Goal: Task Accomplishment & Management: Manage account settings

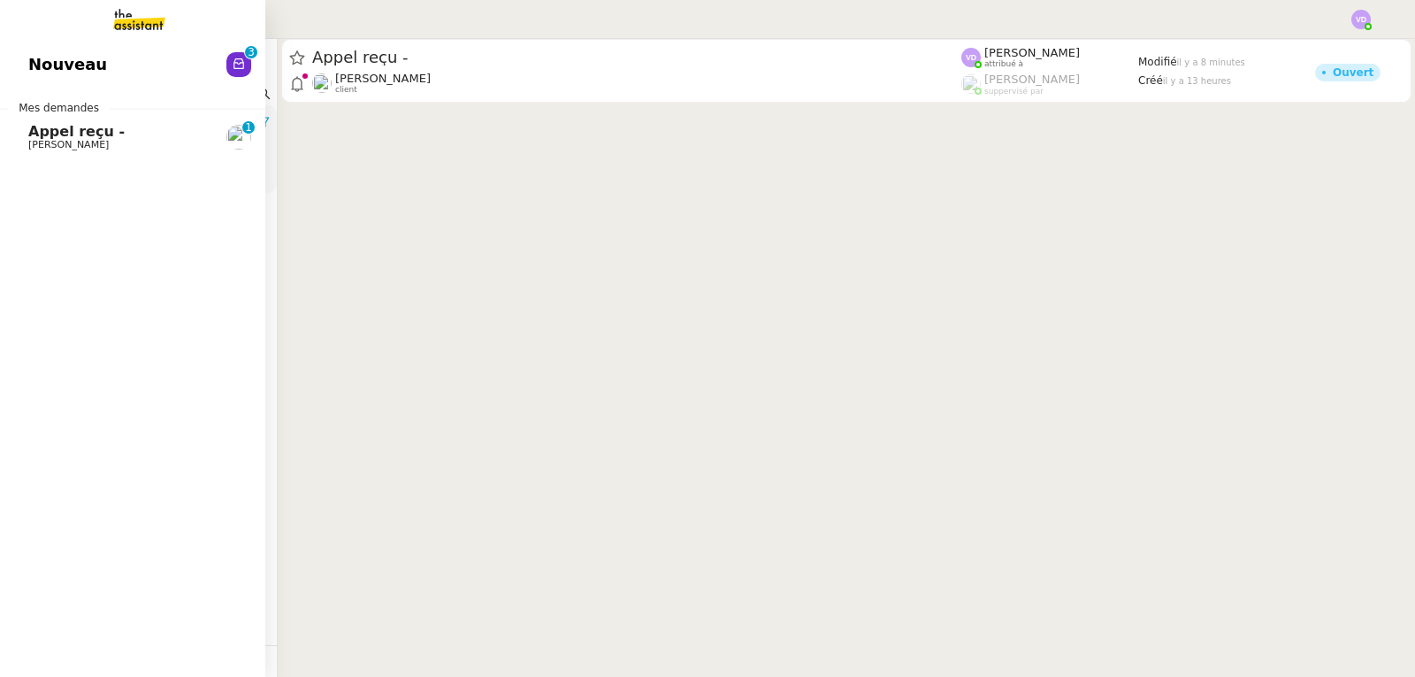
click at [76, 128] on span "Appel reçu -" at bounding box center [76, 131] width 96 height 17
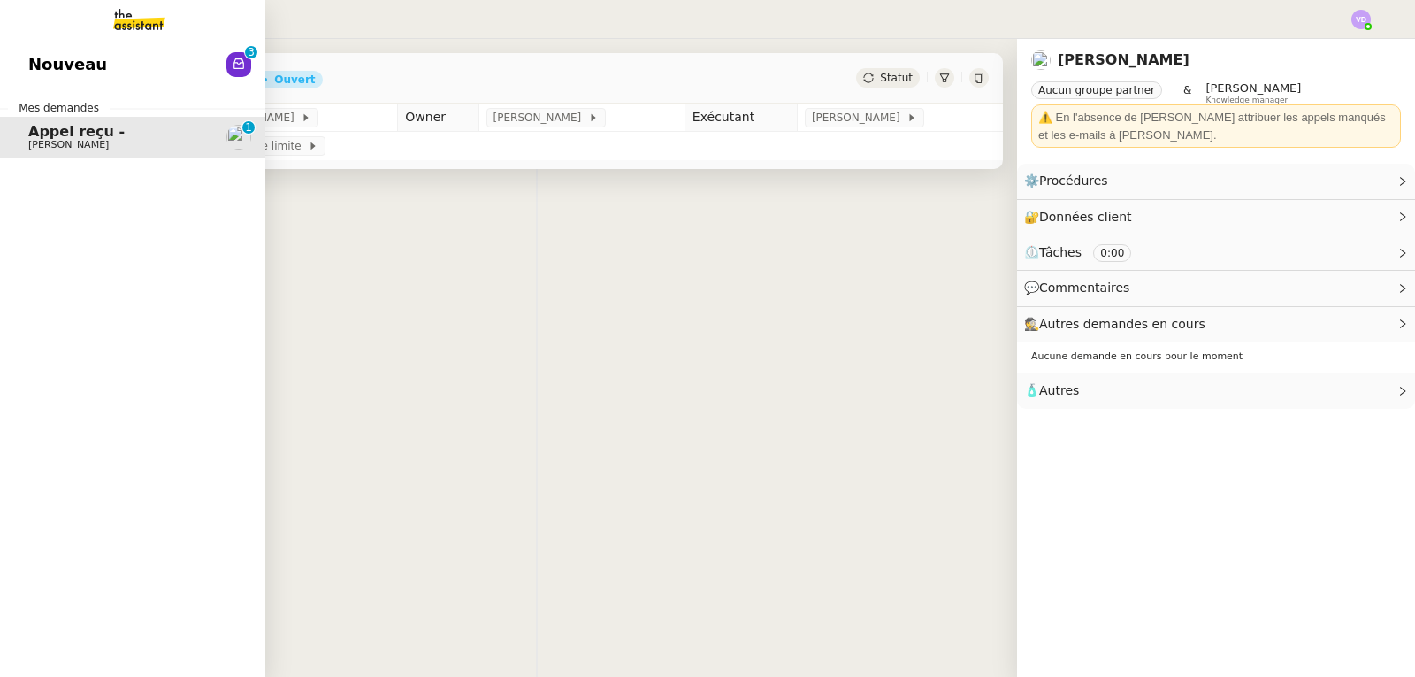
click at [493, 65] on div "Appel reçu - [PERSON_NAME]" at bounding box center [537, 78] width 932 height 50
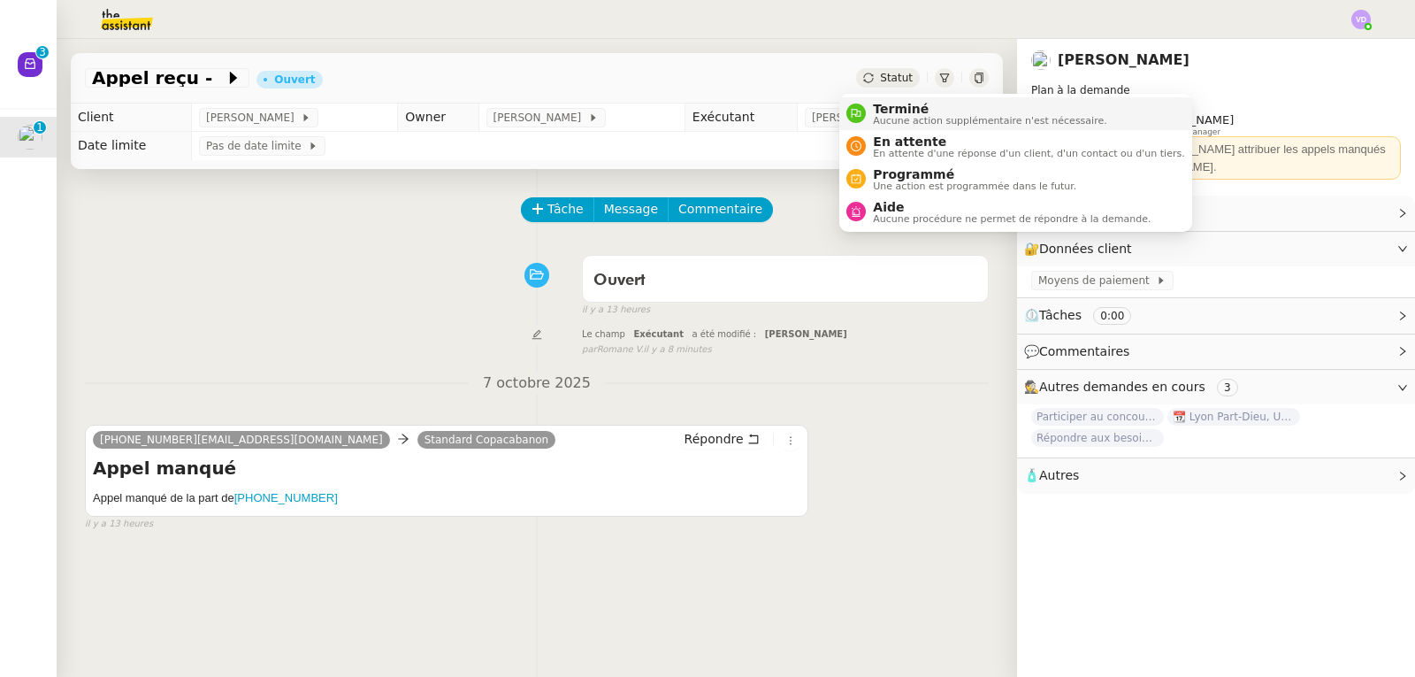
click at [877, 111] on span "Terminé" at bounding box center [990, 109] width 234 height 14
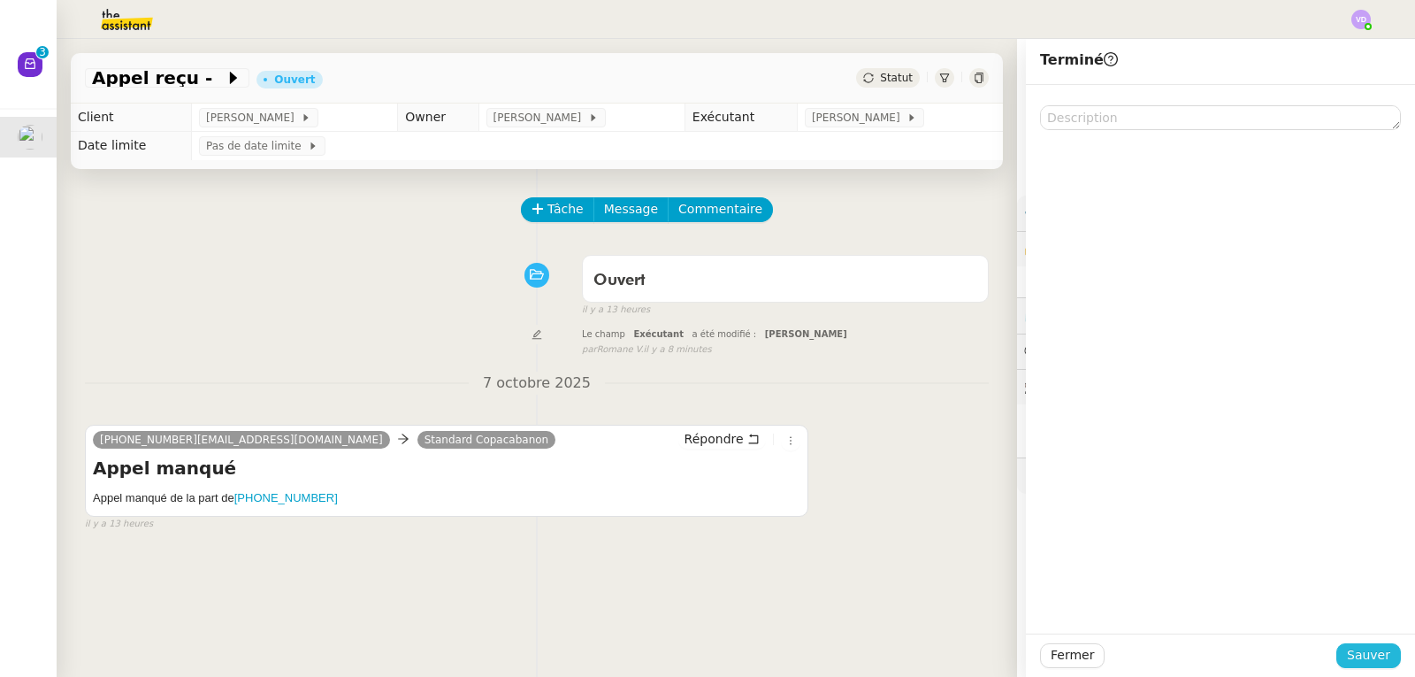
click at [1349, 656] on span "Sauver" at bounding box center [1368, 655] width 43 height 20
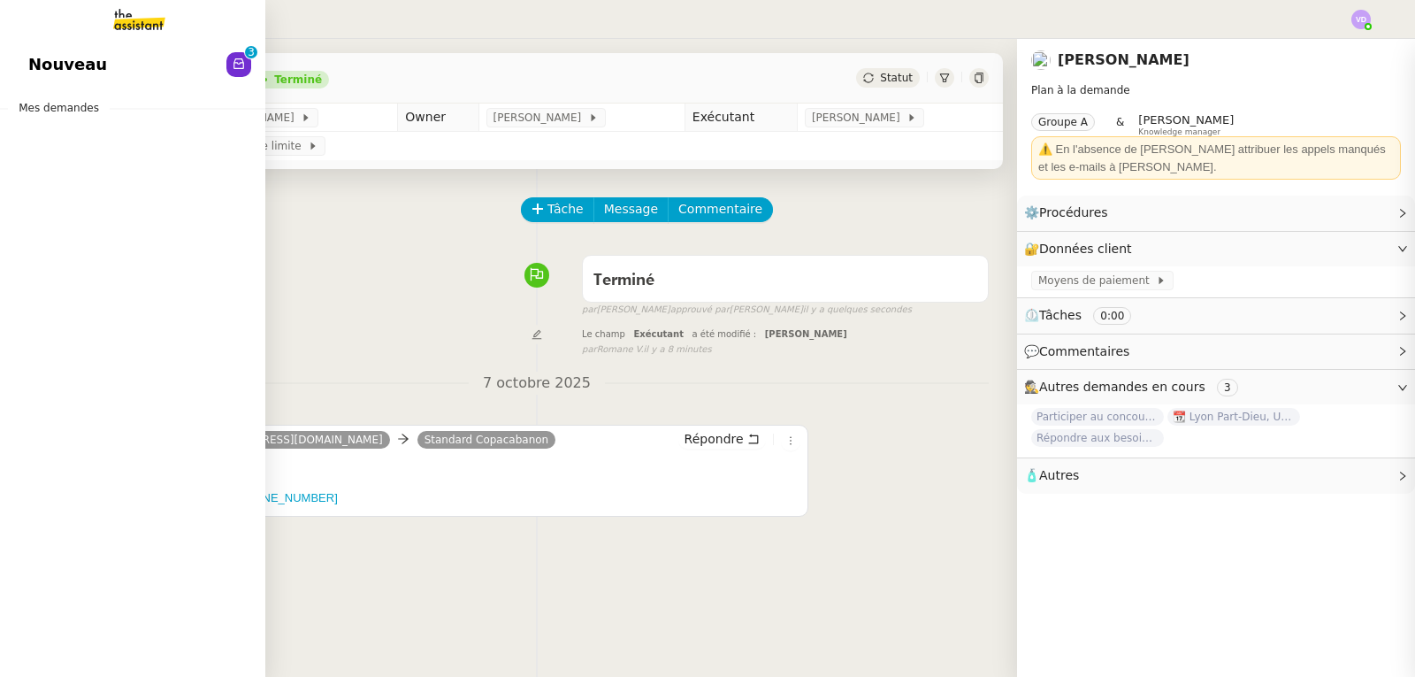
click at [42, 72] on span "Nouveau" at bounding box center [67, 64] width 79 height 27
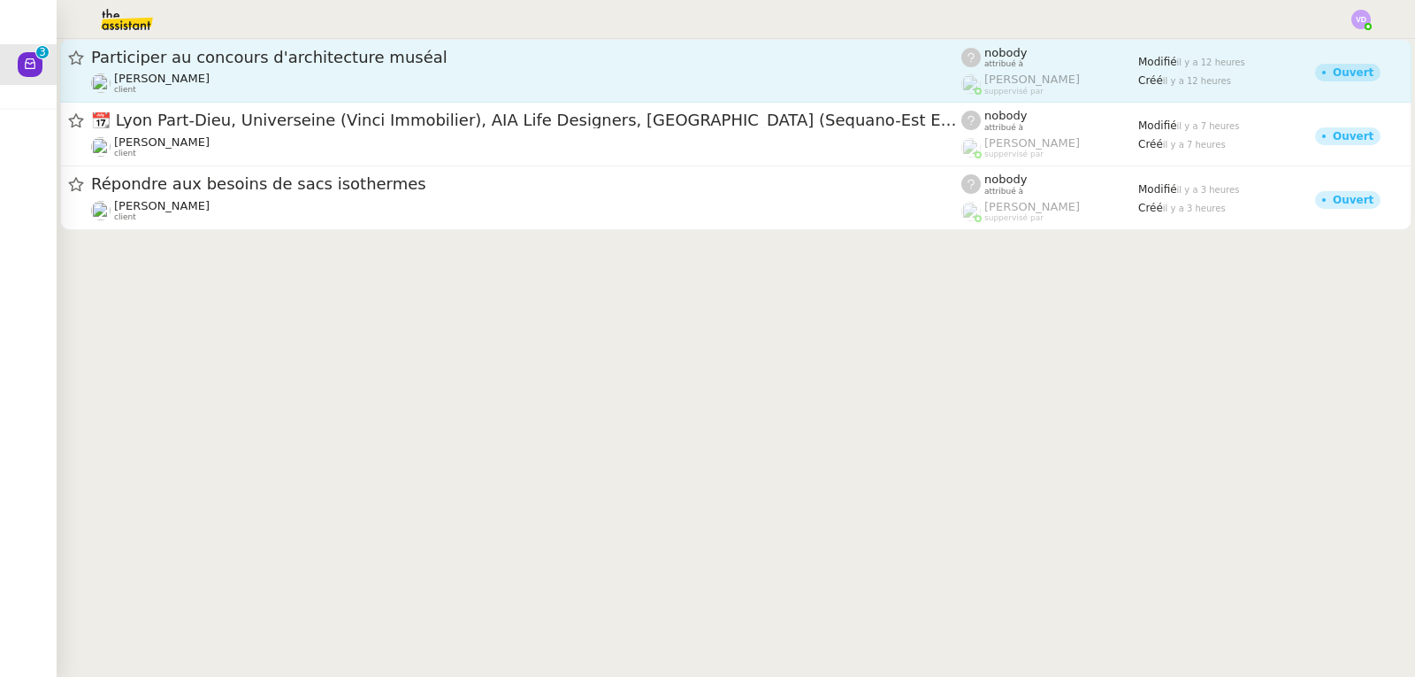
click at [323, 72] on div "[PERSON_NAME] client" at bounding box center [526, 83] width 870 height 23
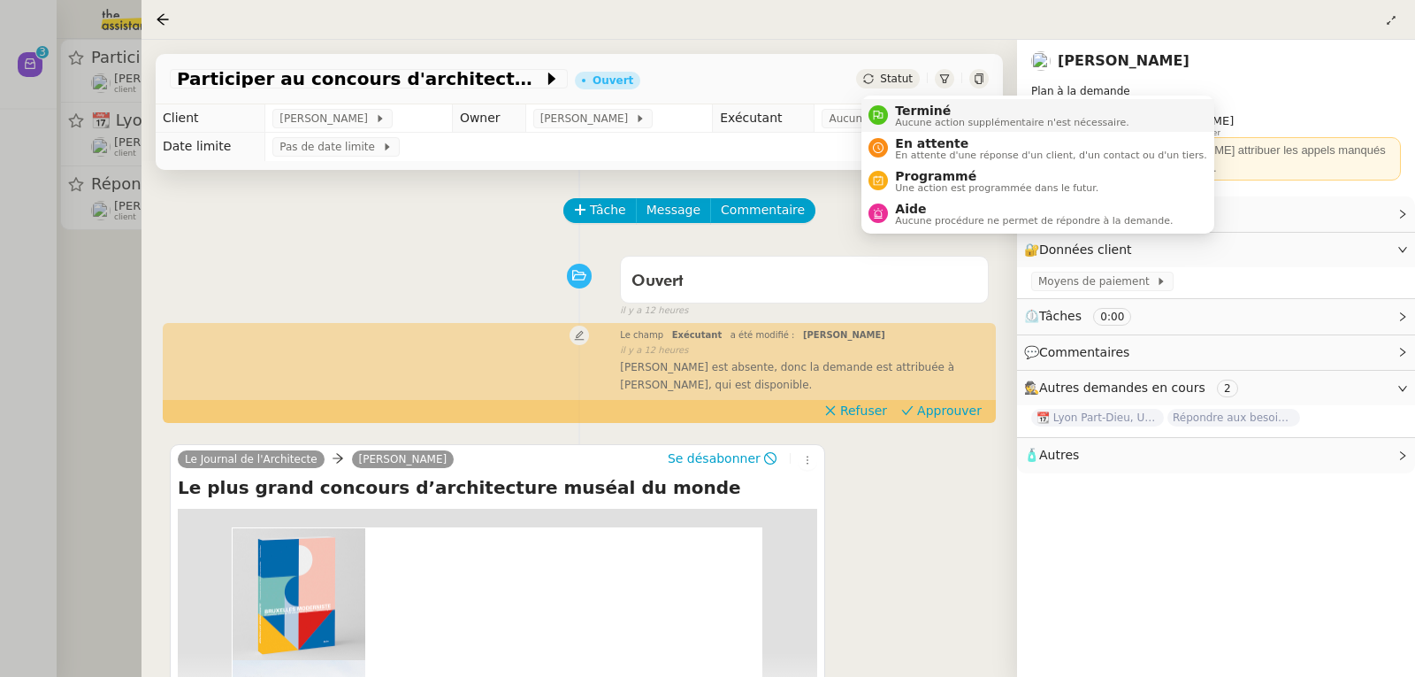
click at [910, 118] on span "Aucune action supplémentaire n'est nécessaire." at bounding box center [1012, 123] width 234 height 10
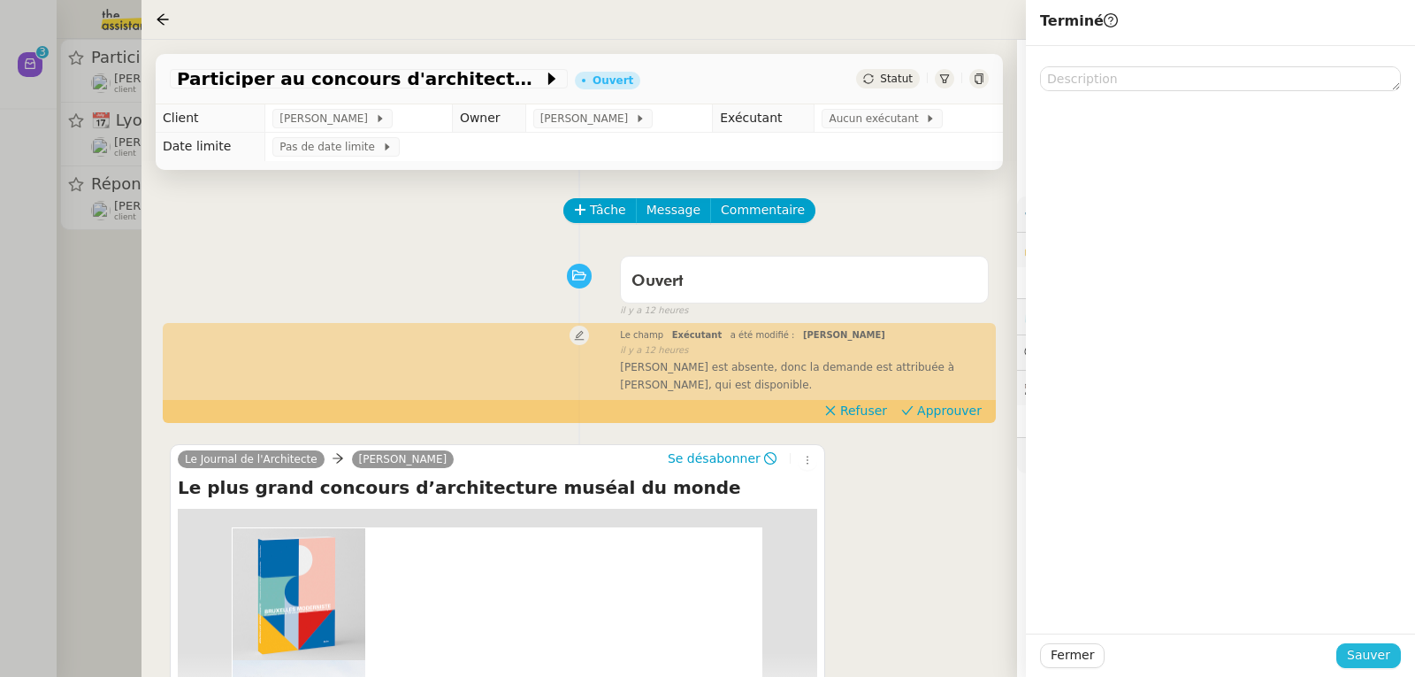
click at [1359, 663] on span "Sauver" at bounding box center [1368, 655] width 43 height 20
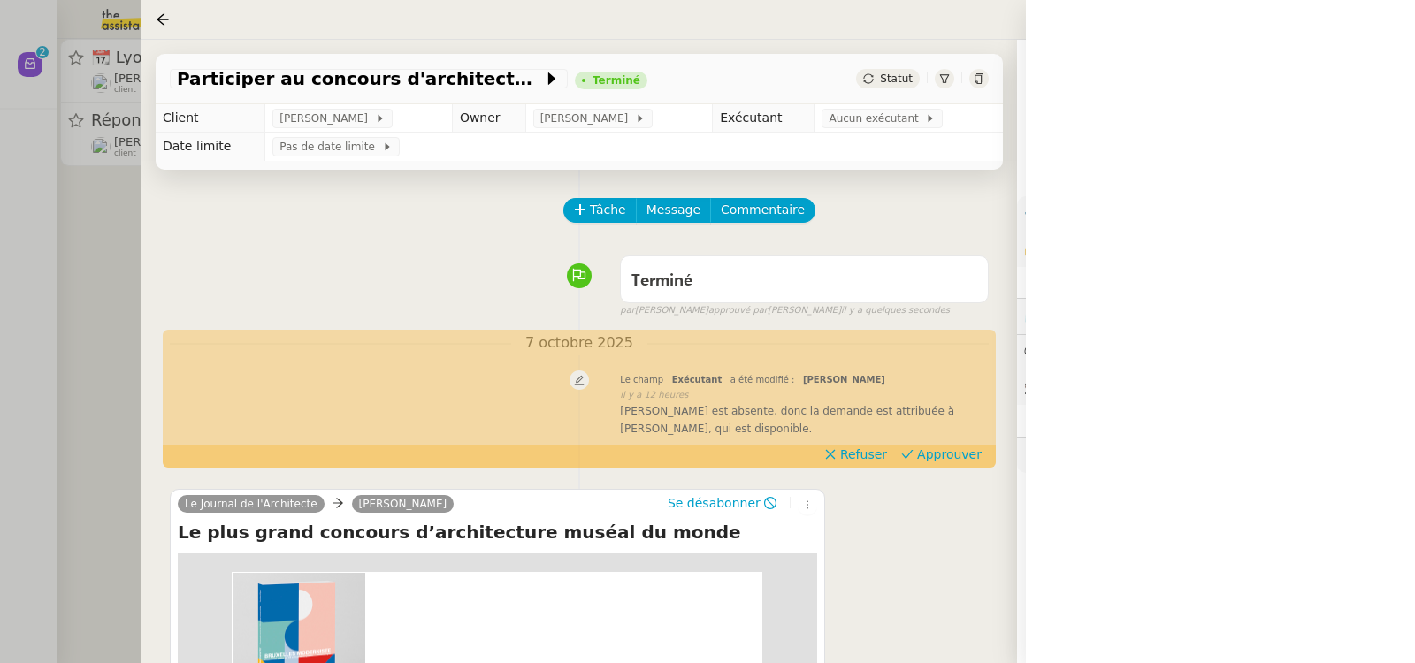
click at [27, 194] on div at bounding box center [707, 331] width 1415 height 663
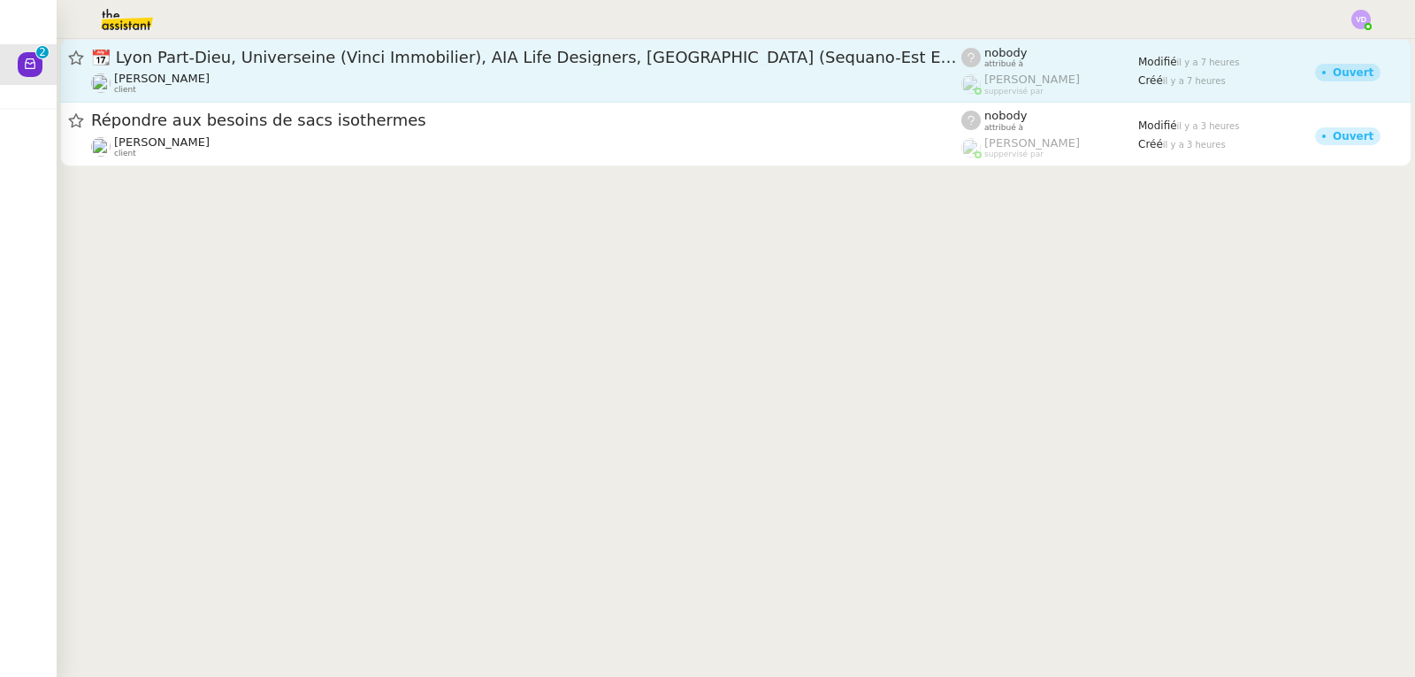
click at [223, 64] on span "📆 Lyon Part-Dieu, Universeine (Vinci Immobilier), AIA Life Designers, [GEOGRAPH…" at bounding box center [526, 58] width 870 height 16
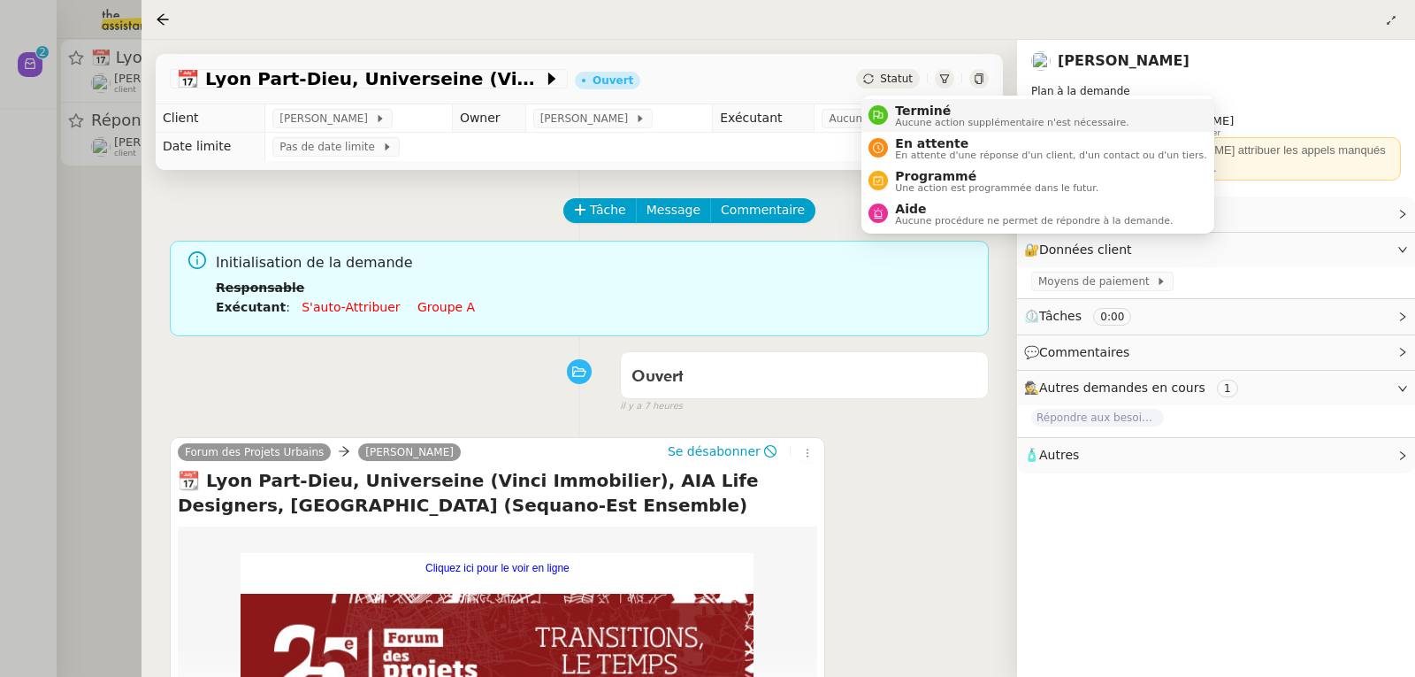
click at [922, 119] on span "Aucune action supplémentaire n'est nécessaire." at bounding box center [1012, 123] width 234 height 10
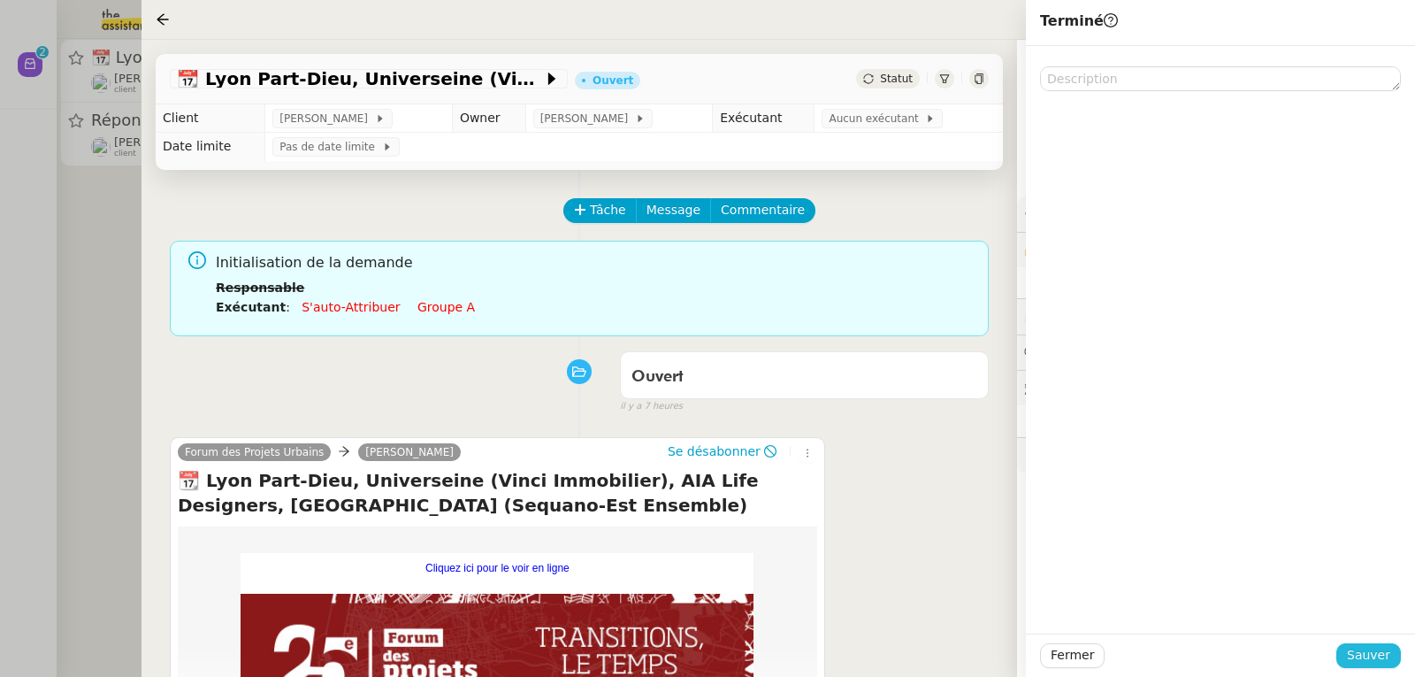
click at [1361, 649] on span "Sauver" at bounding box center [1368, 655] width 43 height 20
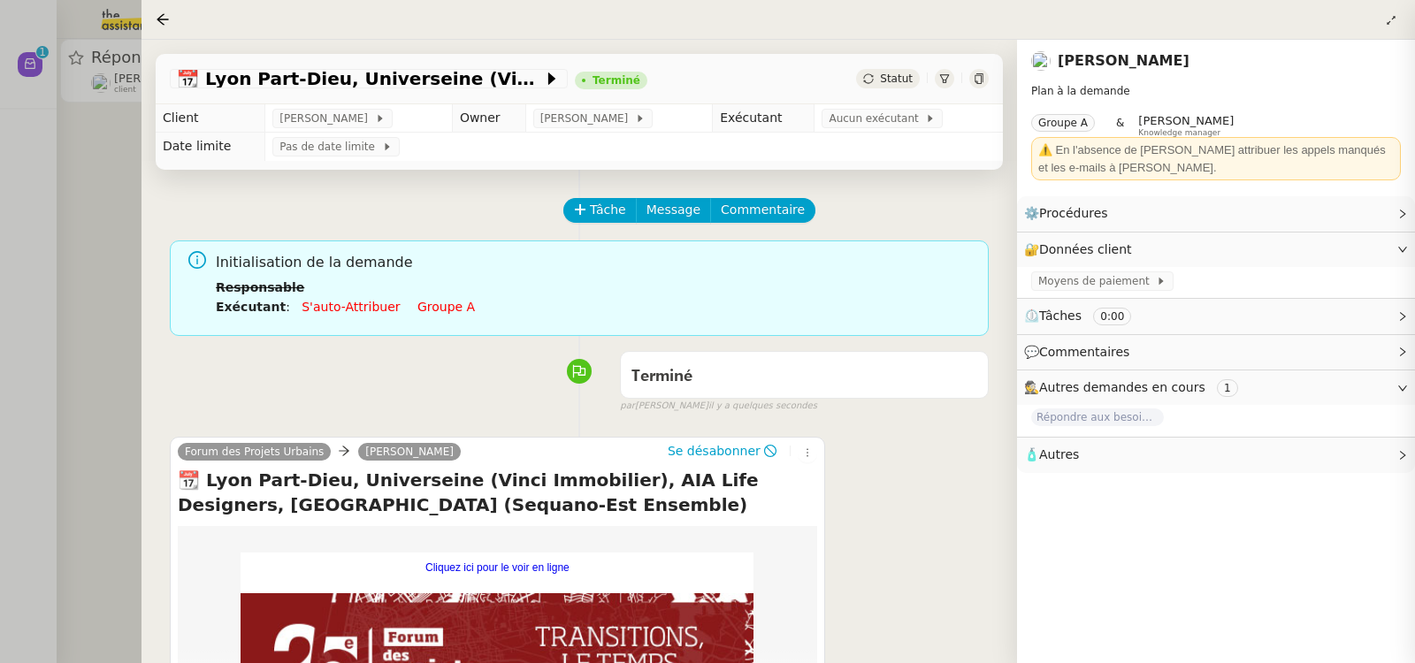
click at [83, 213] on div at bounding box center [707, 331] width 1415 height 663
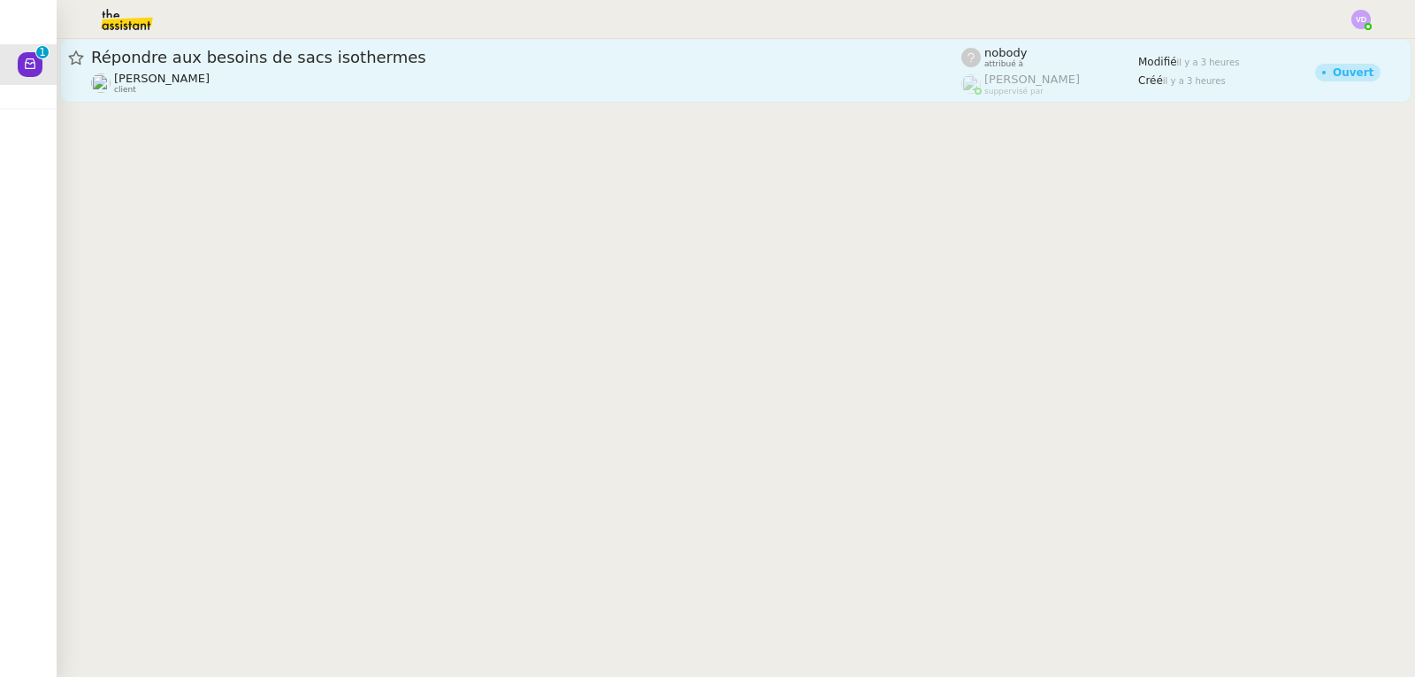
click at [243, 75] on div "[PERSON_NAME] client" at bounding box center [526, 83] width 870 height 23
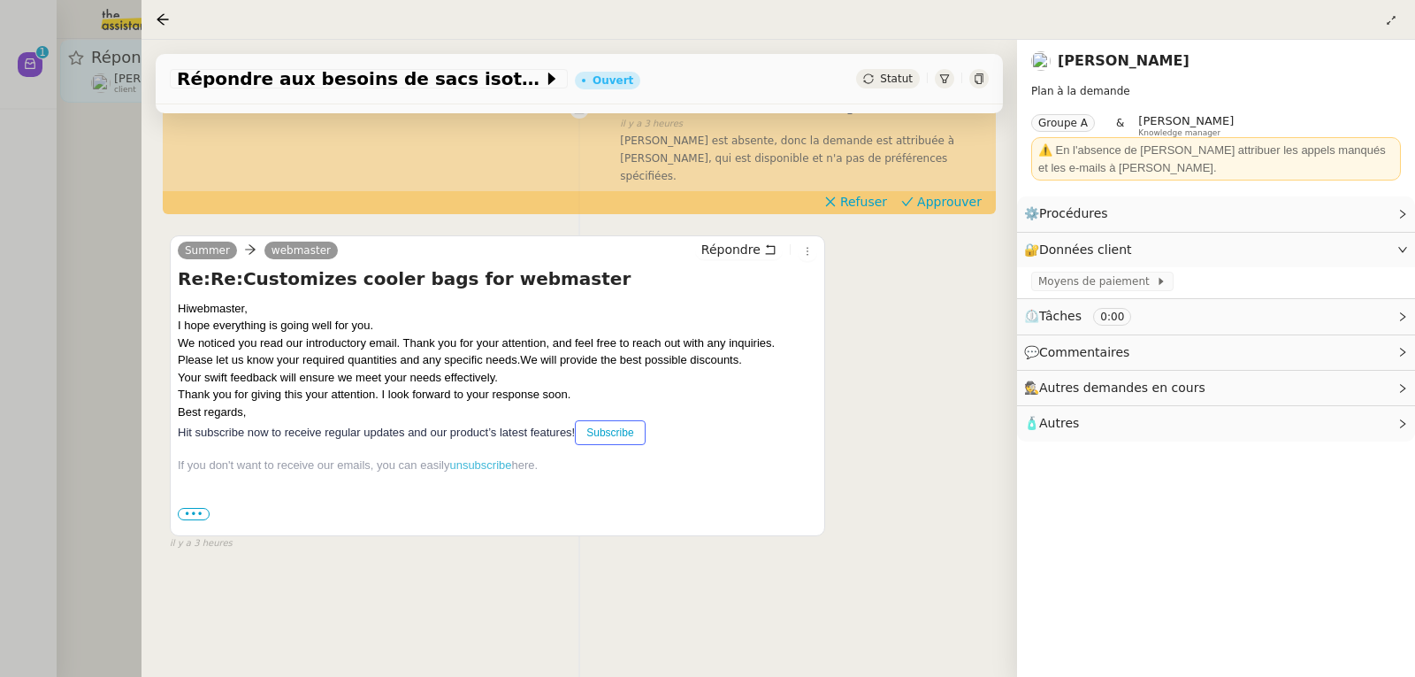
scroll to position [238, 0]
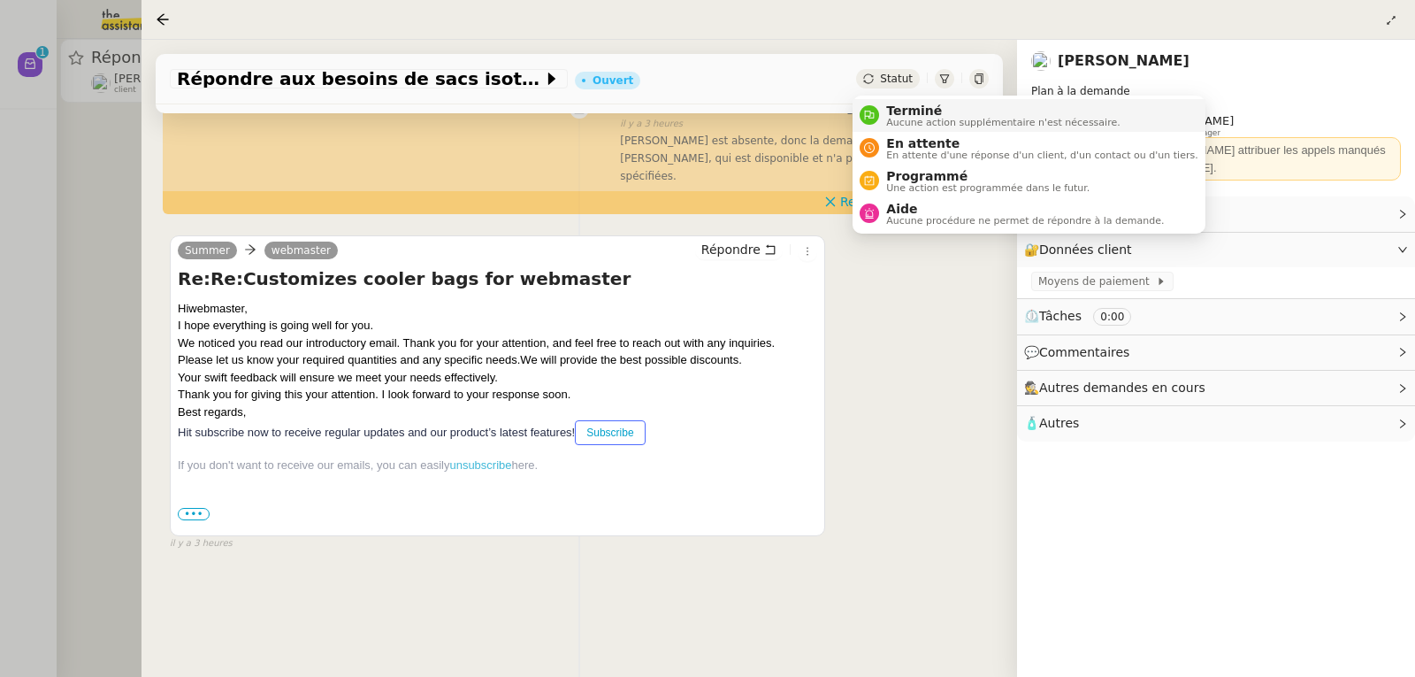
click at [893, 104] on span "Terminé" at bounding box center [1003, 111] width 234 height 14
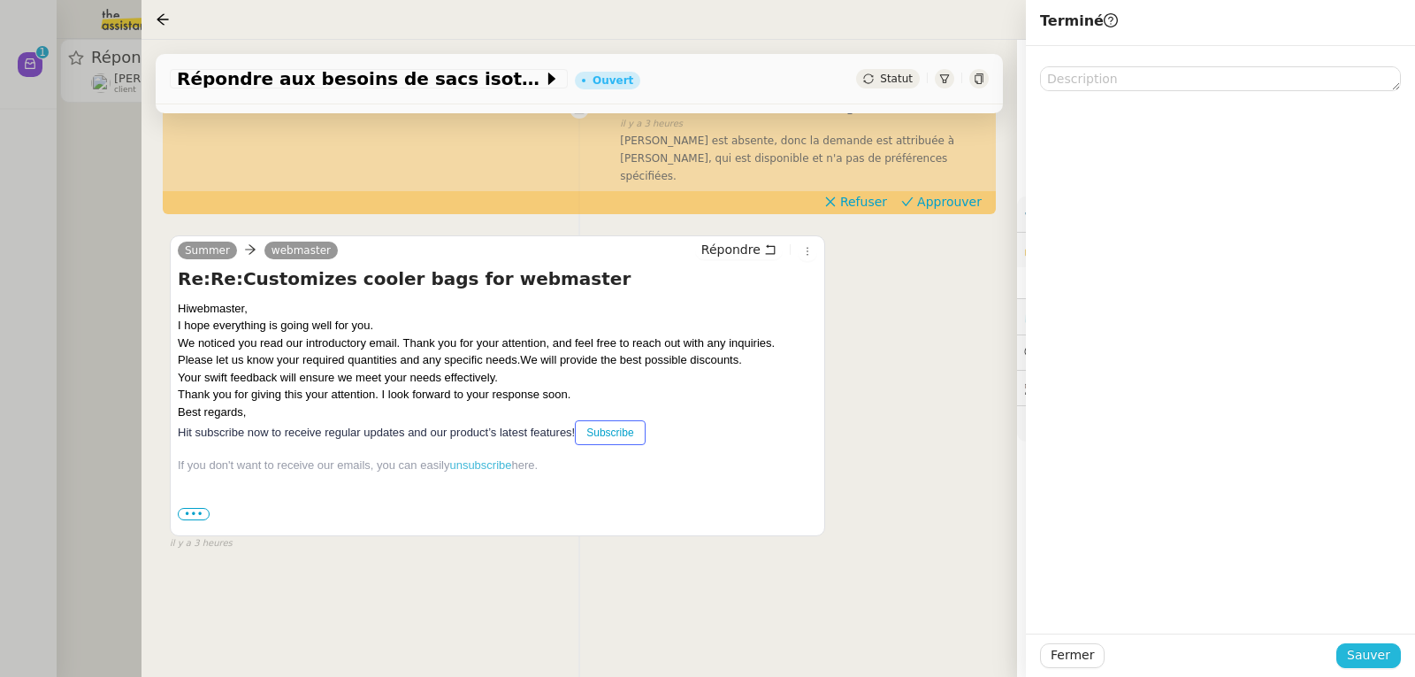
click at [1361, 653] on span "Sauver" at bounding box center [1368, 655] width 43 height 20
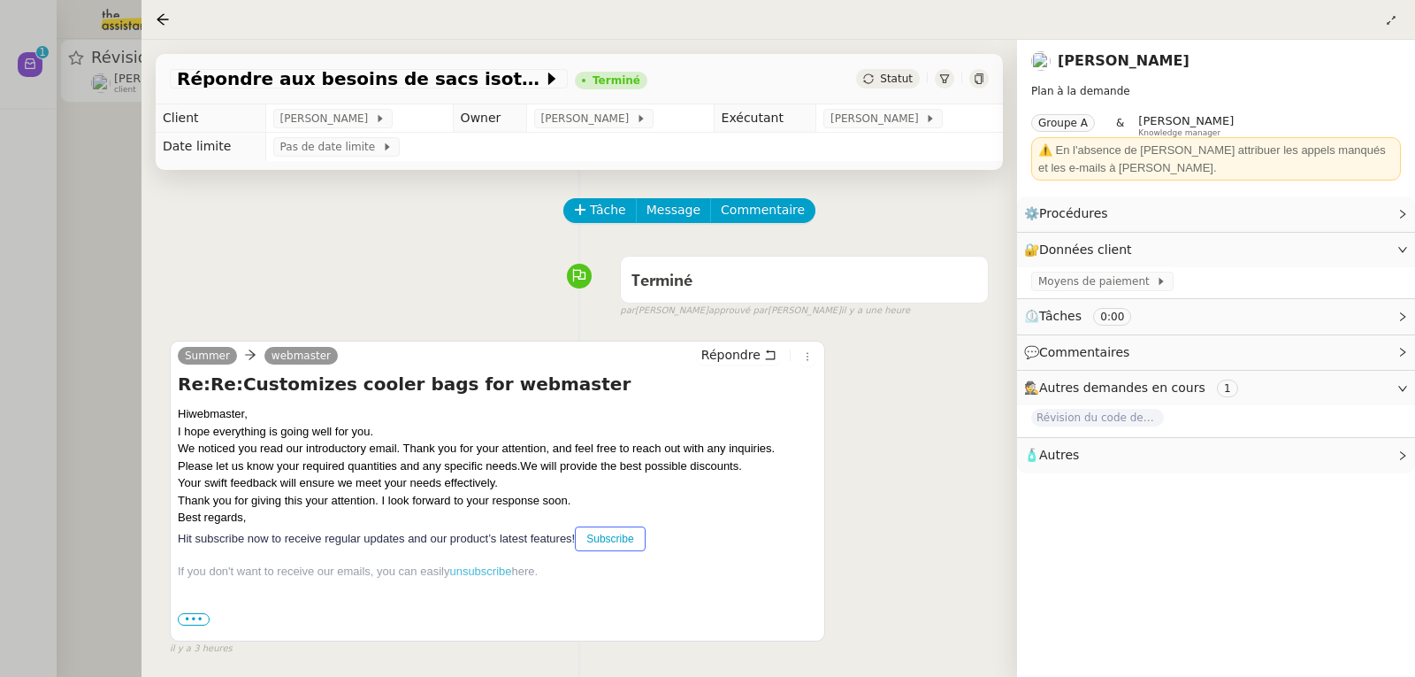
click at [77, 174] on div at bounding box center [707, 338] width 1415 height 677
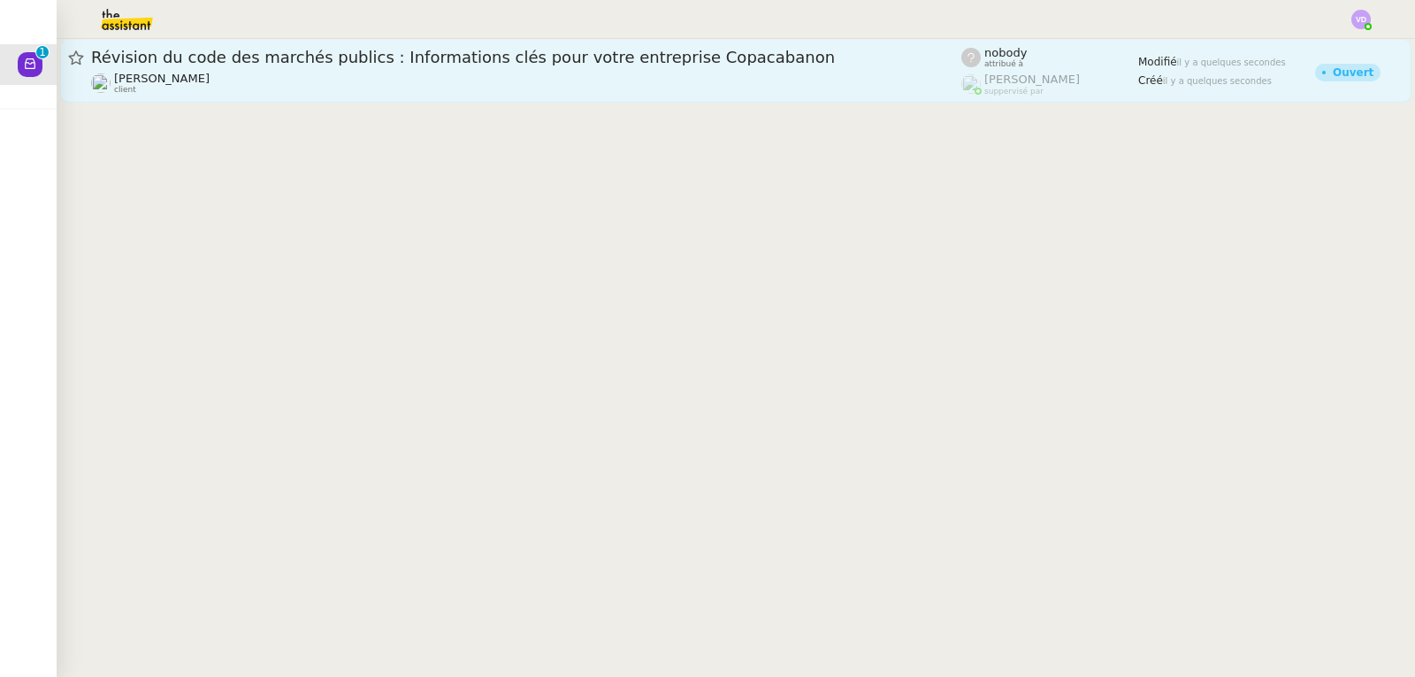
click at [192, 67] on div "Révision du code des marchés publics : Informations clés pour votre entreprise …" at bounding box center [526, 57] width 870 height 21
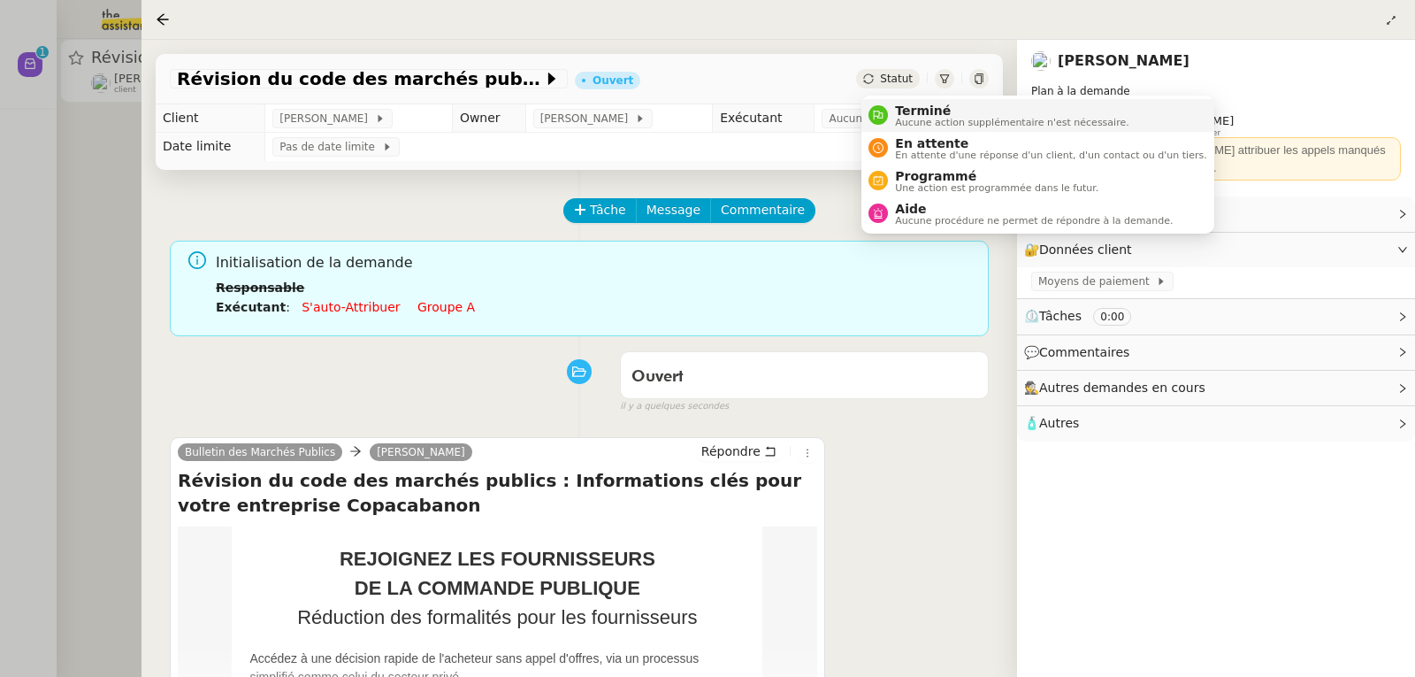
click at [912, 105] on span "Terminé" at bounding box center [1012, 111] width 234 height 14
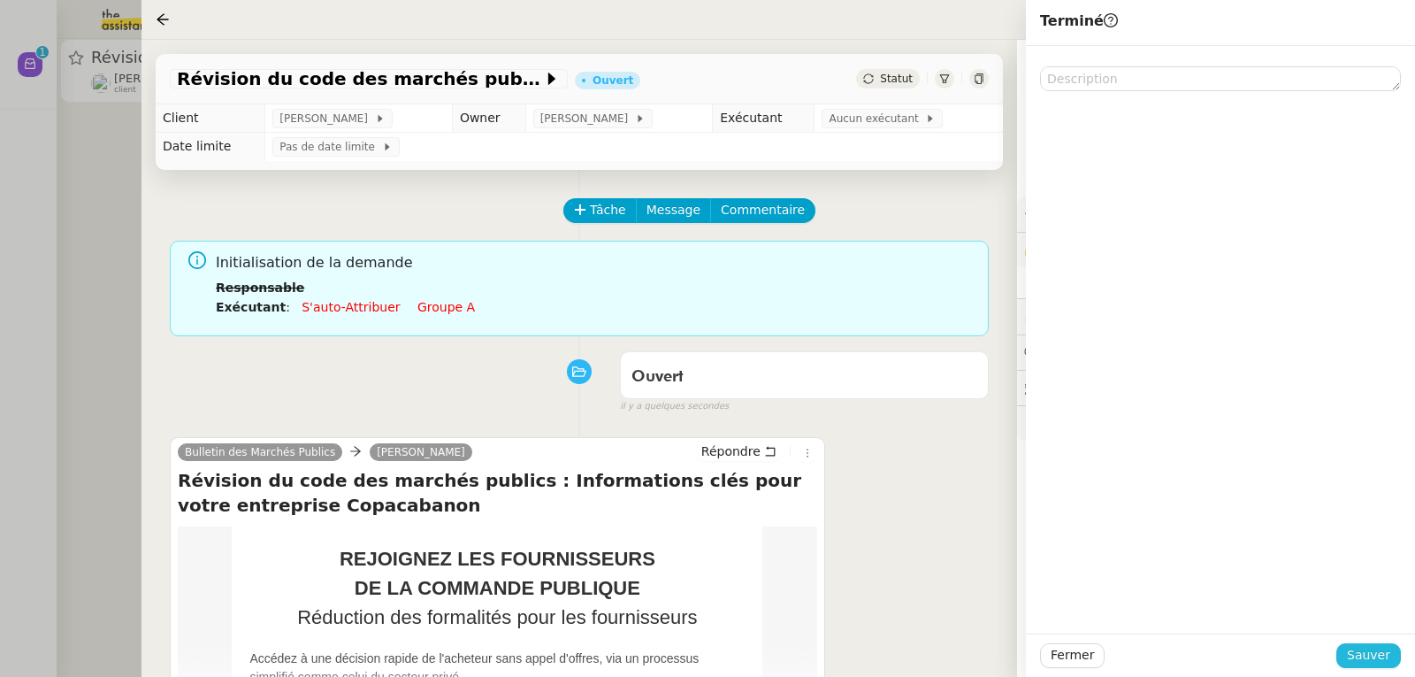
click at [1365, 659] on span "Sauver" at bounding box center [1368, 655] width 43 height 20
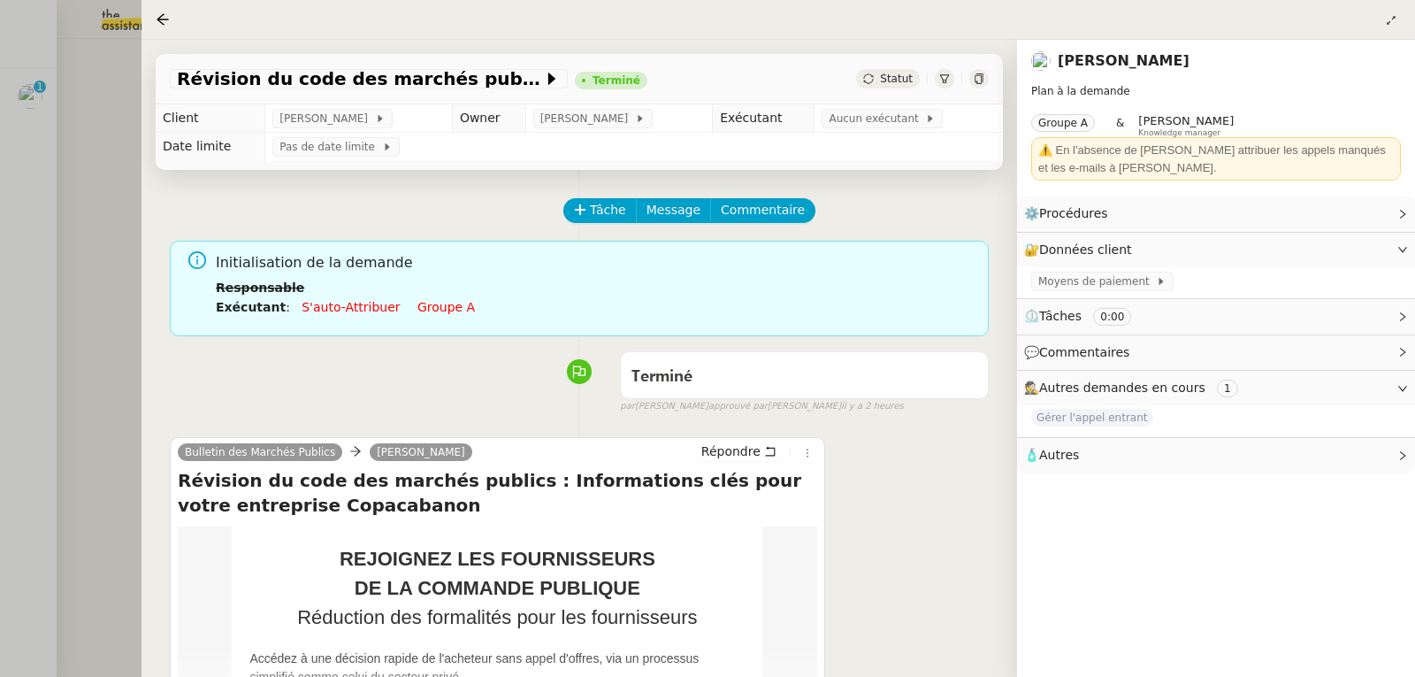
click at [59, 202] on div at bounding box center [707, 338] width 1415 height 677
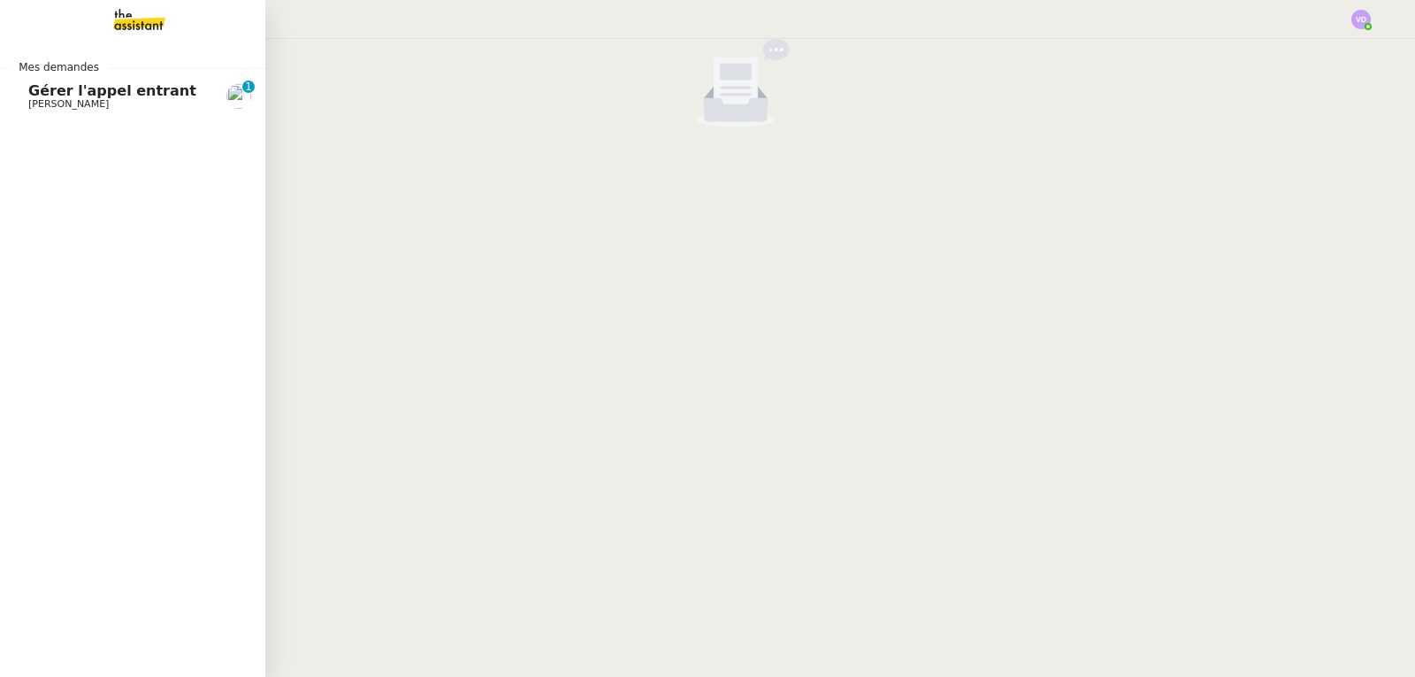
click at [27, 103] on link "Gérer l'appel entrant [PERSON_NAME] 0 1 2 3 4 5 6 7 8 9" at bounding box center [132, 96] width 265 height 41
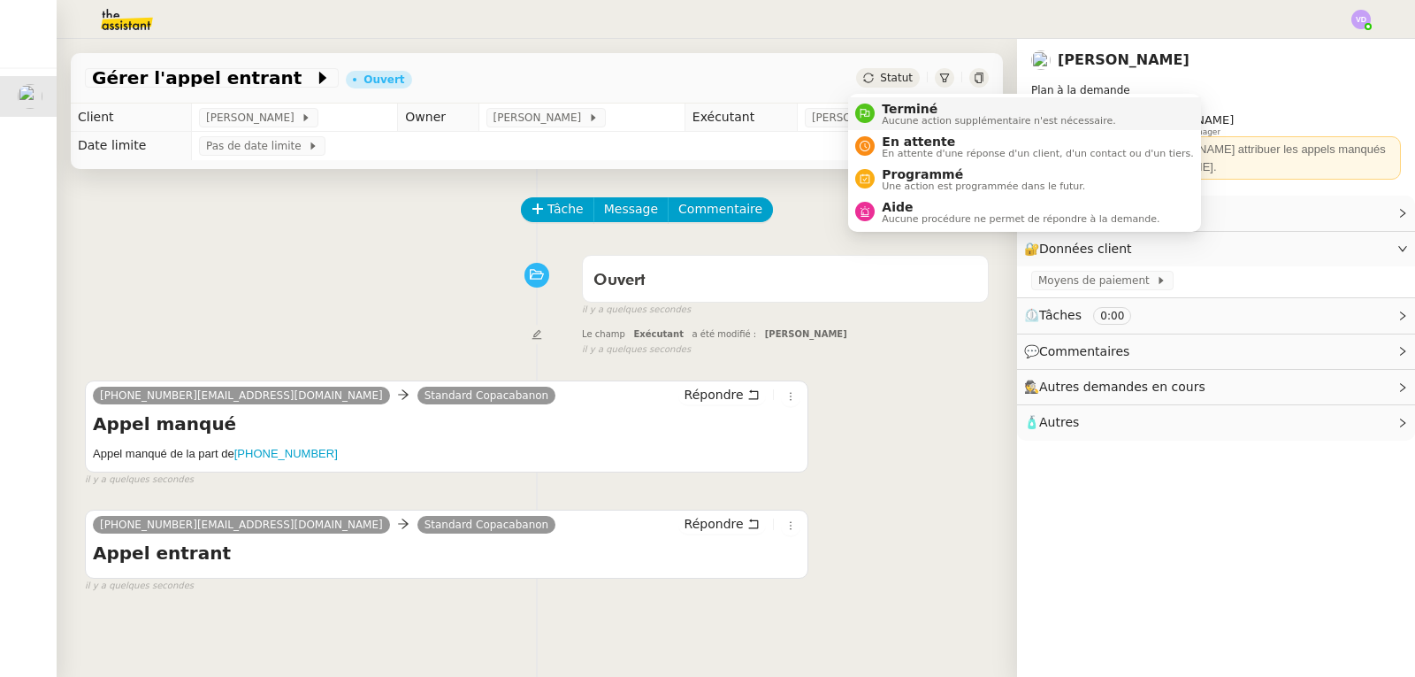
click at [901, 105] on span "Terminé" at bounding box center [999, 109] width 234 height 14
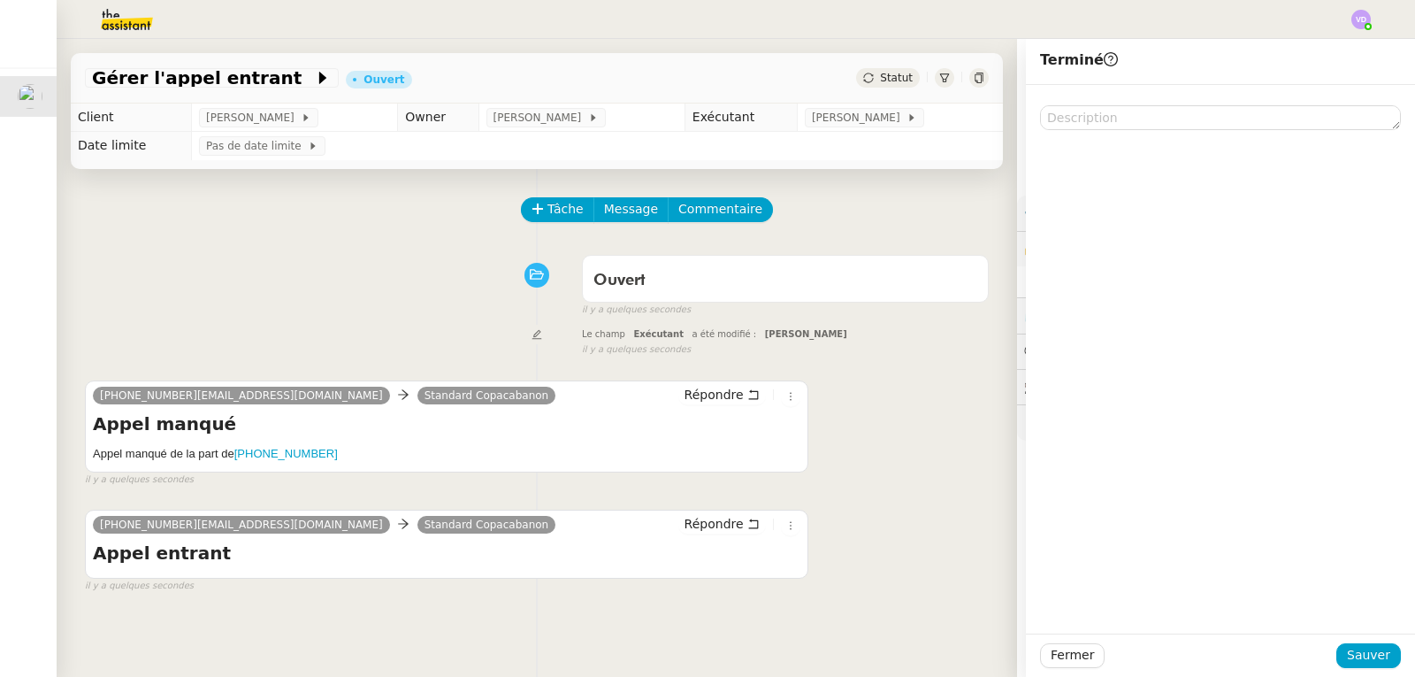
click at [369, 253] on div "Ouvert false il y a quelques secondes" at bounding box center [537, 282] width 904 height 71
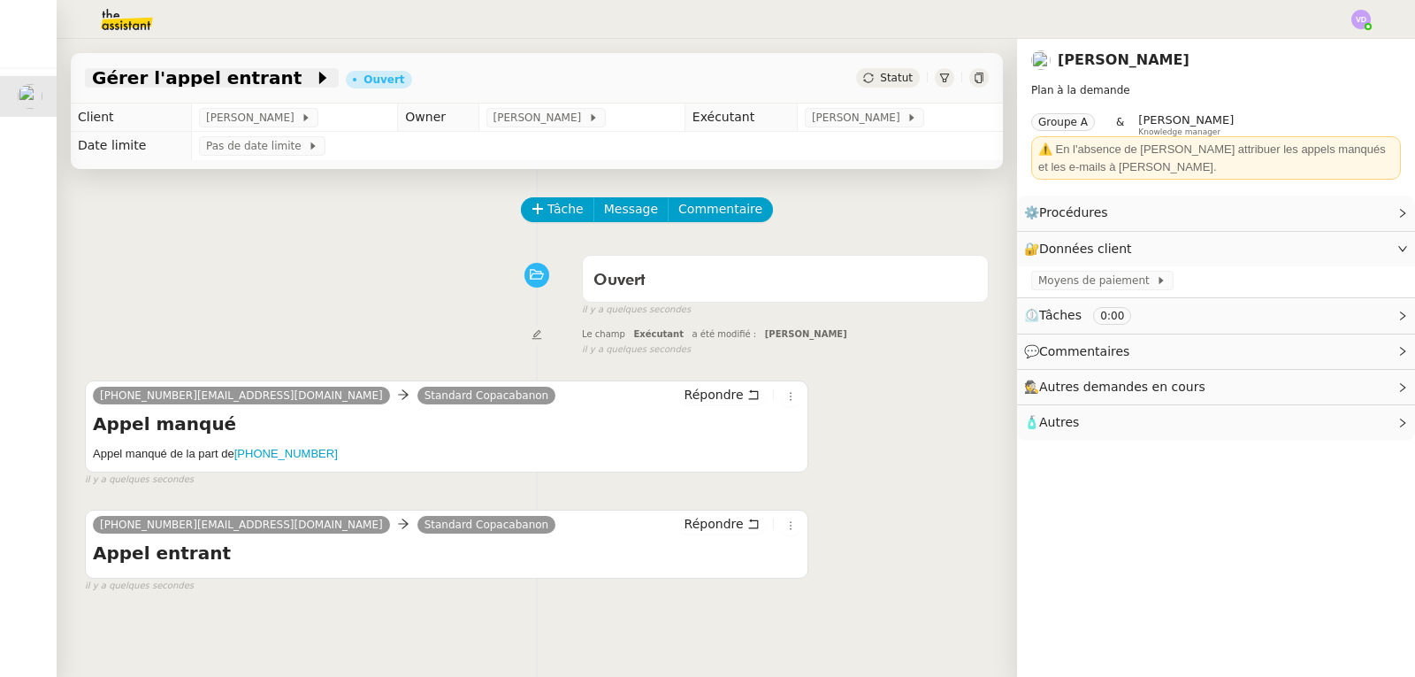
click at [229, 86] on span "Gérer l'appel entrant" at bounding box center [203, 78] width 222 height 18
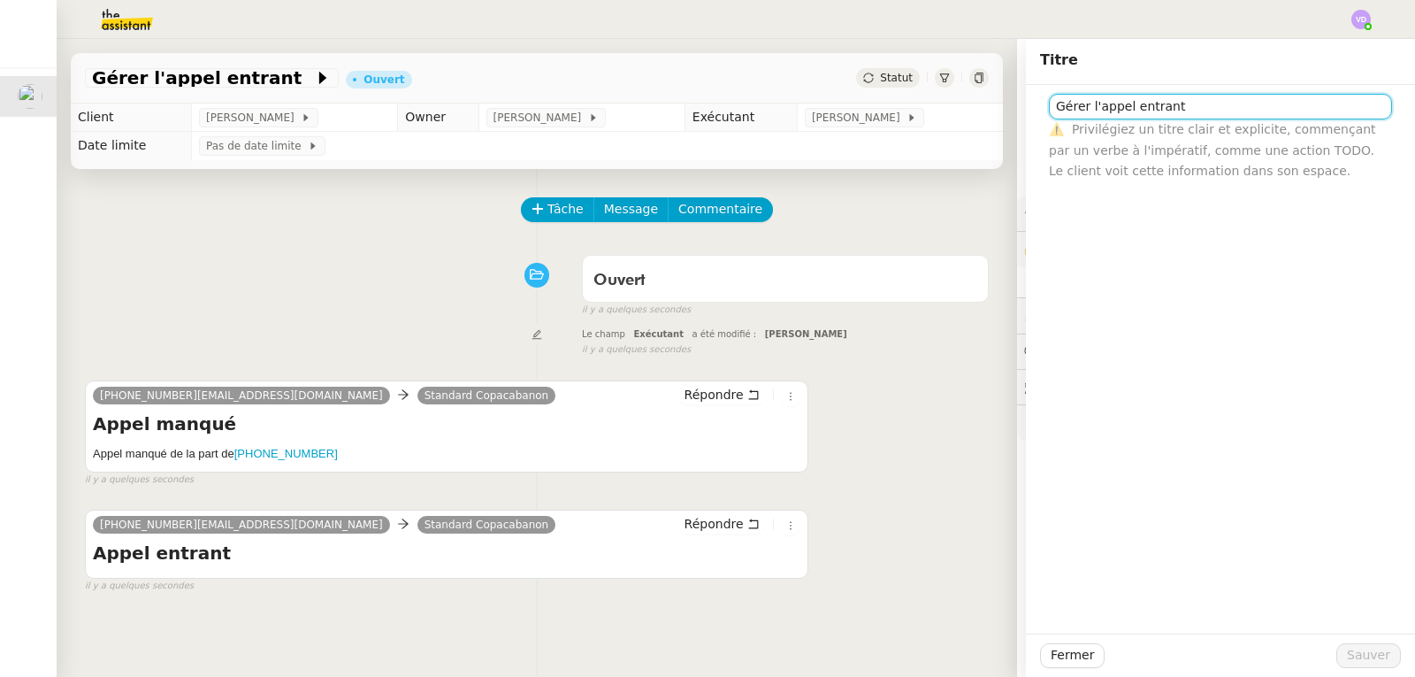
drag, startPoint x: 1170, startPoint y: 104, endPoint x: 1043, endPoint y: 114, distance: 127.8
click at [1049, 114] on input "Gérer l'appel entrant" at bounding box center [1220, 107] width 343 height 26
type input "Appel reçu : x"
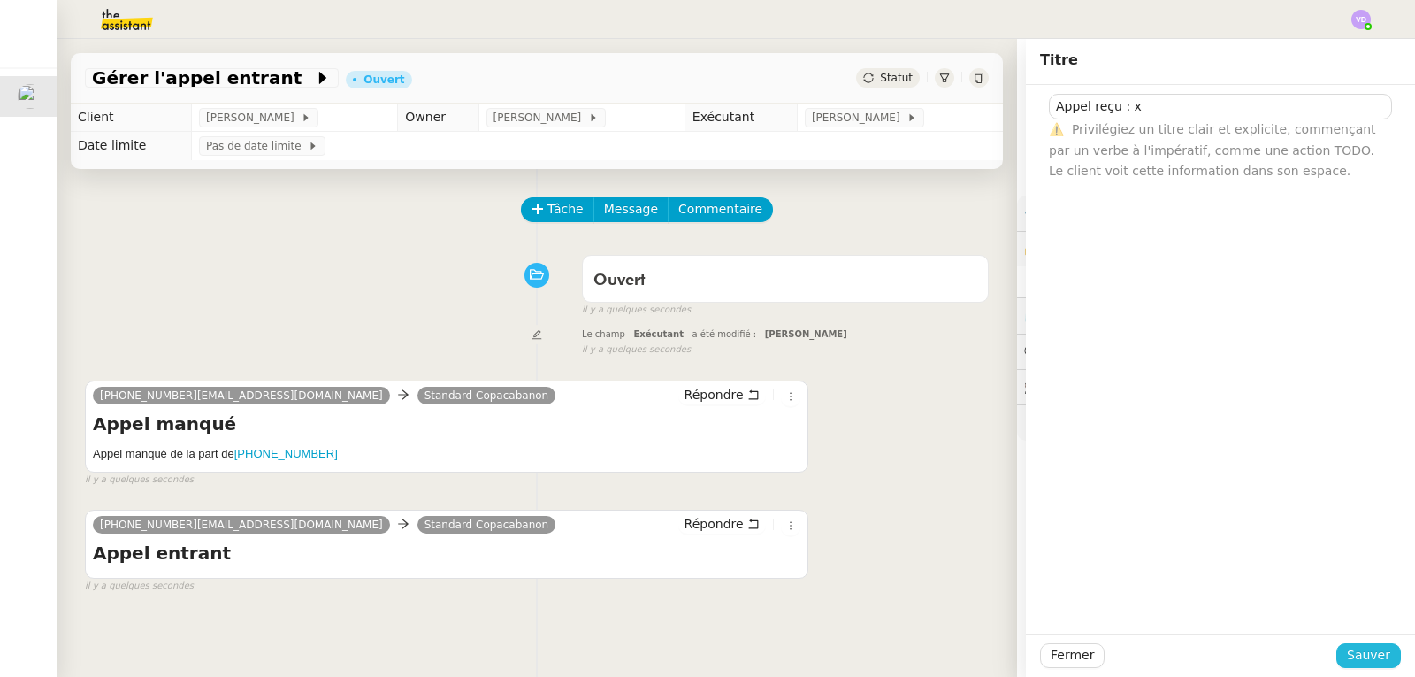
click at [1349, 643] on div "Fermer Sauver" at bounding box center [1220, 654] width 389 height 43
click at [1348, 652] on span "Sauver" at bounding box center [1368, 655] width 43 height 20
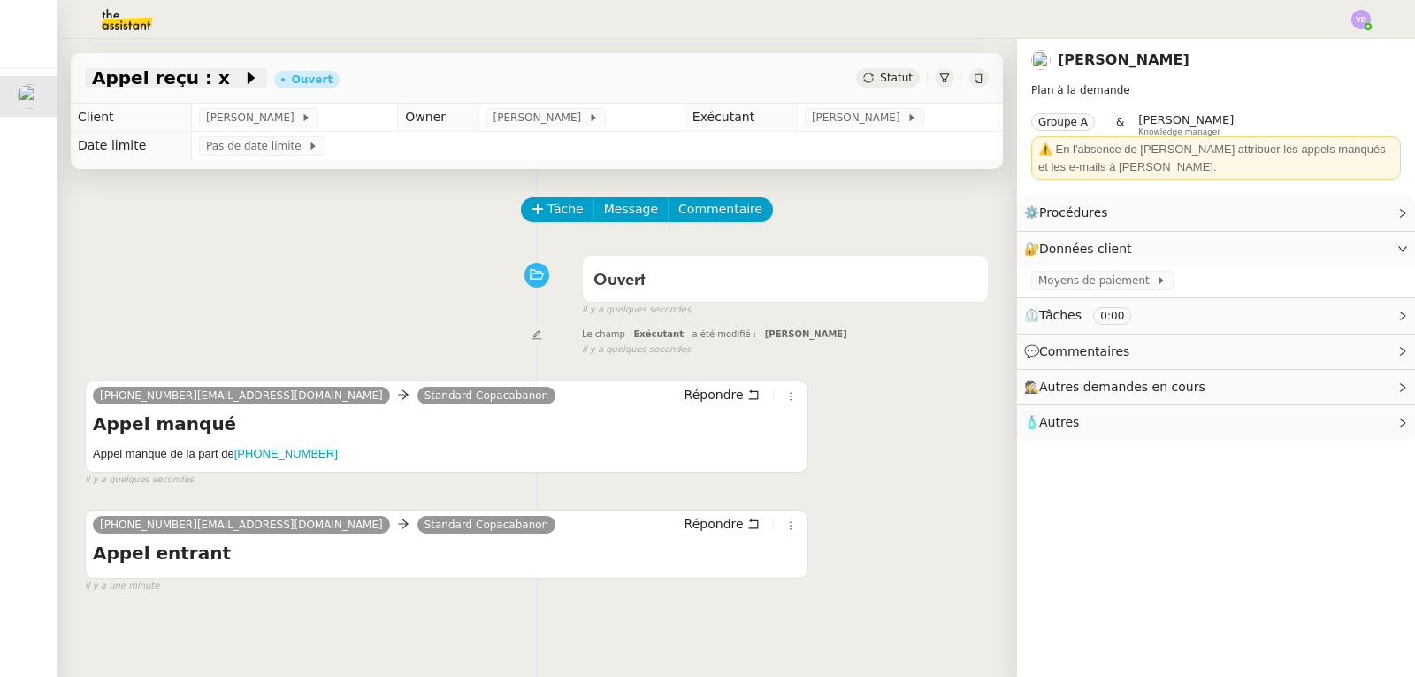
click at [173, 87] on span "Appel reçu : x" at bounding box center [167, 78] width 150 height 18
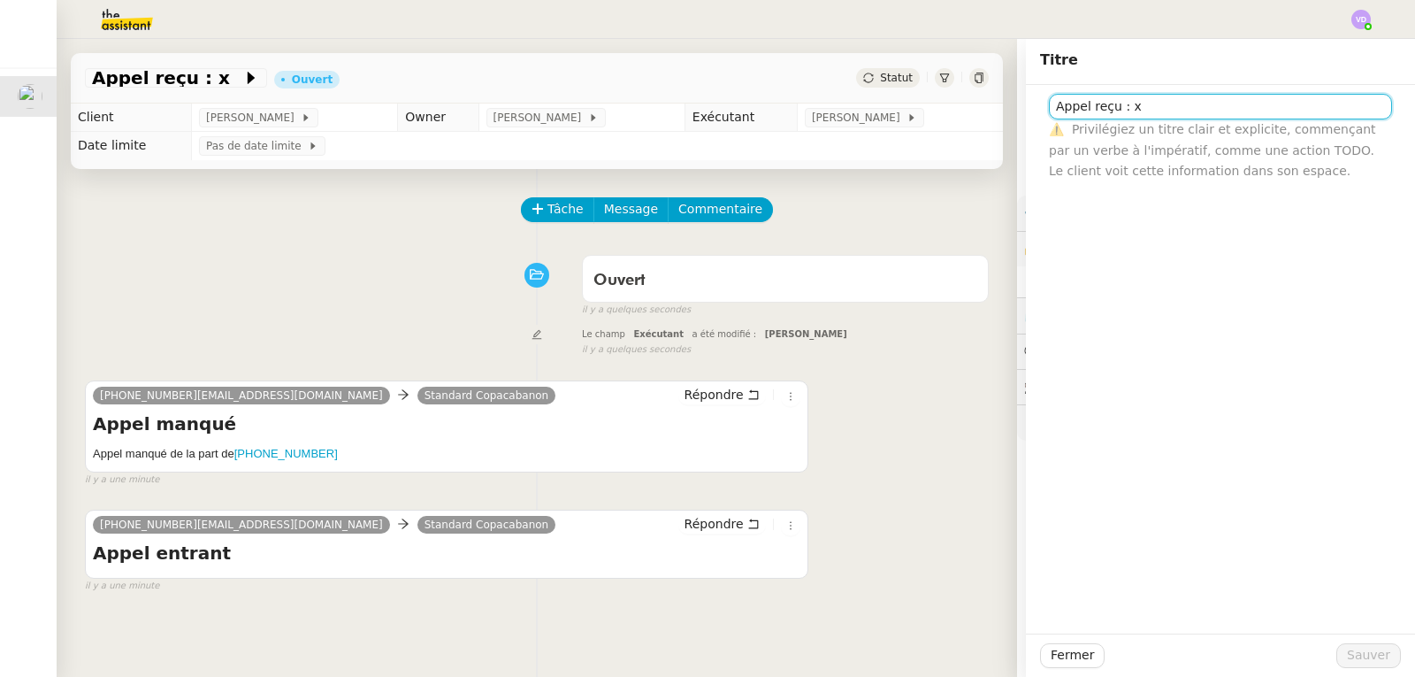
click at [1134, 112] on input "Appel reçu : x" at bounding box center [1220, 107] width 343 height 26
type input "Appel reçu"
click at [1367, 661] on span "Sauver" at bounding box center [1368, 655] width 43 height 20
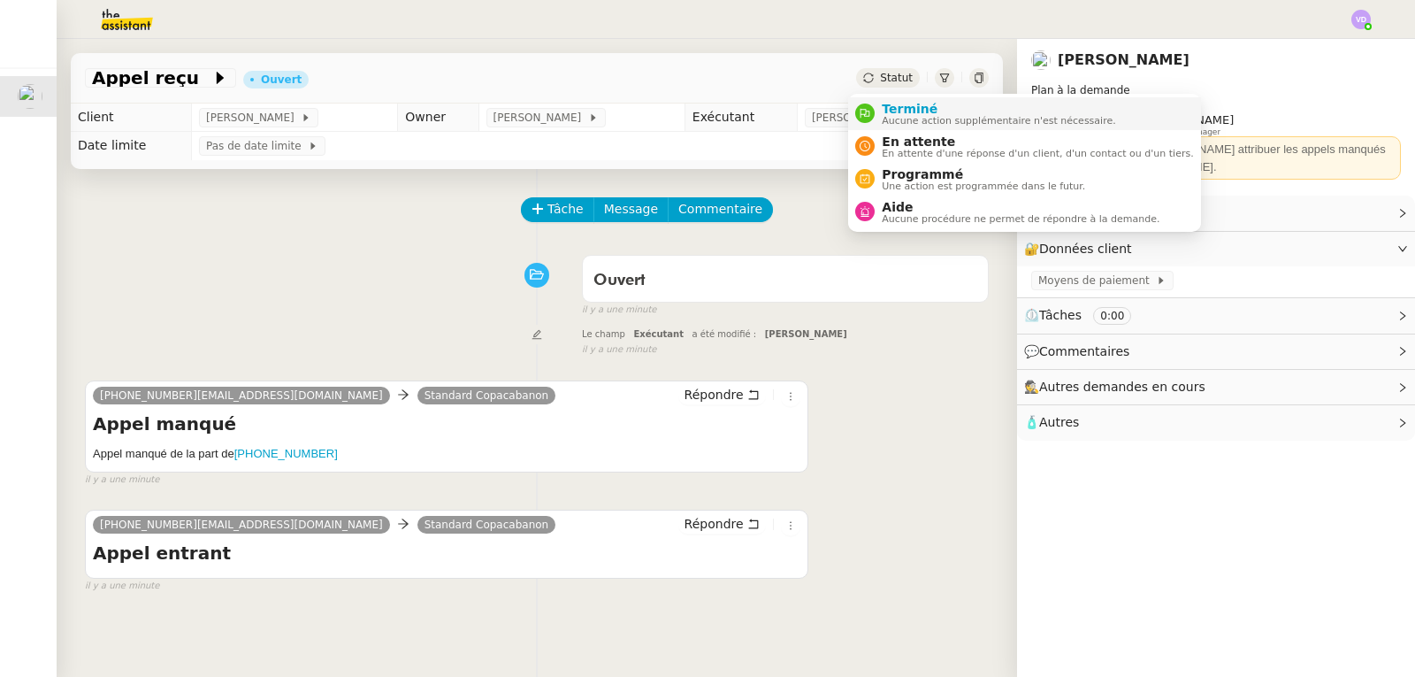
click at [890, 119] on span "Aucune action supplémentaire n'est nécessaire." at bounding box center [999, 121] width 234 height 10
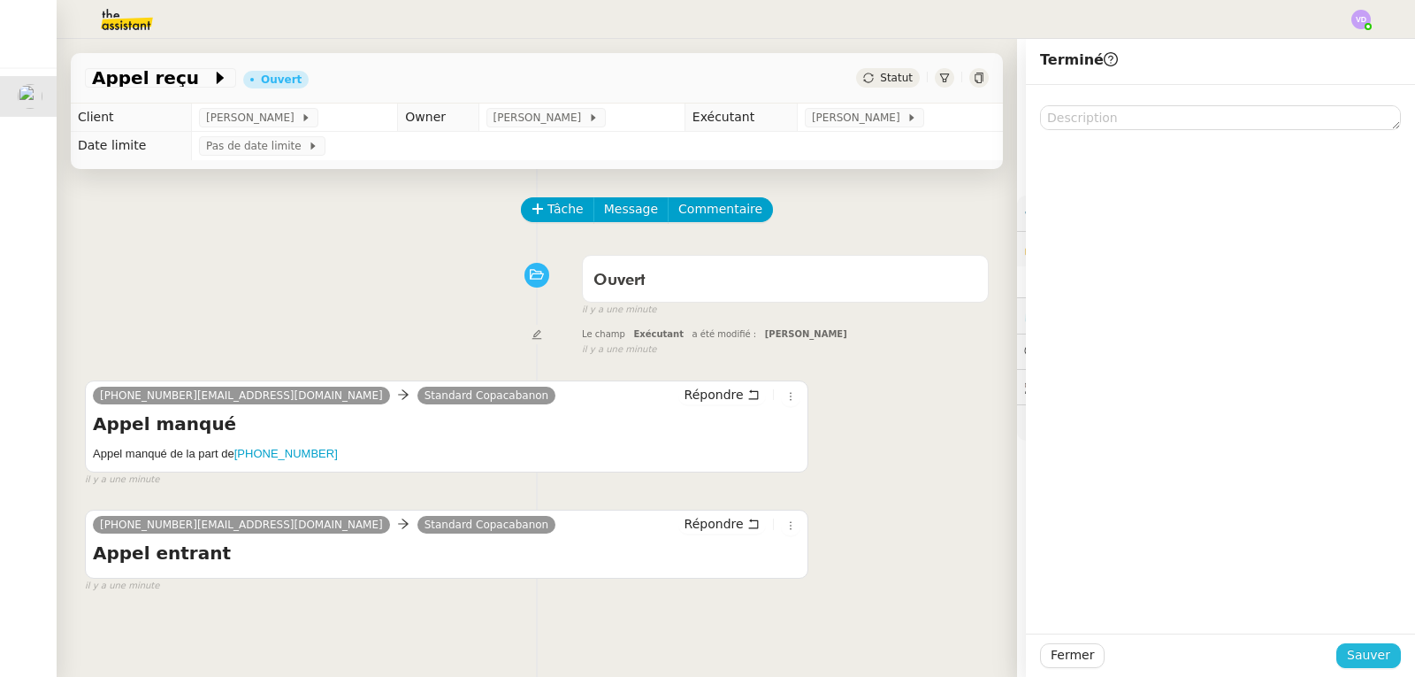
click at [1348, 654] on span "Sauver" at bounding box center [1368, 655] width 43 height 20
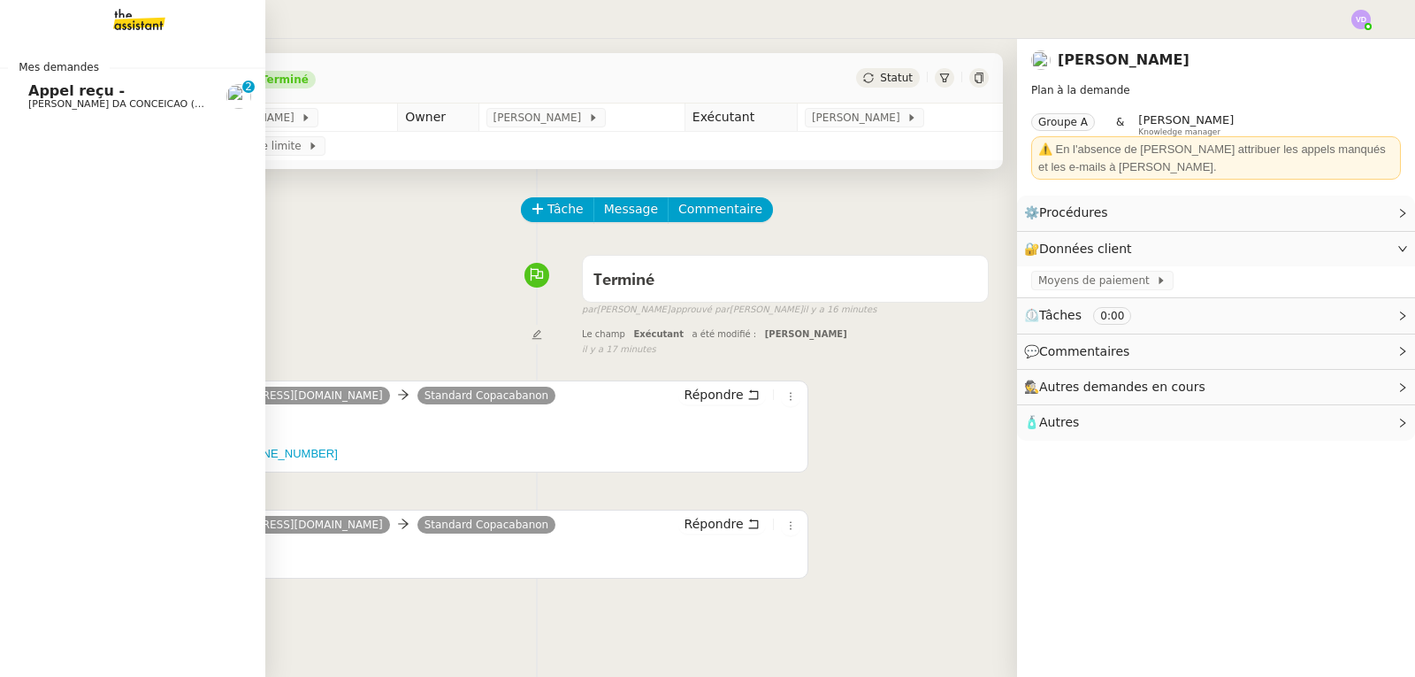
click at [86, 91] on span "Appel reçu -" at bounding box center [76, 90] width 96 height 17
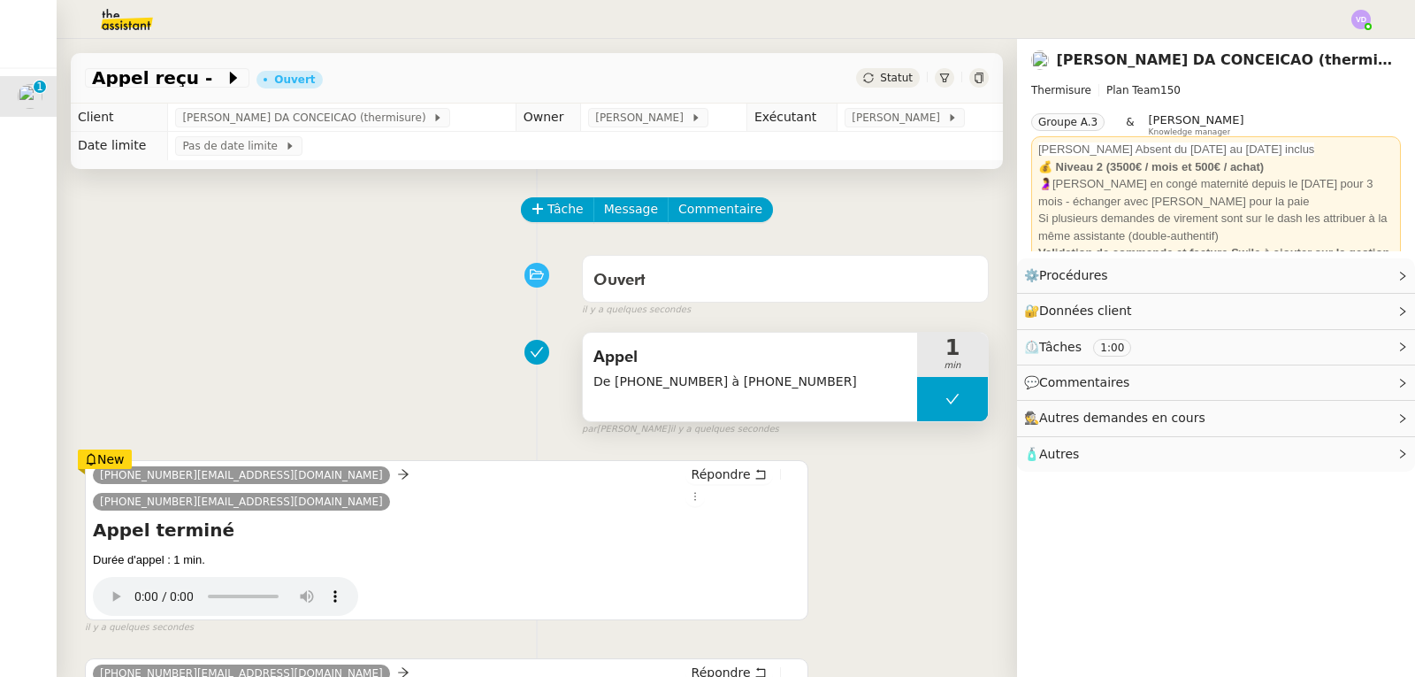
click at [831, 369] on span "Appel" at bounding box center [750, 357] width 313 height 27
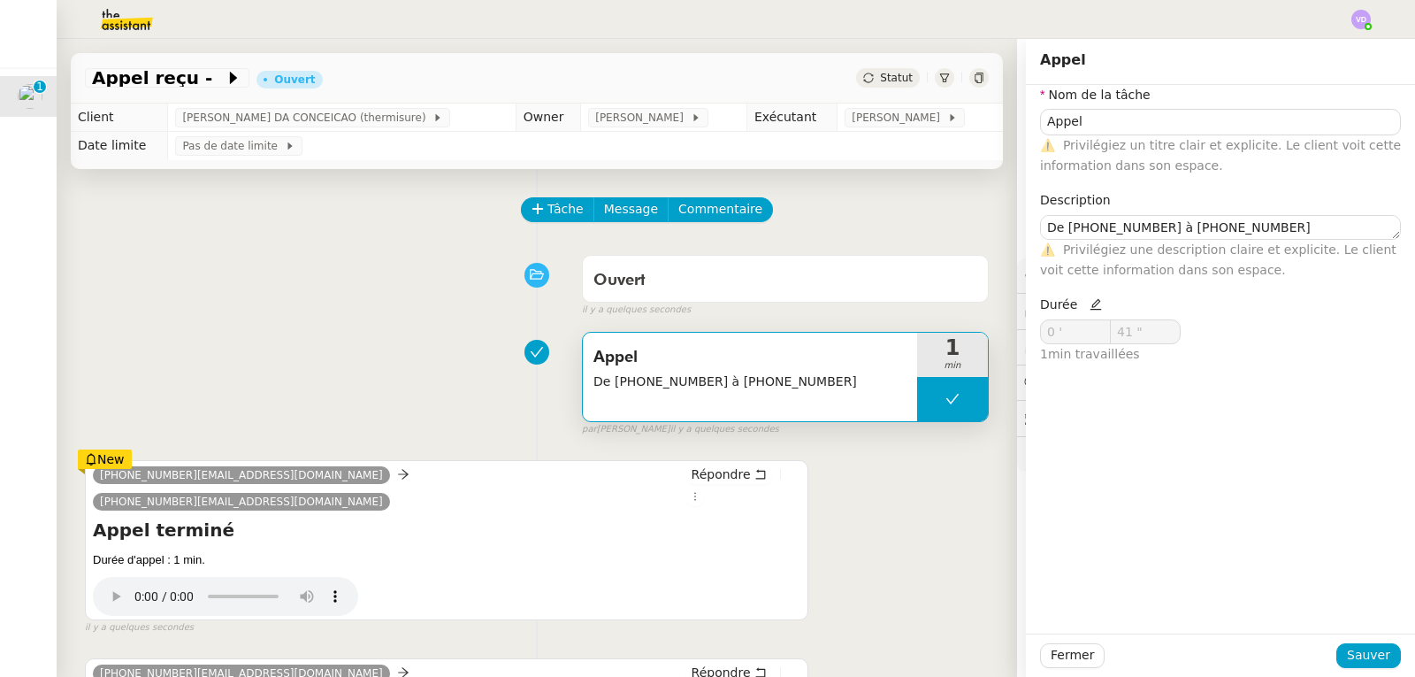
click at [885, 543] on div "[PHONE_NUMBER][EMAIL_ADDRESS][DOMAIN_NAME] [PHONE_NUMBER][EMAIL_ADDRESS][DOMAIN…" at bounding box center [537, 539] width 904 height 191
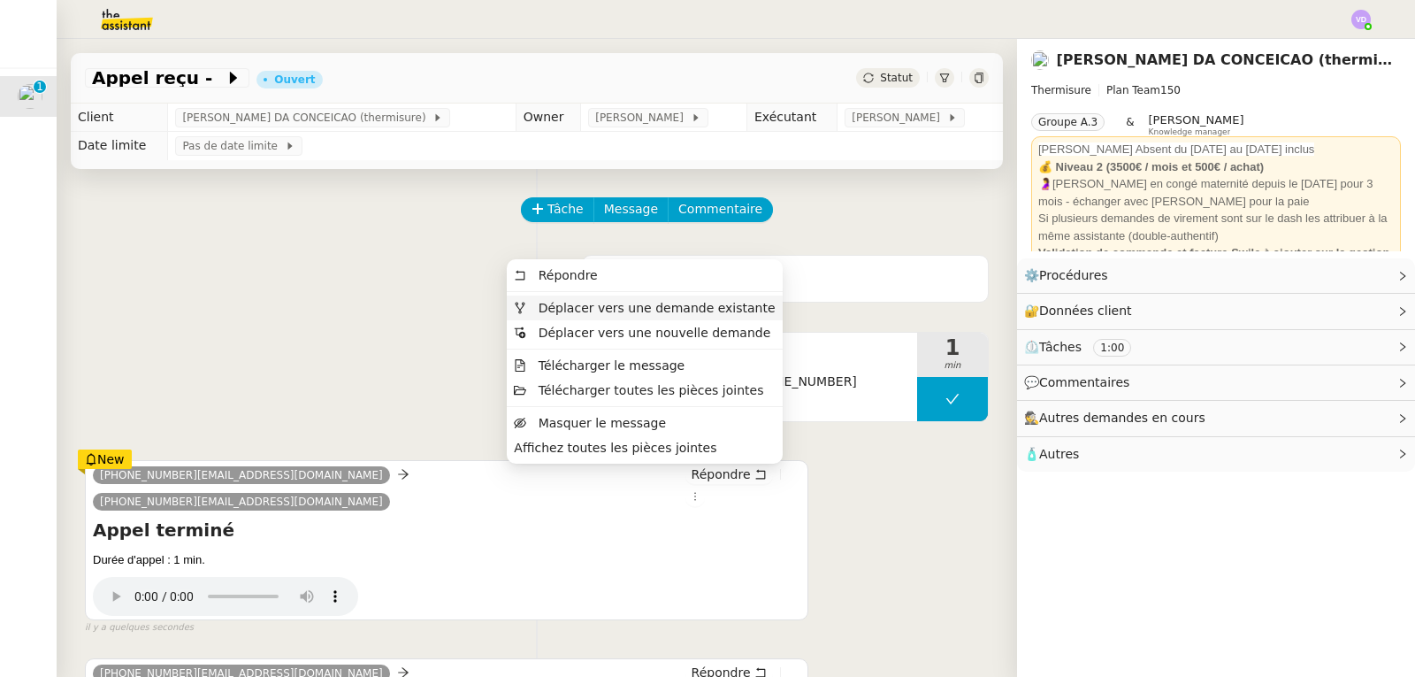
click at [742, 305] on span "Déplacer vers une demande existante" at bounding box center [657, 308] width 237 height 14
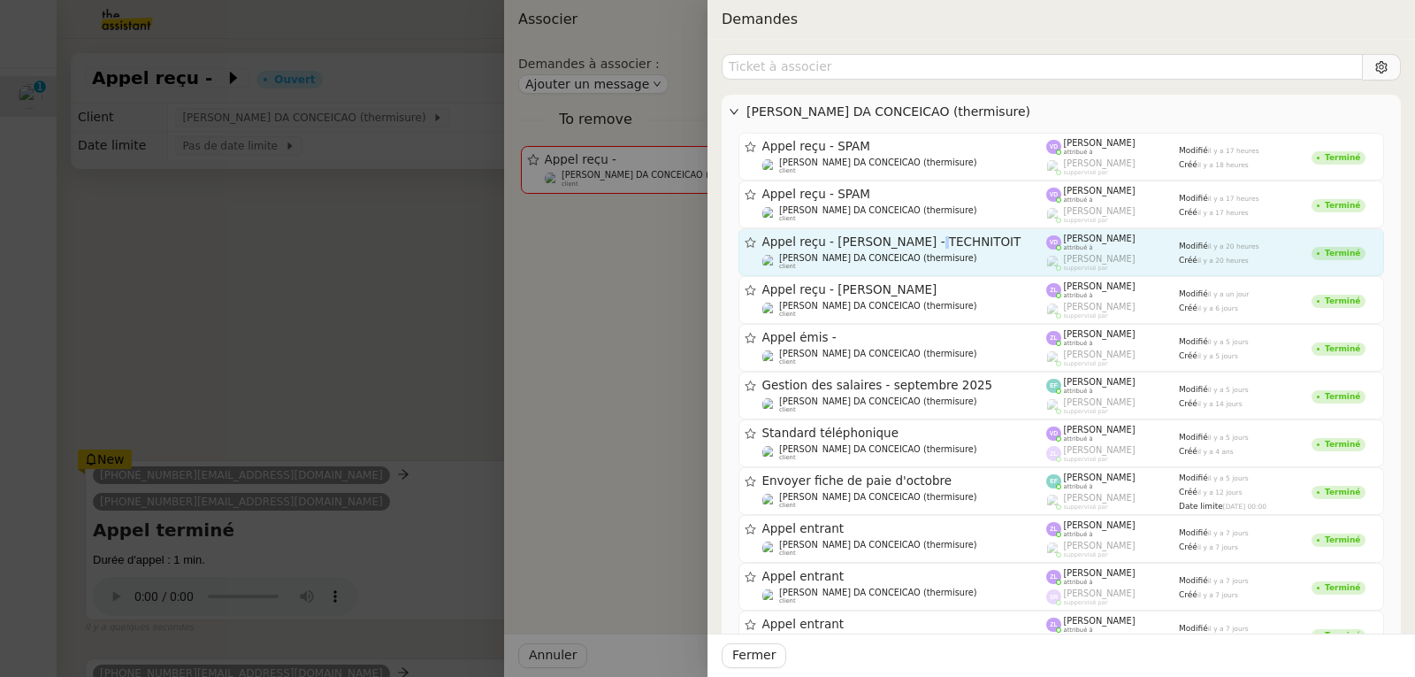
click at [933, 249] on div "Appel reçu - [PERSON_NAME] - TECHNITOIT" at bounding box center [905, 241] width 285 height 15
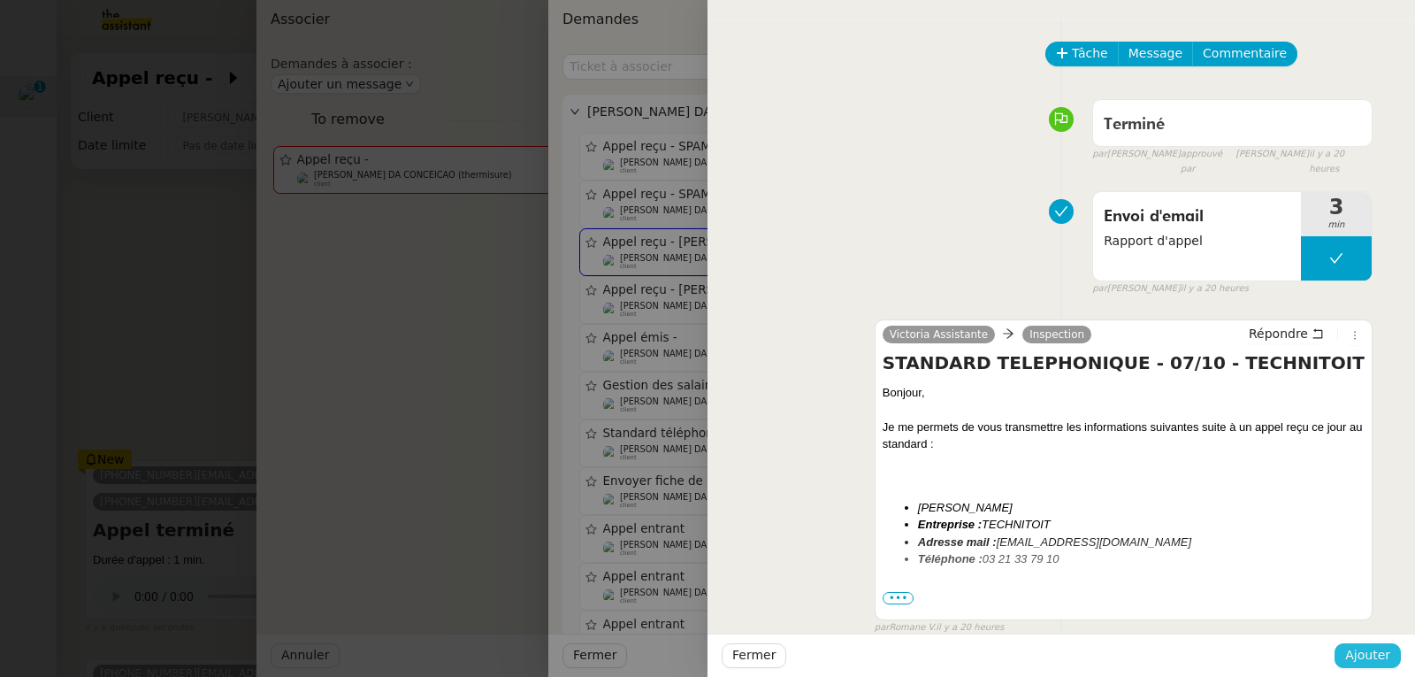
click at [1374, 656] on span "Ajouter" at bounding box center [1368, 655] width 45 height 20
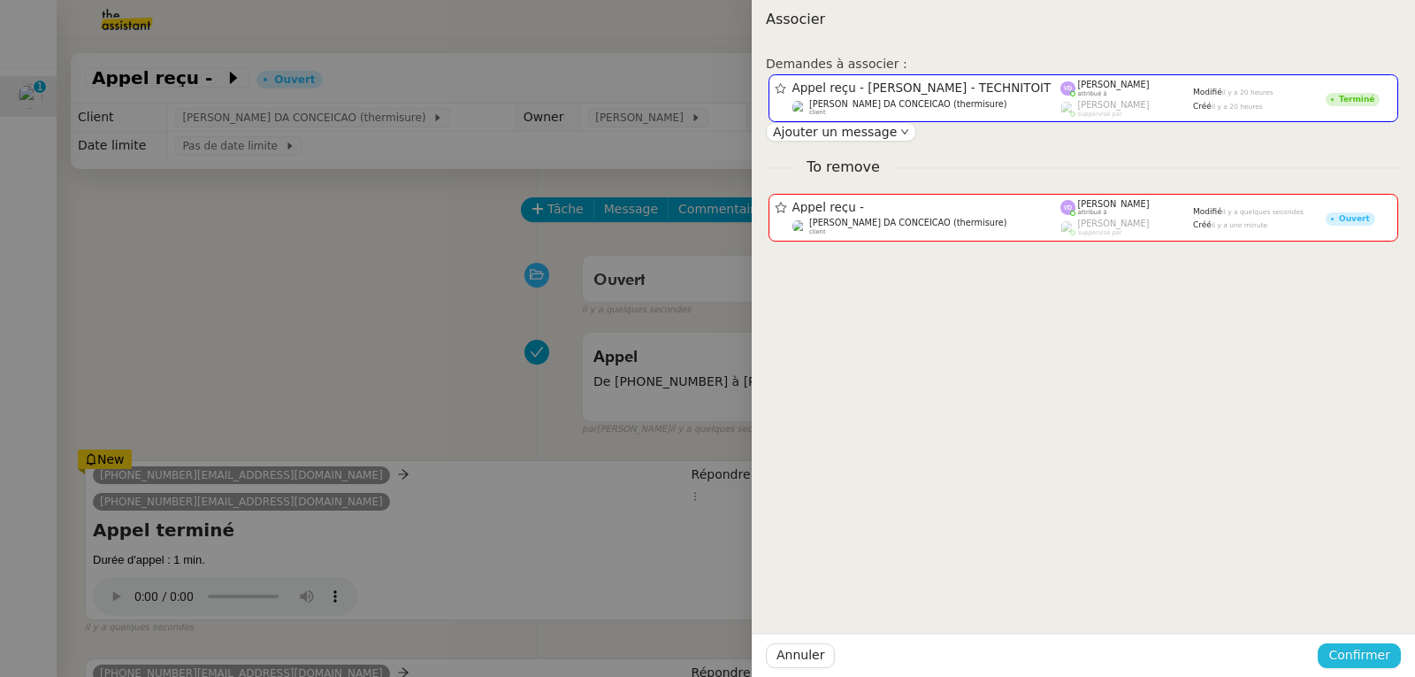
click at [1372, 655] on span "Confirmer" at bounding box center [1360, 655] width 62 height 20
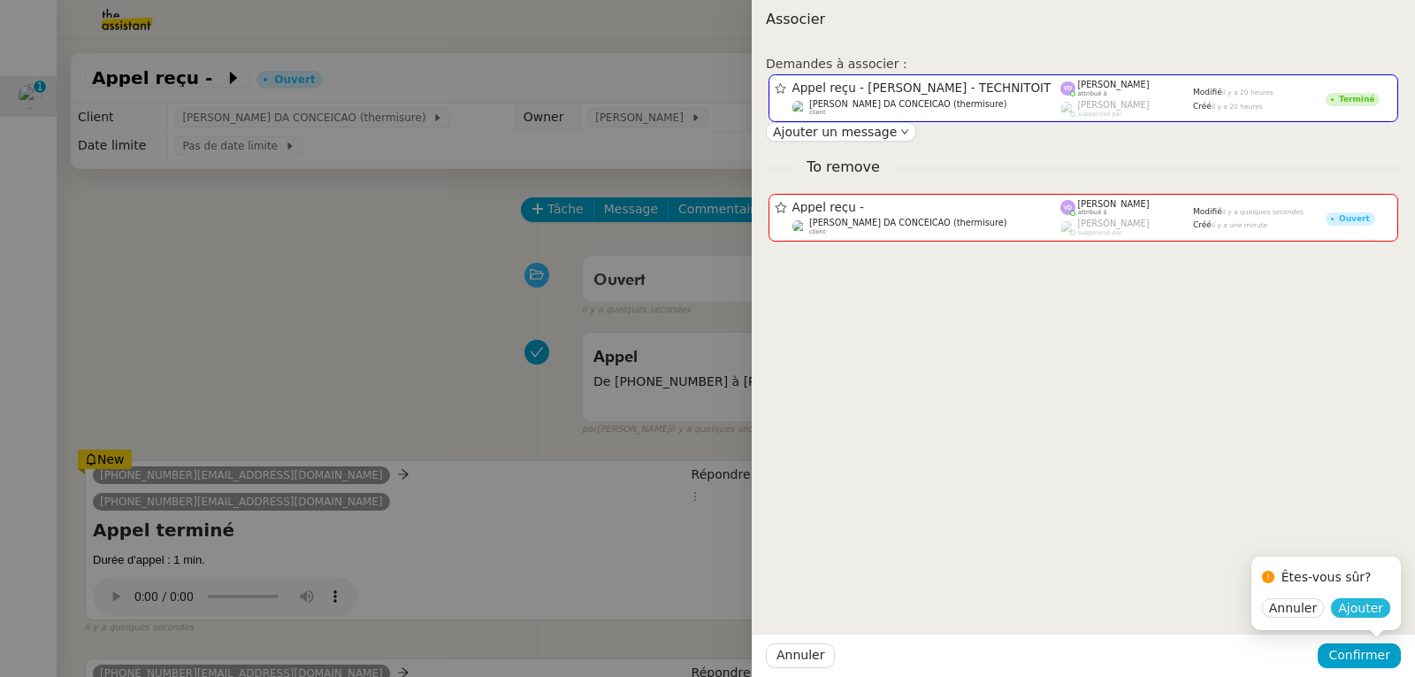
click at [1367, 611] on span "Ajouter" at bounding box center [1360, 608] width 45 height 18
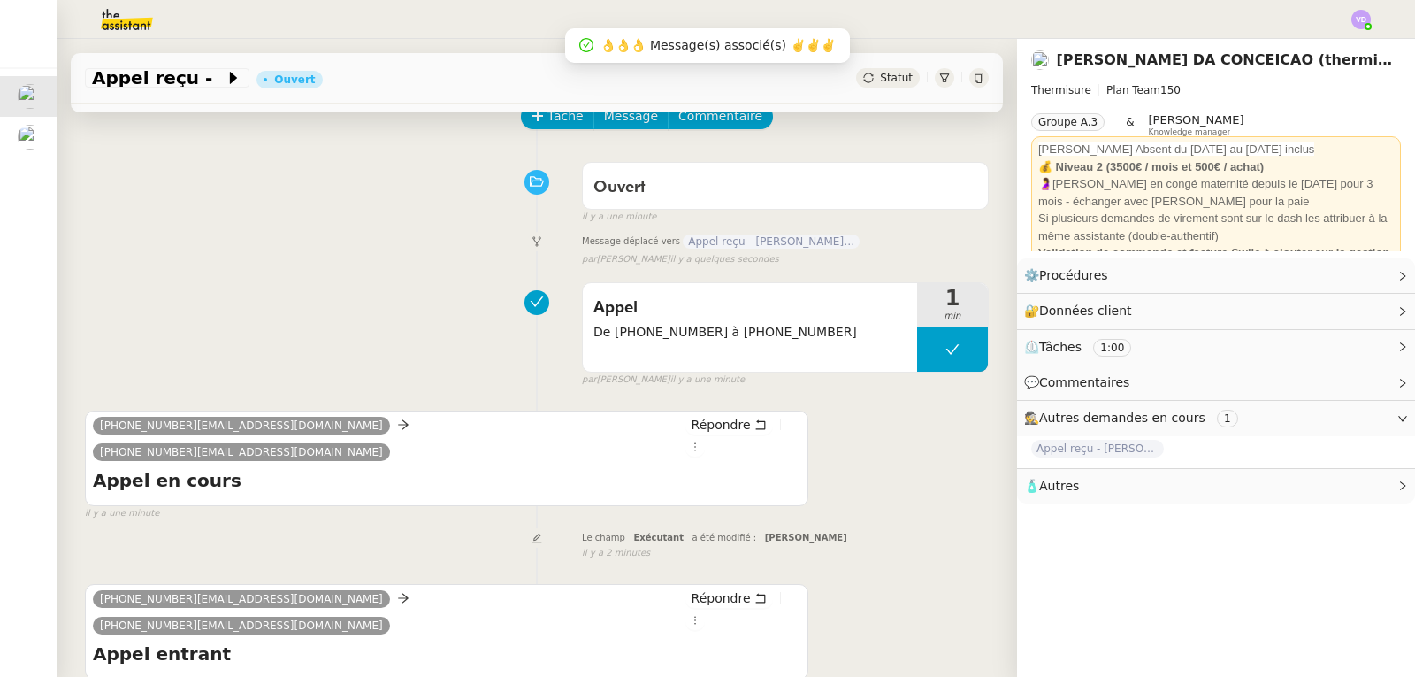
scroll to position [177, 0]
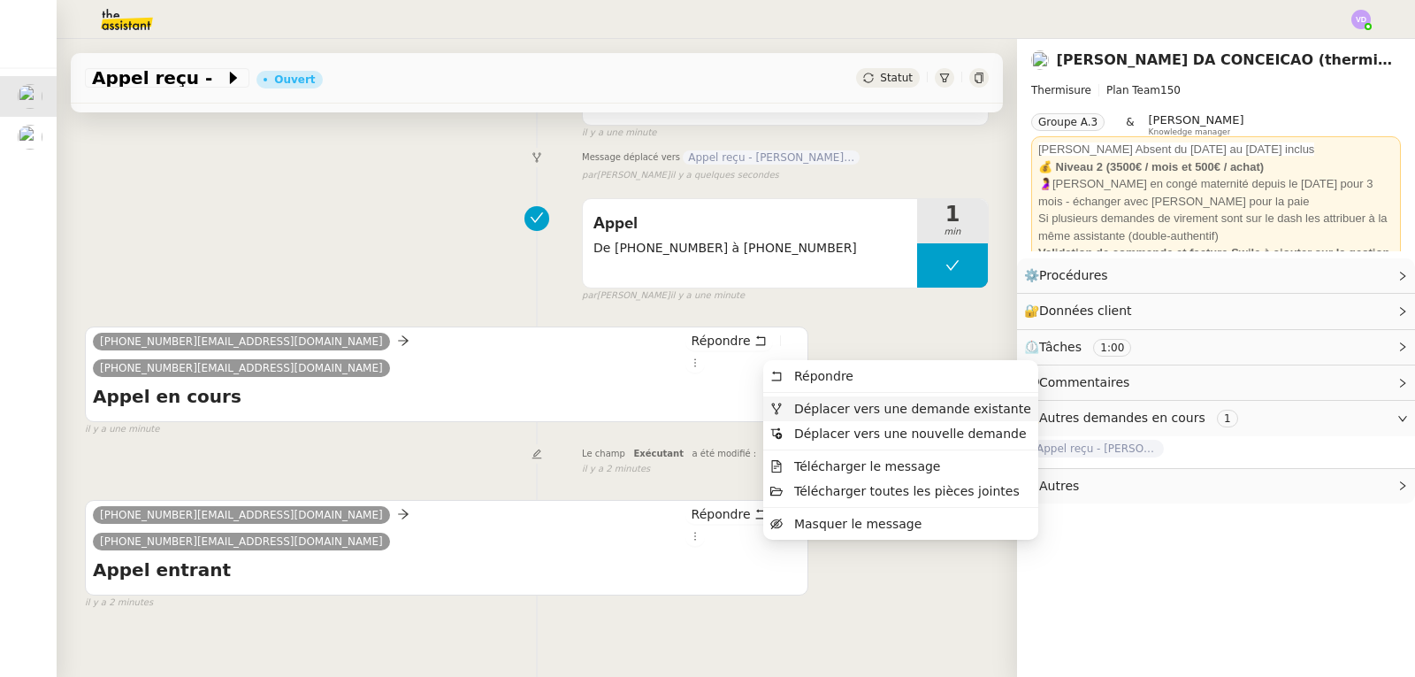
click at [878, 415] on span "Déplacer vers une demande existante" at bounding box center [912, 409] width 237 height 14
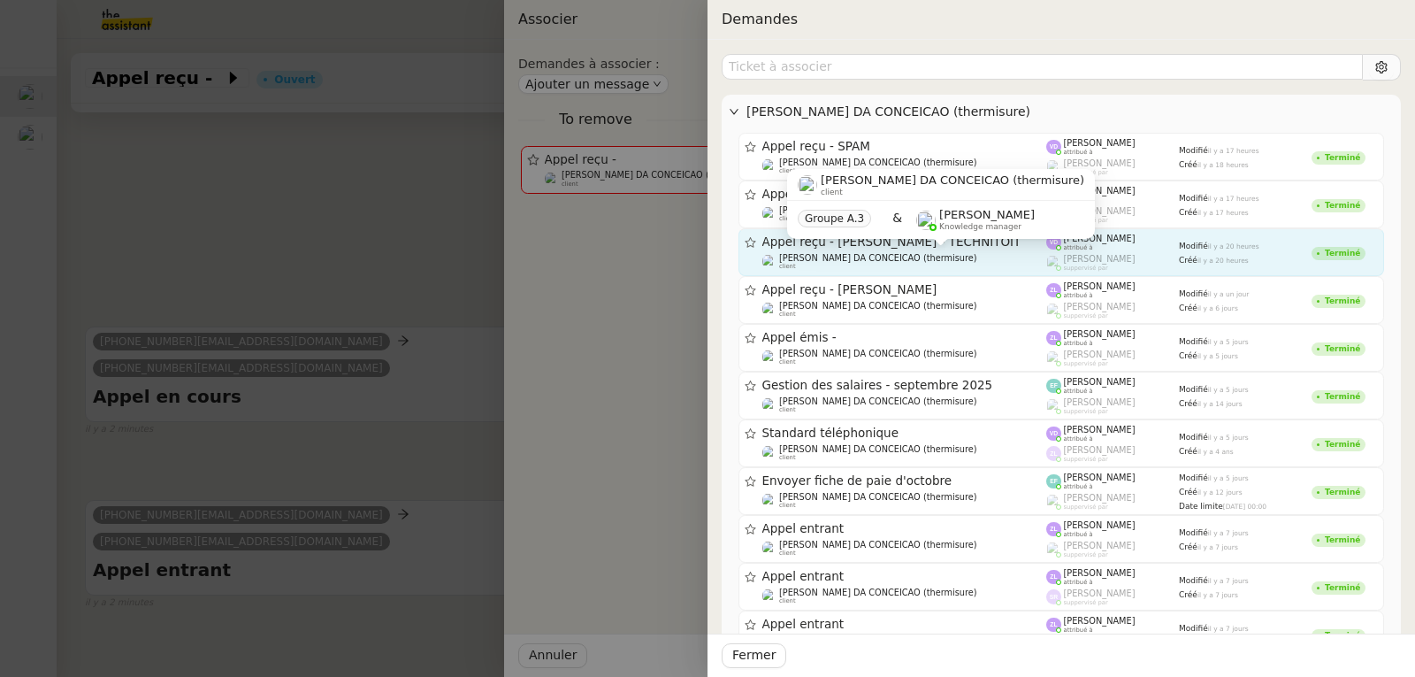
click at [886, 259] on span "[PERSON_NAME] DA CONCEICAO (thermisure)" at bounding box center [878, 258] width 198 height 10
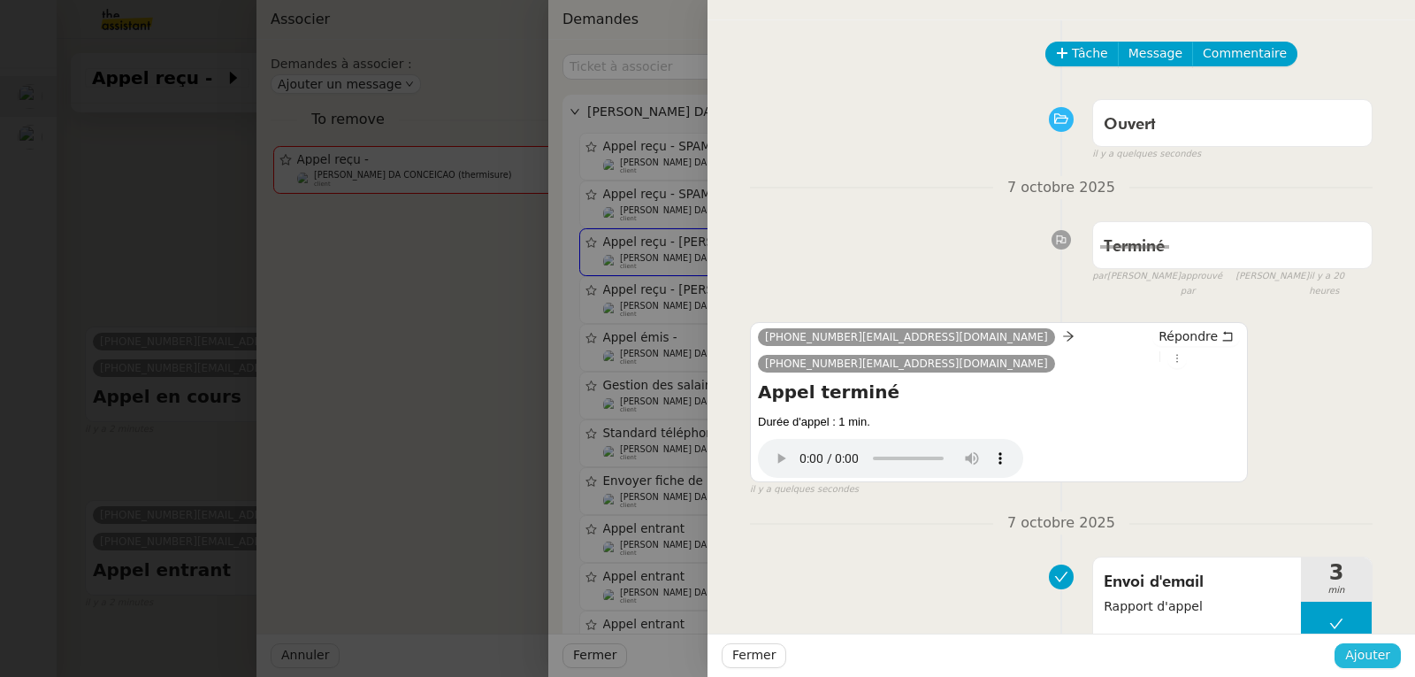
click at [1356, 659] on span "Ajouter" at bounding box center [1368, 655] width 45 height 20
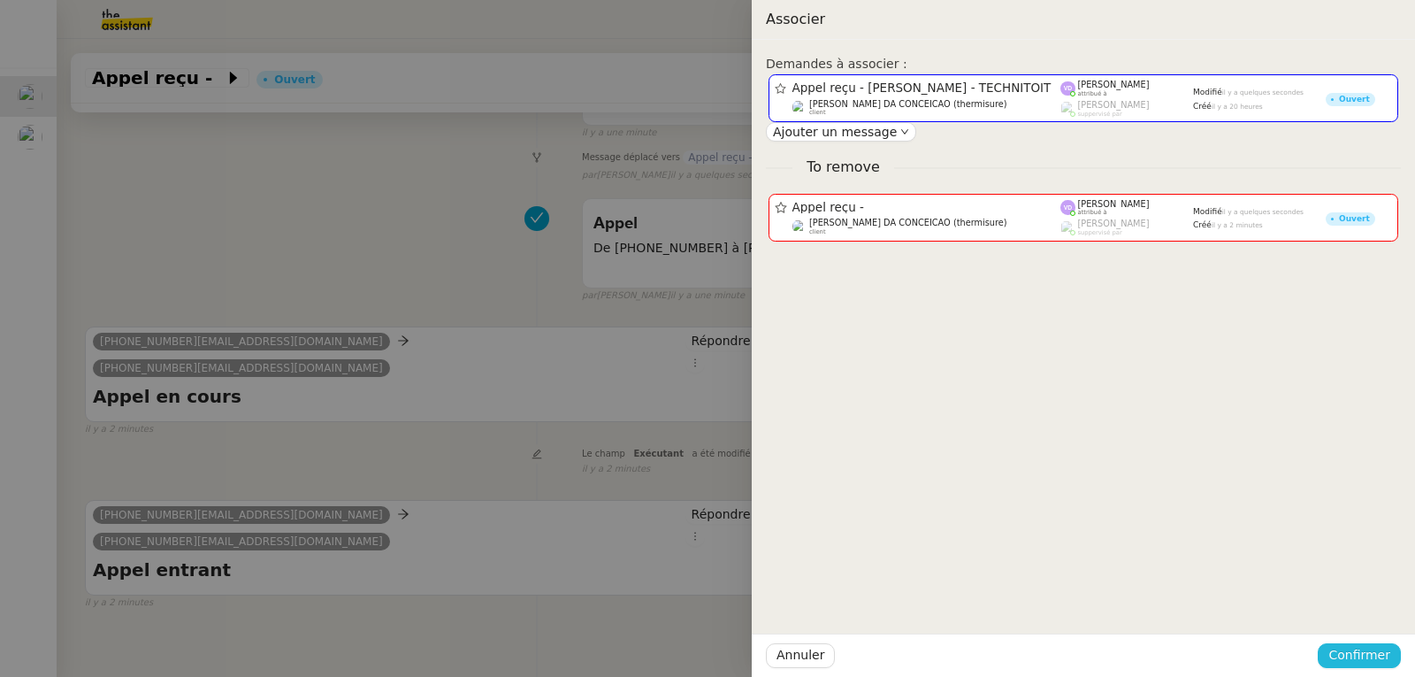
click at [1357, 651] on span "Confirmer" at bounding box center [1360, 655] width 62 height 20
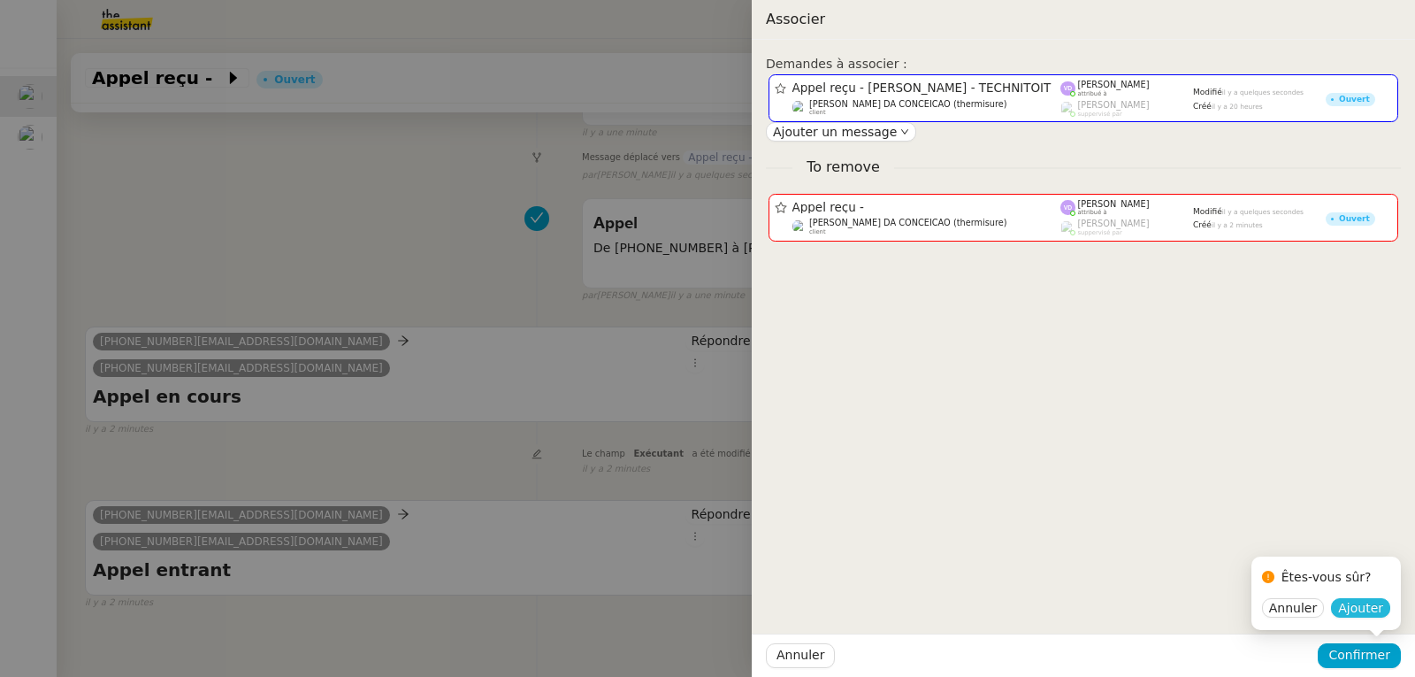
click at [1366, 612] on span "Ajouter" at bounding box center [1360, 608] width 45 height 18
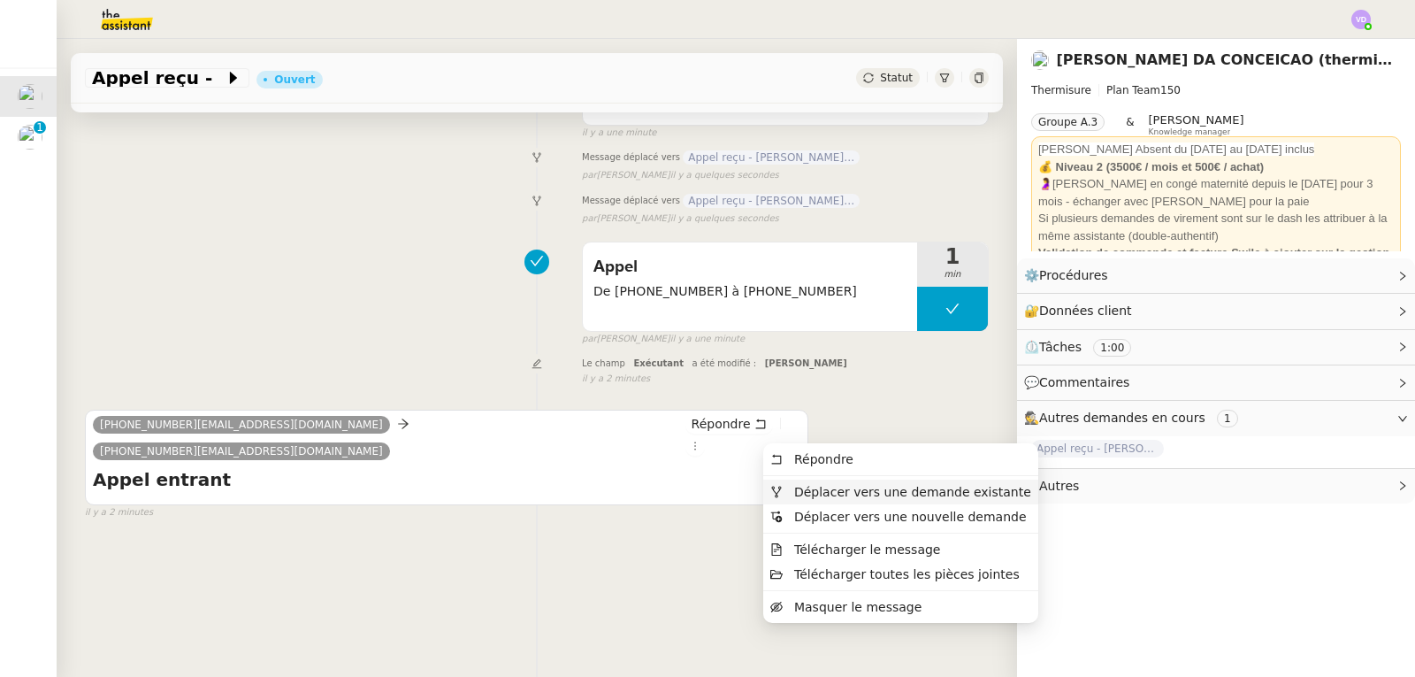
click at [843, 487] on span "Déplacer vers une demande existante" at bounding box center [912, 492] width 237 height 14
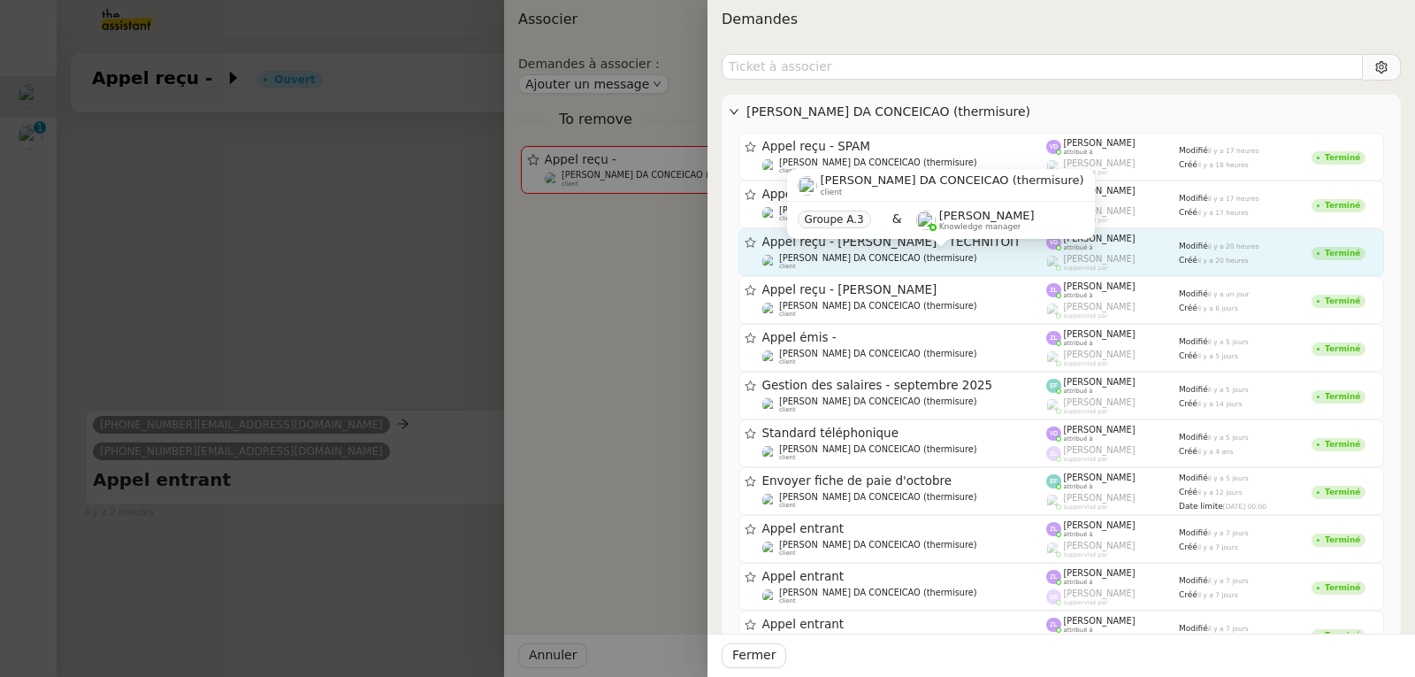
click at [929, 254] on div "[PERSON_NAME] DA CONCEICAO (thermisure) client" at bounding box center [905, 262] width 285 height 18
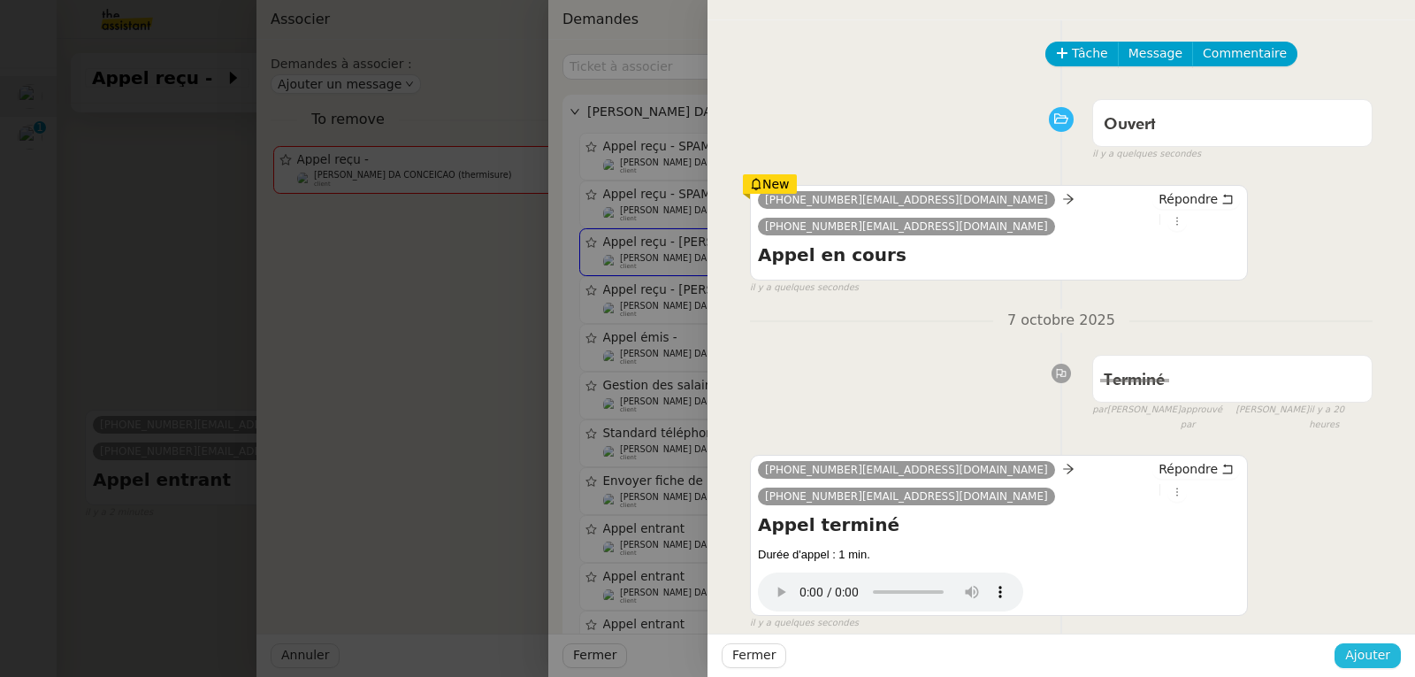
click at [1377, 656] on span "Ajouter" at bounding box center [1368, 655] width 45 height 20
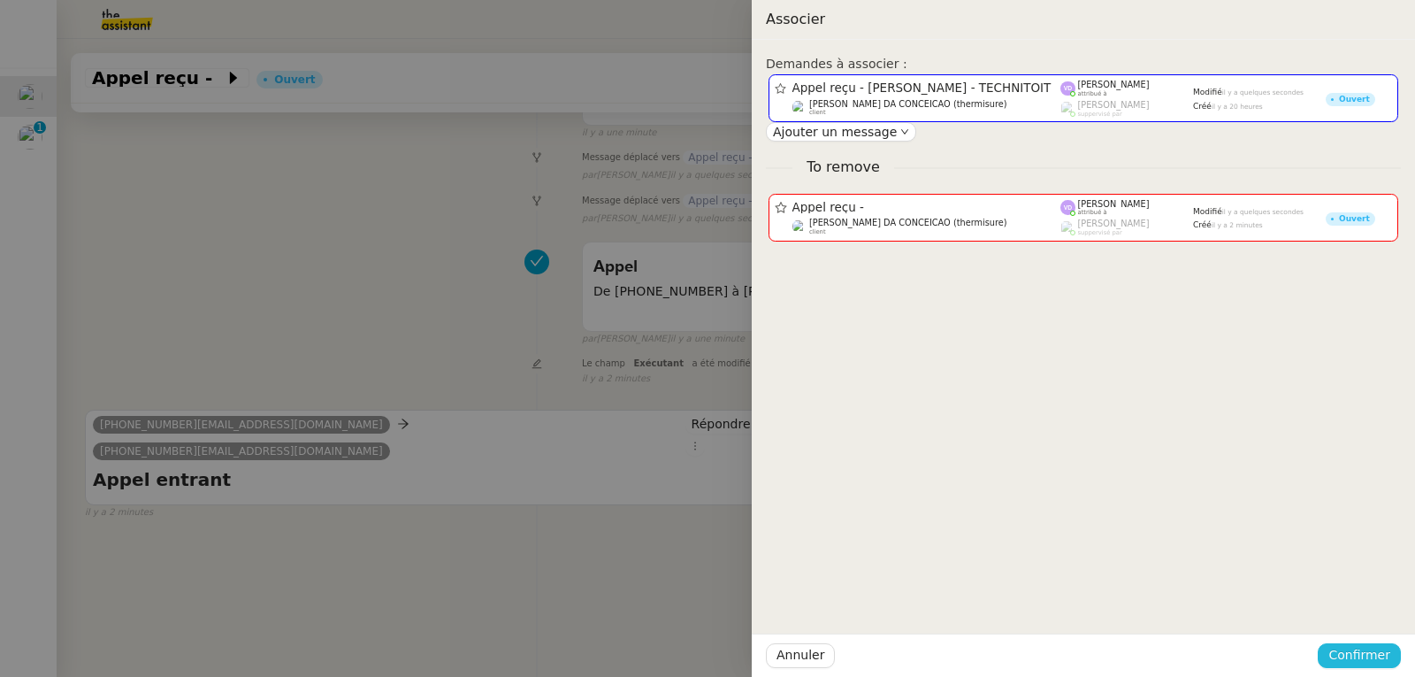
click at [1360, 654] on span "Confirmer" at bounding box center [1360, 655] width 62 height 20
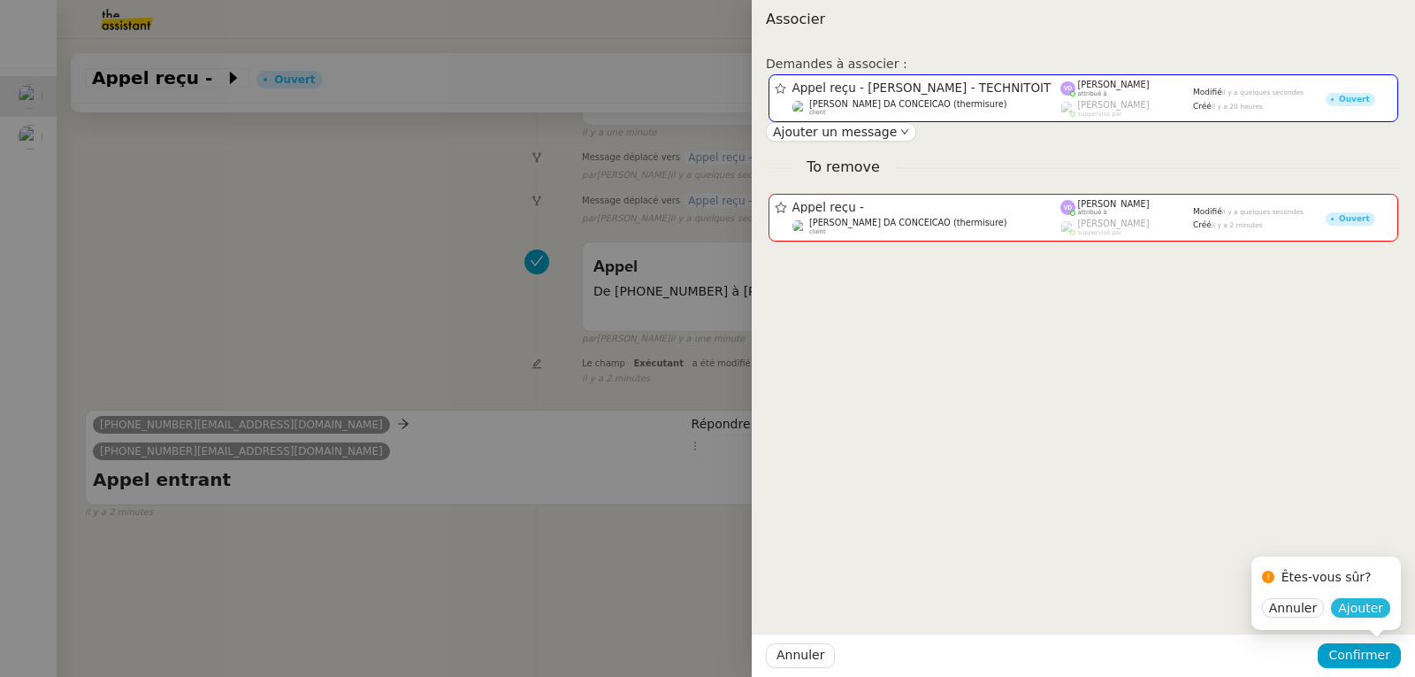
click at [1366, 613] on span "Ajouter" at bounding box center [1360, 608] width 45 height 18
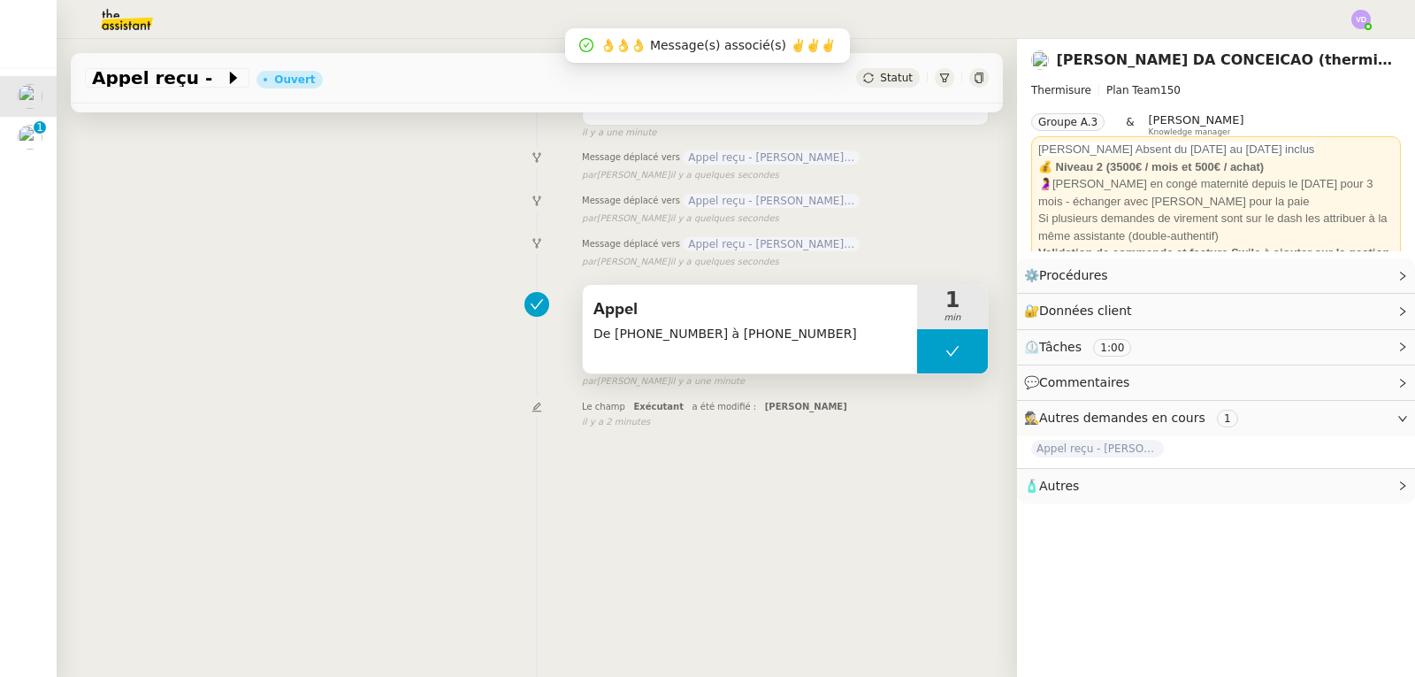
click at [755, 355] on div "Appel De [PHONE_NUMBER] à [PHONE_NUMBER]" at bounding box center [750, 329] width 334 height 88
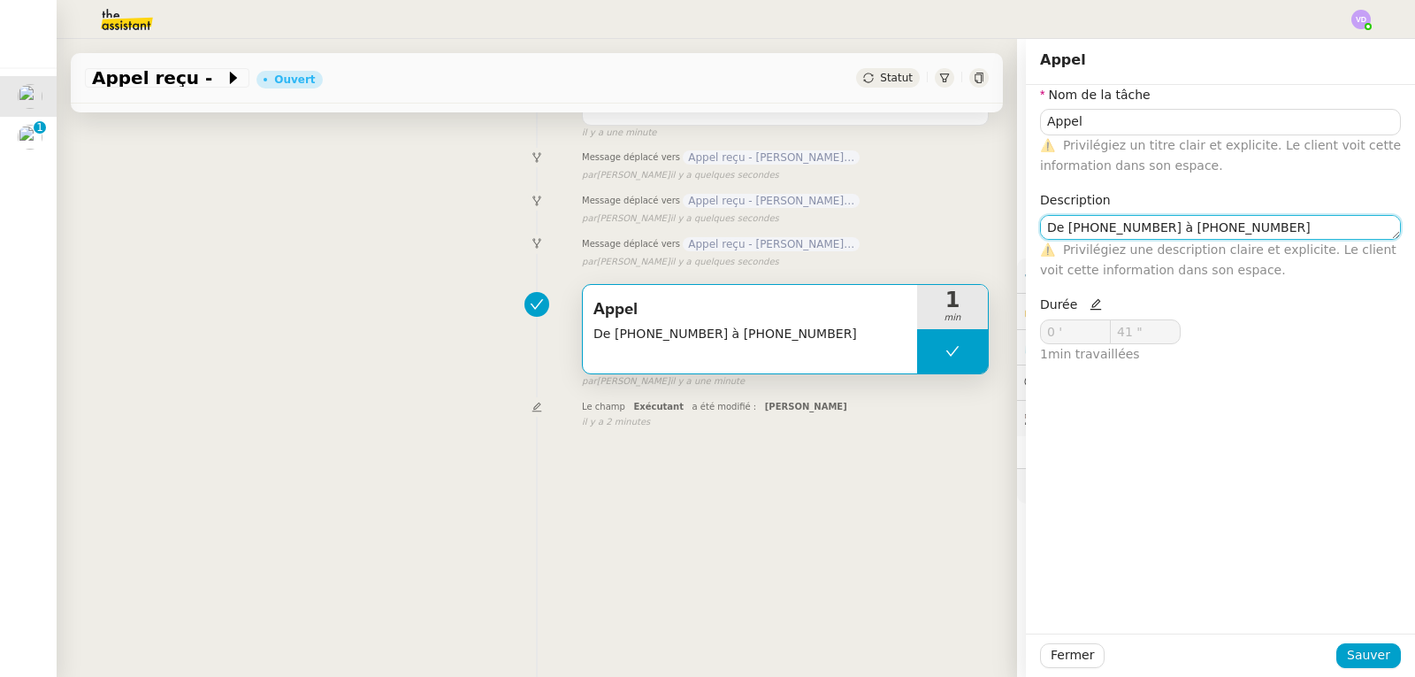
drag, startPoint x: 1246, startPoint y: 225, endPoint x: 1029, endPoint y: 229, distance: 217.7
click at [1040, 229] on textarea "De [PHONE_NUMBER] à [PHONE_NUMBER]" at bounding box center [1220, 227] width 361 height 25
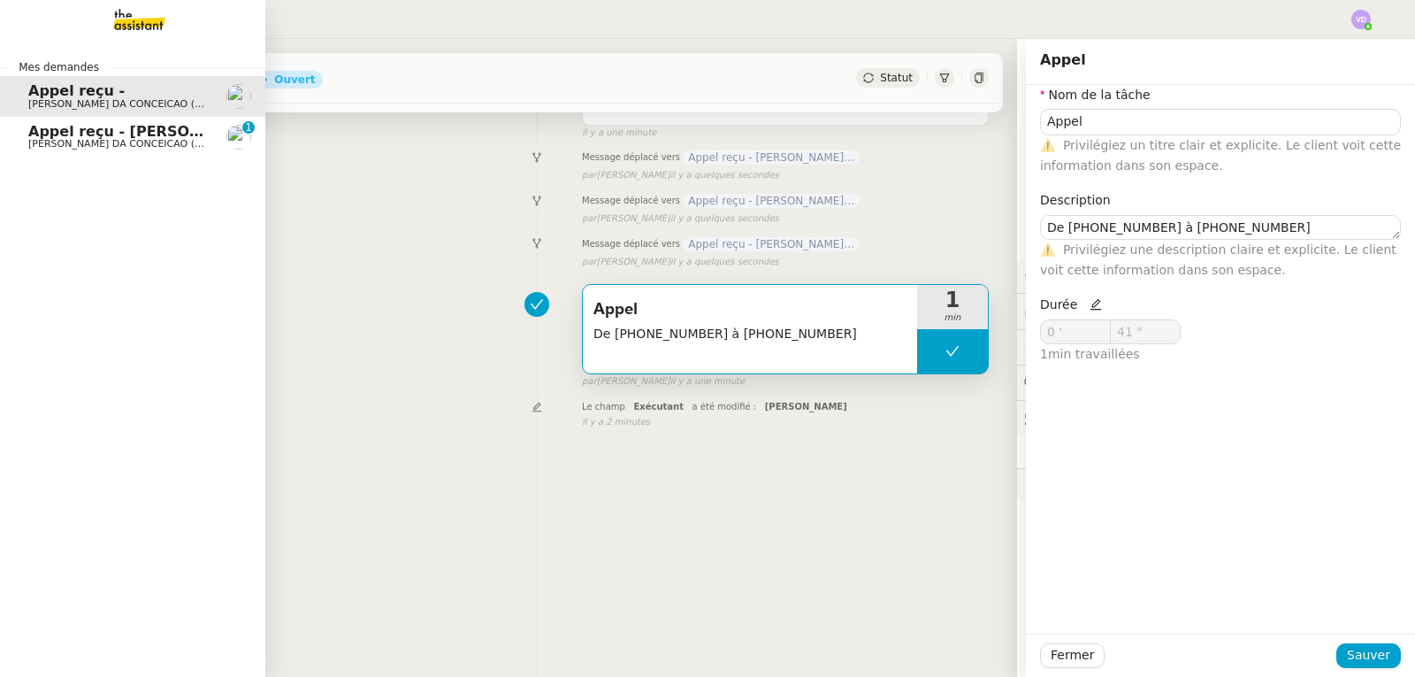
drag, startPoint x: 37, startPoint y: 140, endPoint x: 45, endPoint y: 149, distance: 11.9
click at [37, 140] on span "[PERSON_NAME] DA CONCEICAO (thermisure)" at bounding box center [139, 144] width 223 height 12
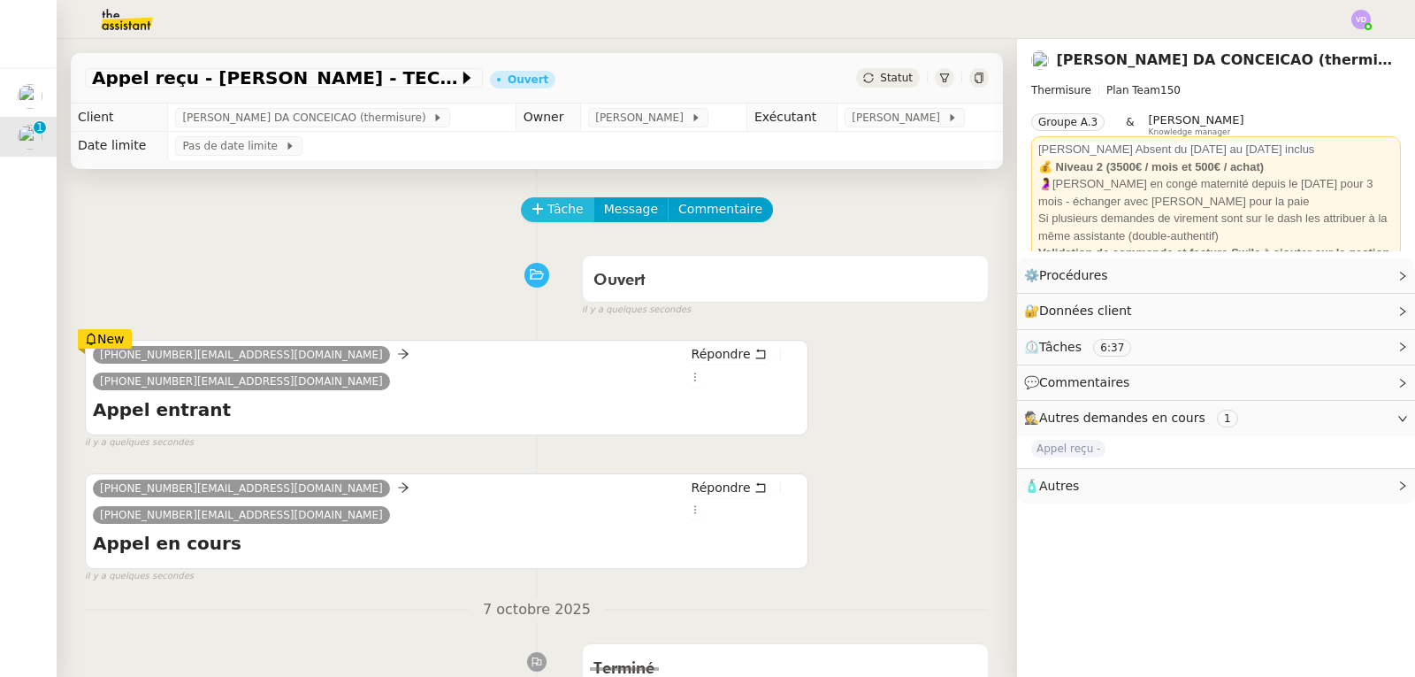
click at [562, 214] on span "Tâche" at bounding box center [566, 209] width 36 height 20
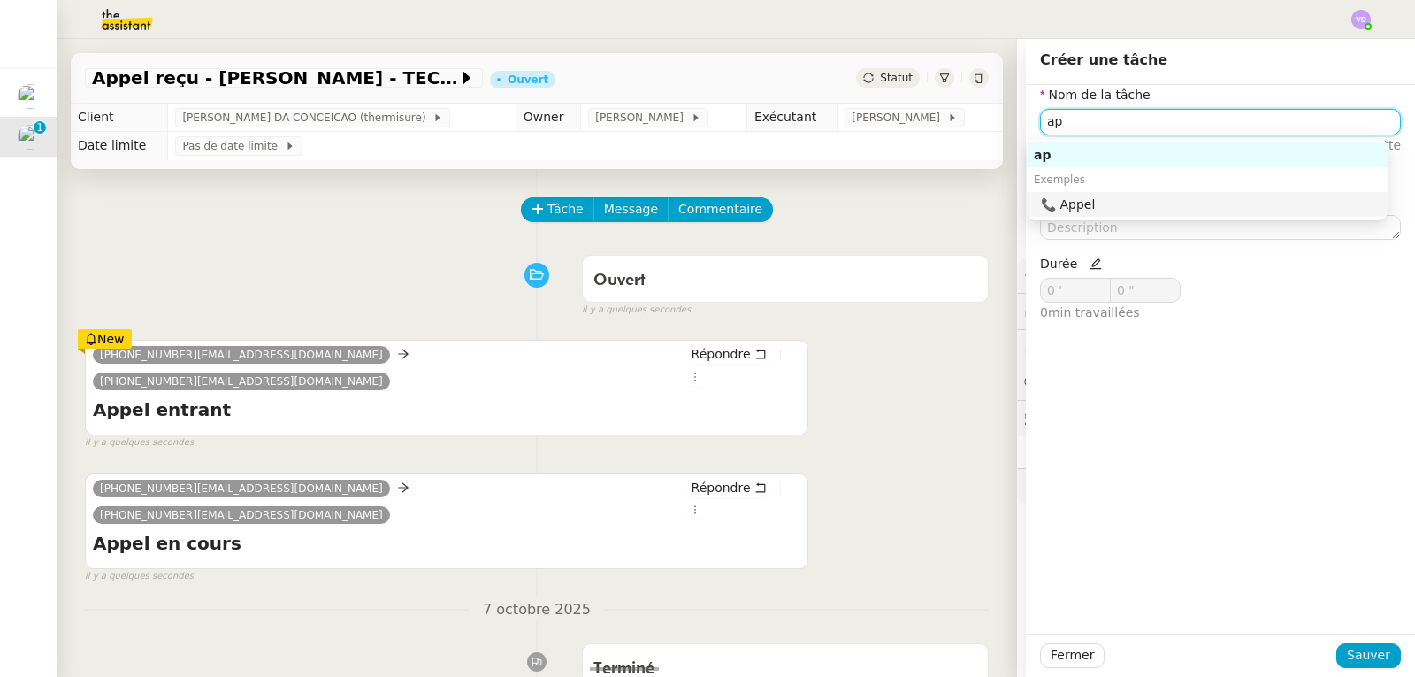
click at [1066, 197] on div "📞 Appel" at bounding box center [1211, 204] width 340 height 16
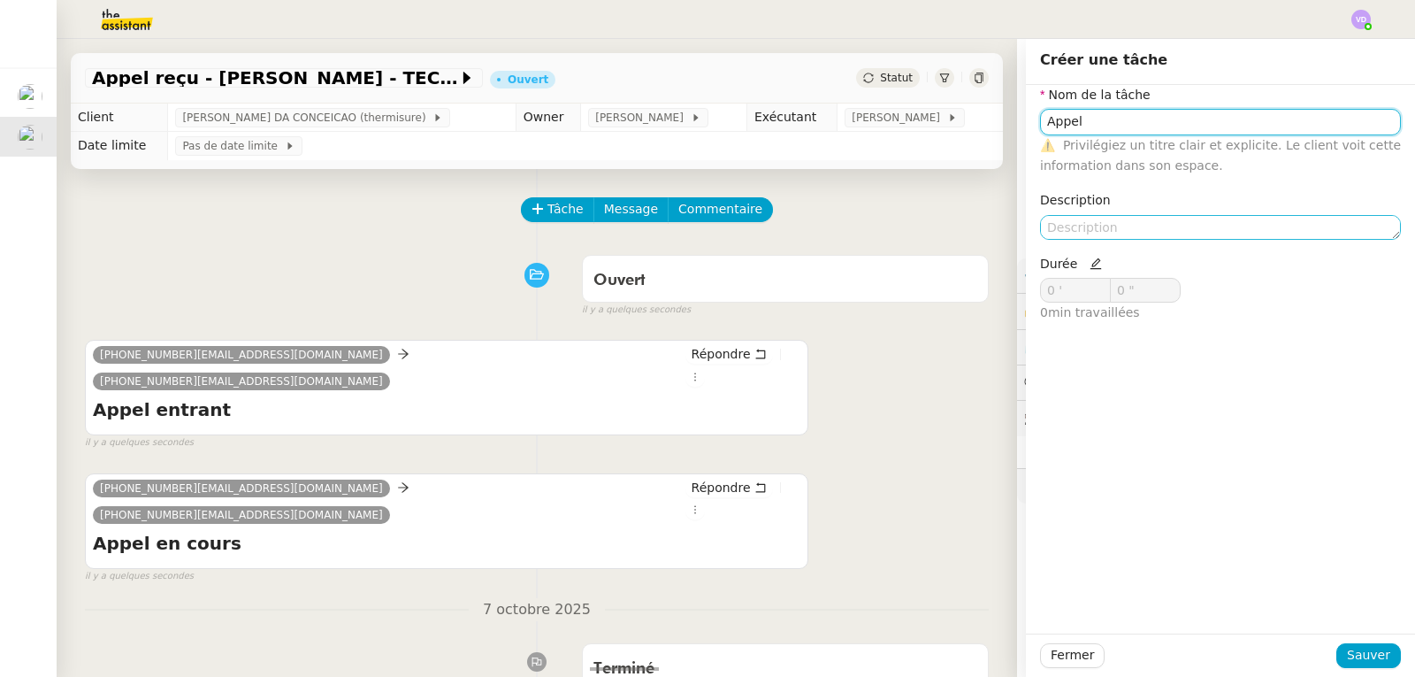
type input "Appel"
click at [1068, 231] on textarea at bounding box center [1220, 227] width 361 height 25
paste textarea "De [PHONE_NUMBER] à [PHONE_NUMBER]"
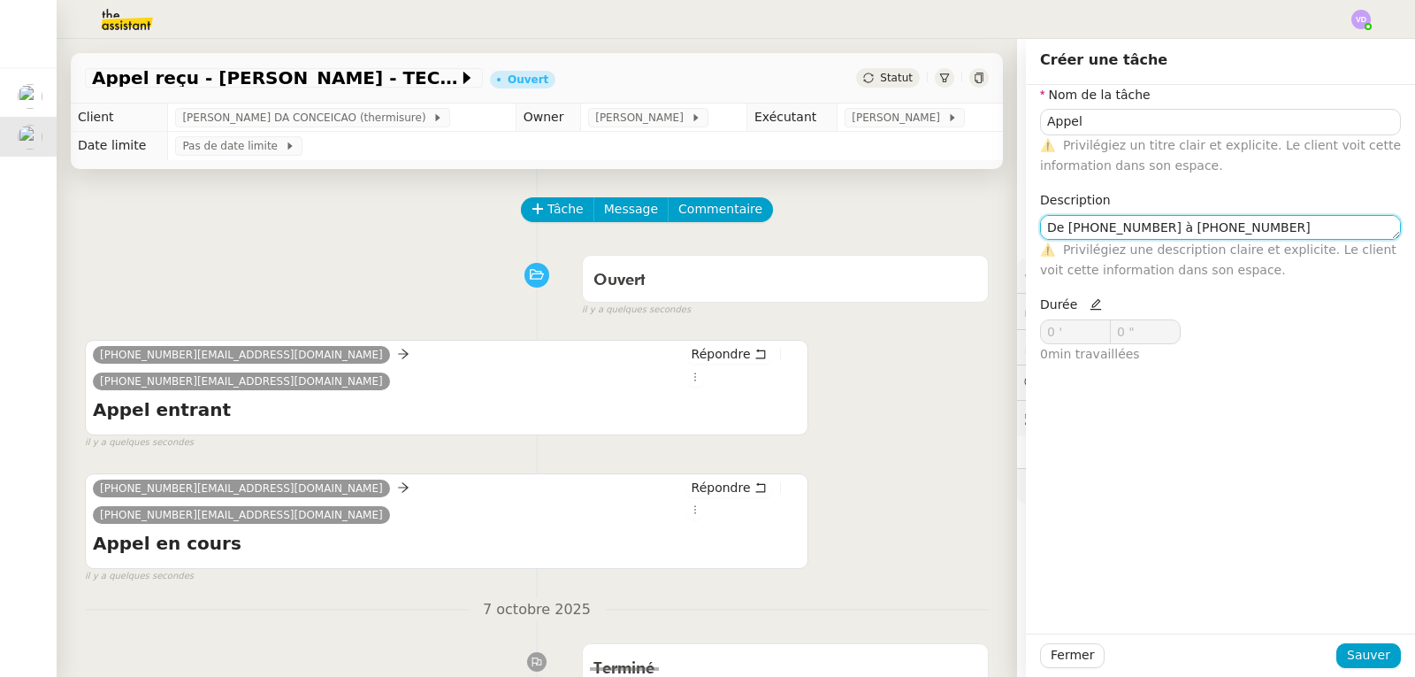
type textarea "De [PHONE_NUMBER] à [PHONE_NUMBER]"
click at [1090, 307] on icon at bounding box center [1096, 304] width 12 height 12
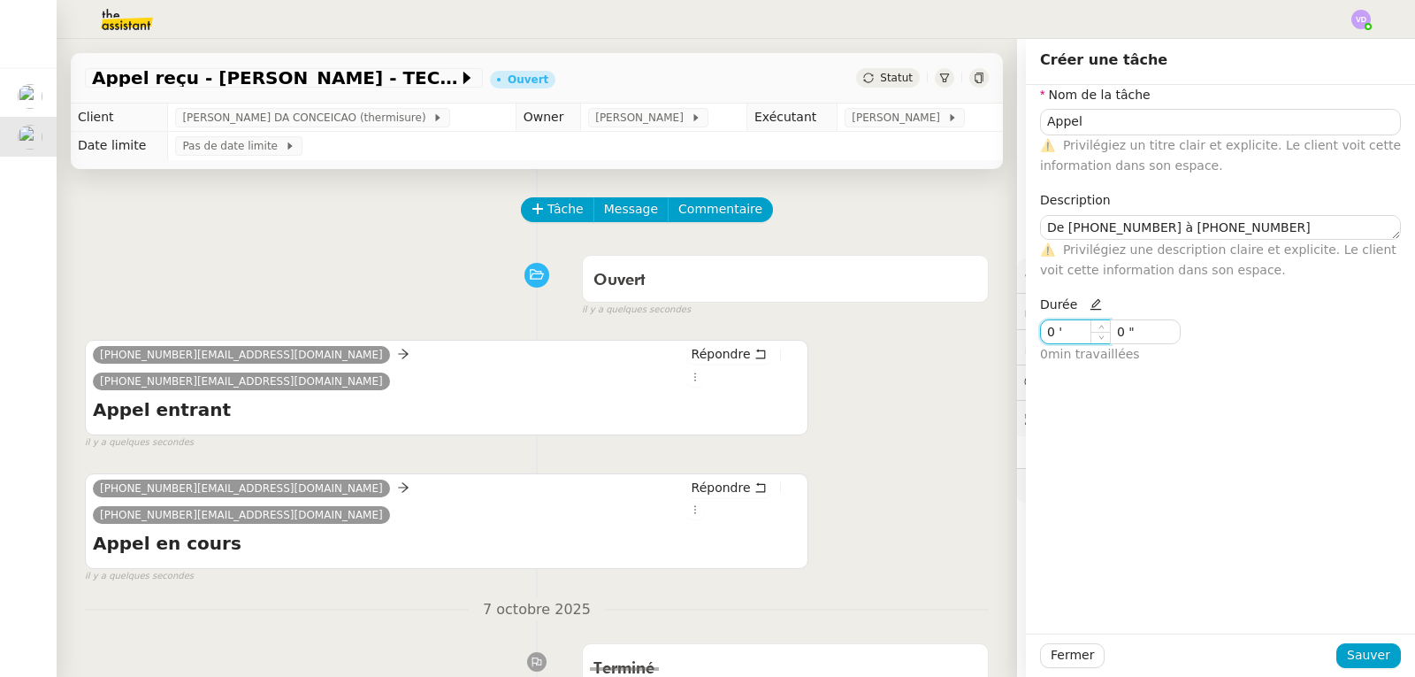
drag, startPoint x: 1062, startPoint y: 334, endPoint x: 987, endPoint y: 329, distance: 75.4
click at [987, 329] on app-ticket "Appel reçu - [PERSON_NAME] - TECHNITOIT Ouvert Statut Client [PERSON_NAME] DA C…" at bounding box center [736, 358] width 1359 height 638
type input "1 '"
click at [1354, 648] on span "Sauver" at bounding box center [1368, 655] width 43 height 20
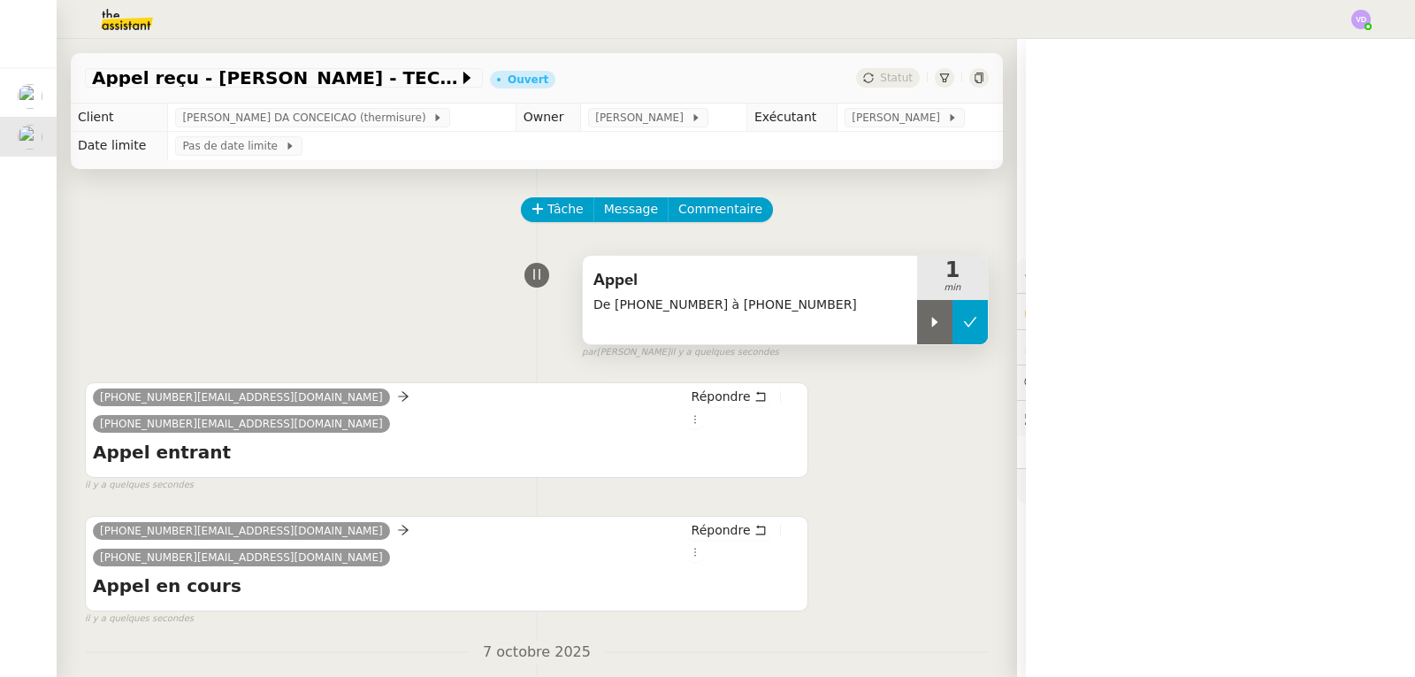
click at [963, 326] on icon at bounding box center [970, 322] width 14 height 14
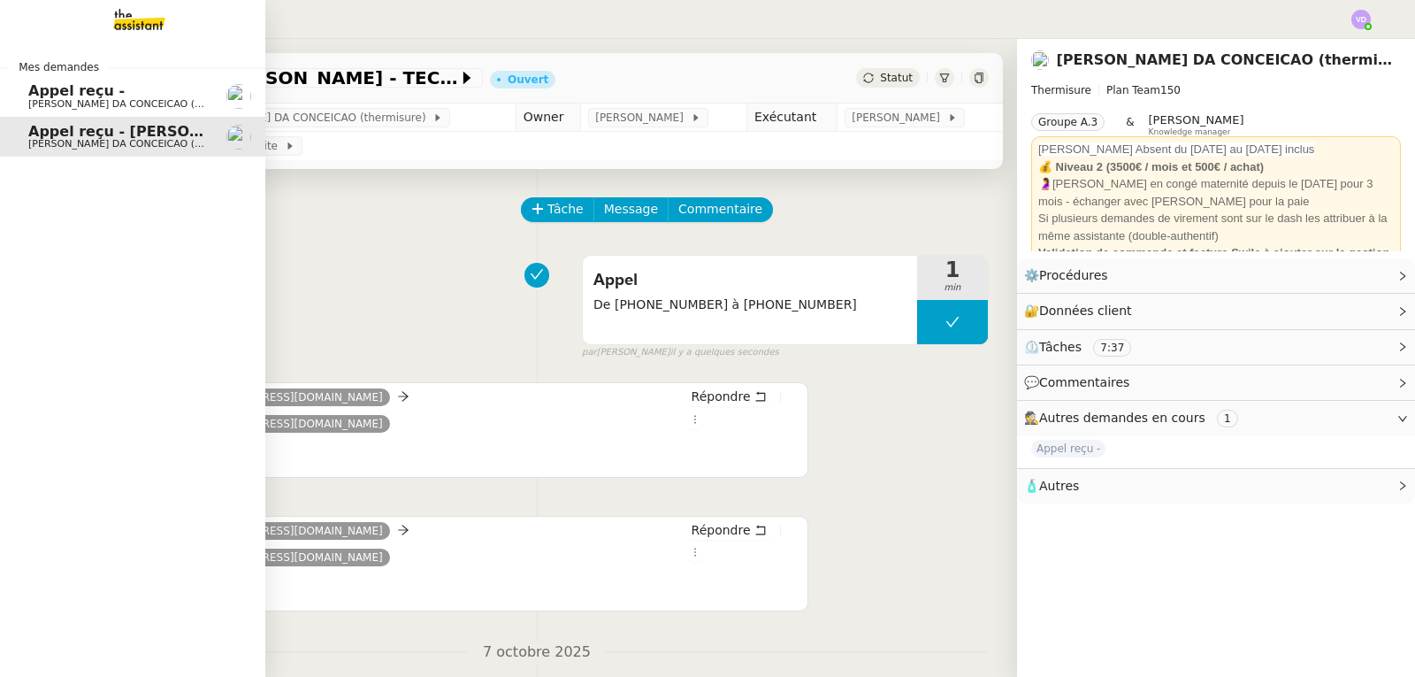
click at [55, 98] on span "[PERSON_NAME] DA CONCEICAO (thermisure)" at bounding box center [139, 104] width 223 height 12
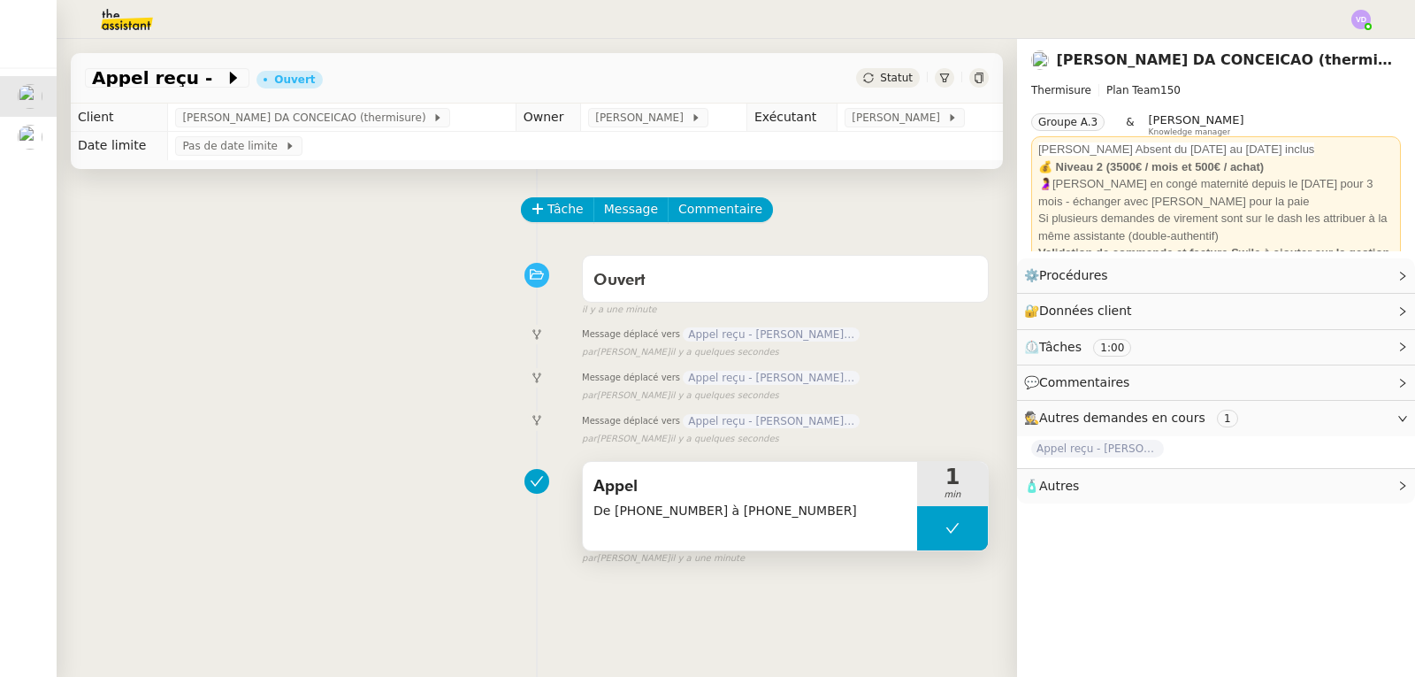
click at [770, 493] on span "Appel" at bounding box center [750, 486] width 313 height 27
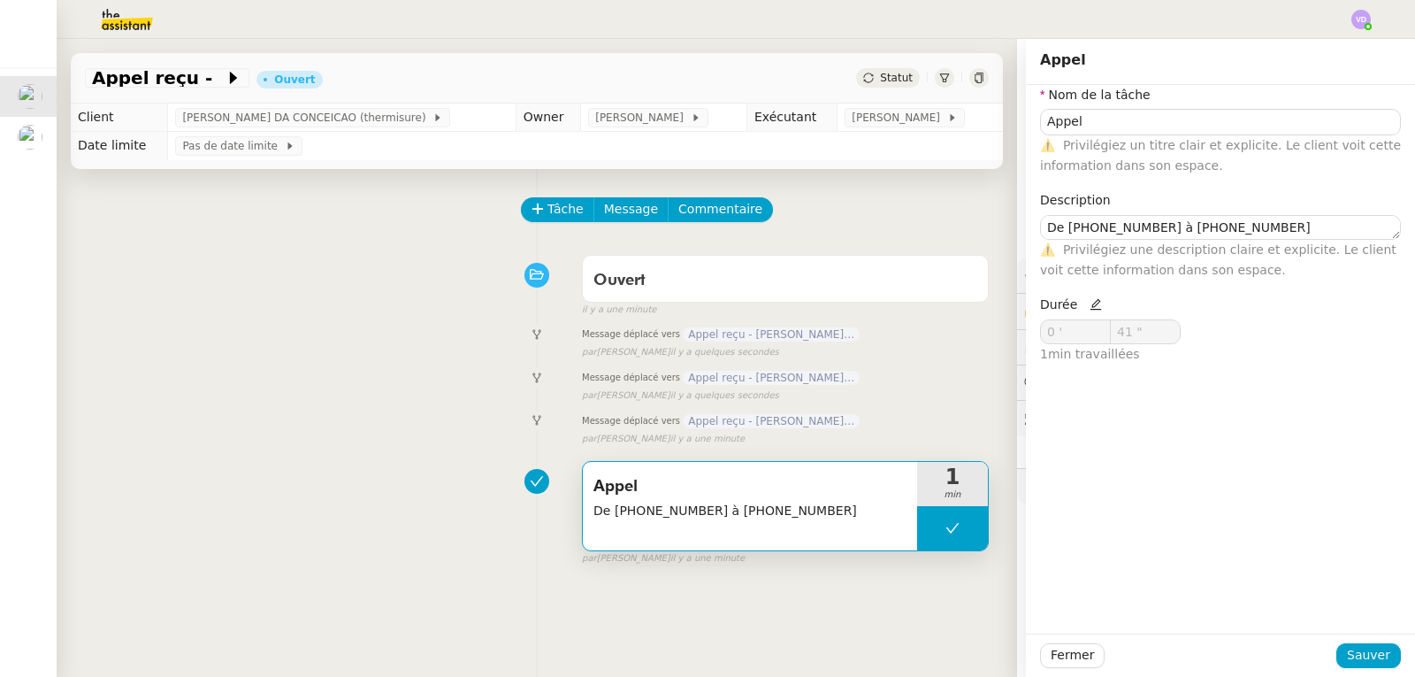
click at [1090, 311] on icon at bounding box center [1096, 304] width 12 height 12
drag, startPoint x: 1117, startPoint y: 334, endPoint x: 1095, endPoint y: 338, distance: 22.4
click at [1095, 338] on nz-input-group "0 ' 41 "" at bounding box center [1126, 331] width 173 height 25
type input "0 ""
click at [1349, 654] on span "Sauver" at bounding box center [1368, 655] width 43 height 20
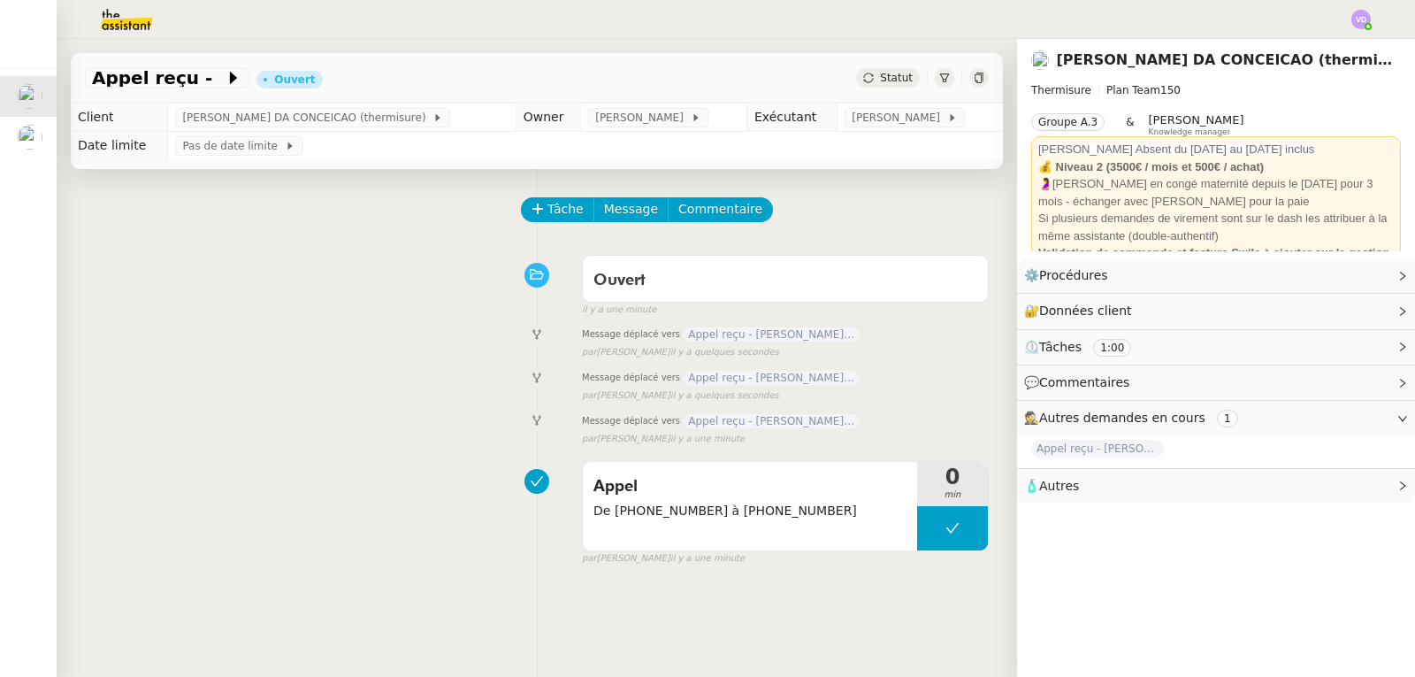
click at [377, 363] on div "Tâche Message Commentaire Veuillez patienter une erreur s'est produite 👌👌👌 mess…" at bounding box center [537, 507] width 961 height 677
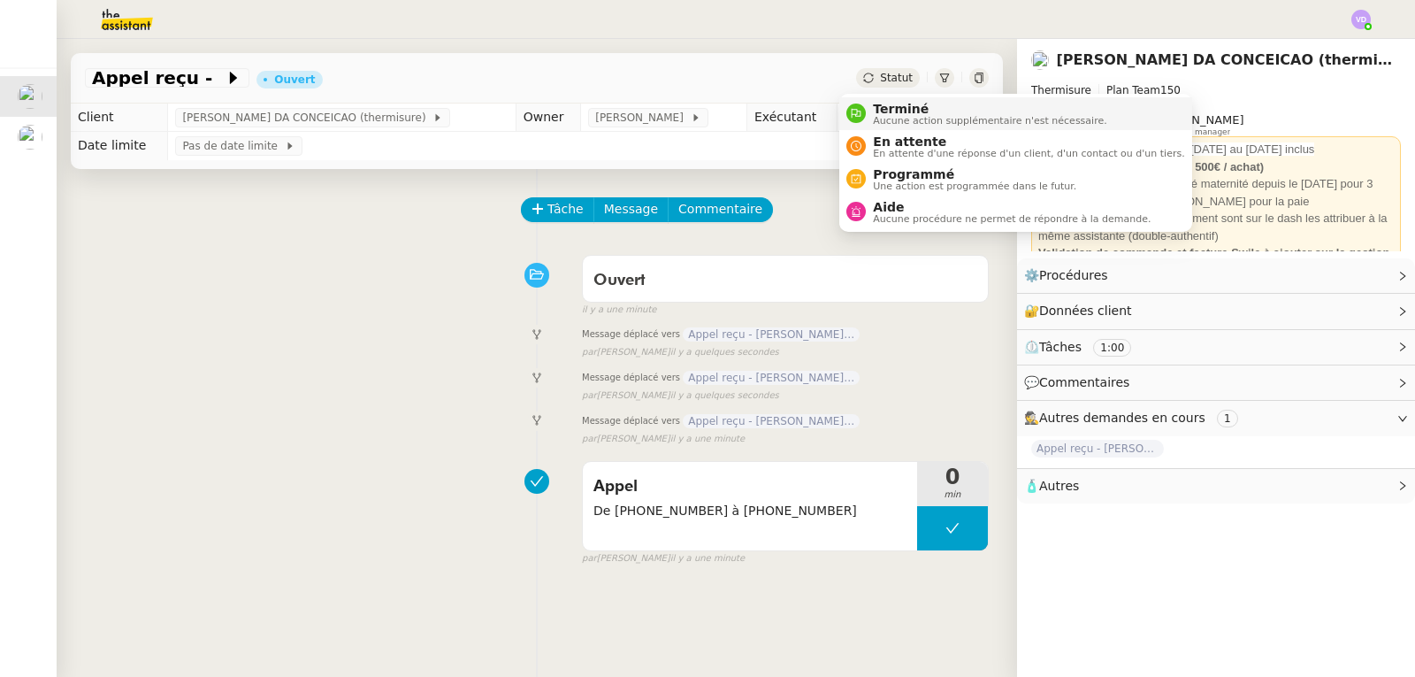
click at [878, 116] on span "Aucune action supplémentaire n'est nécessaire." at bounding box center [990, 121] width 234 height 10
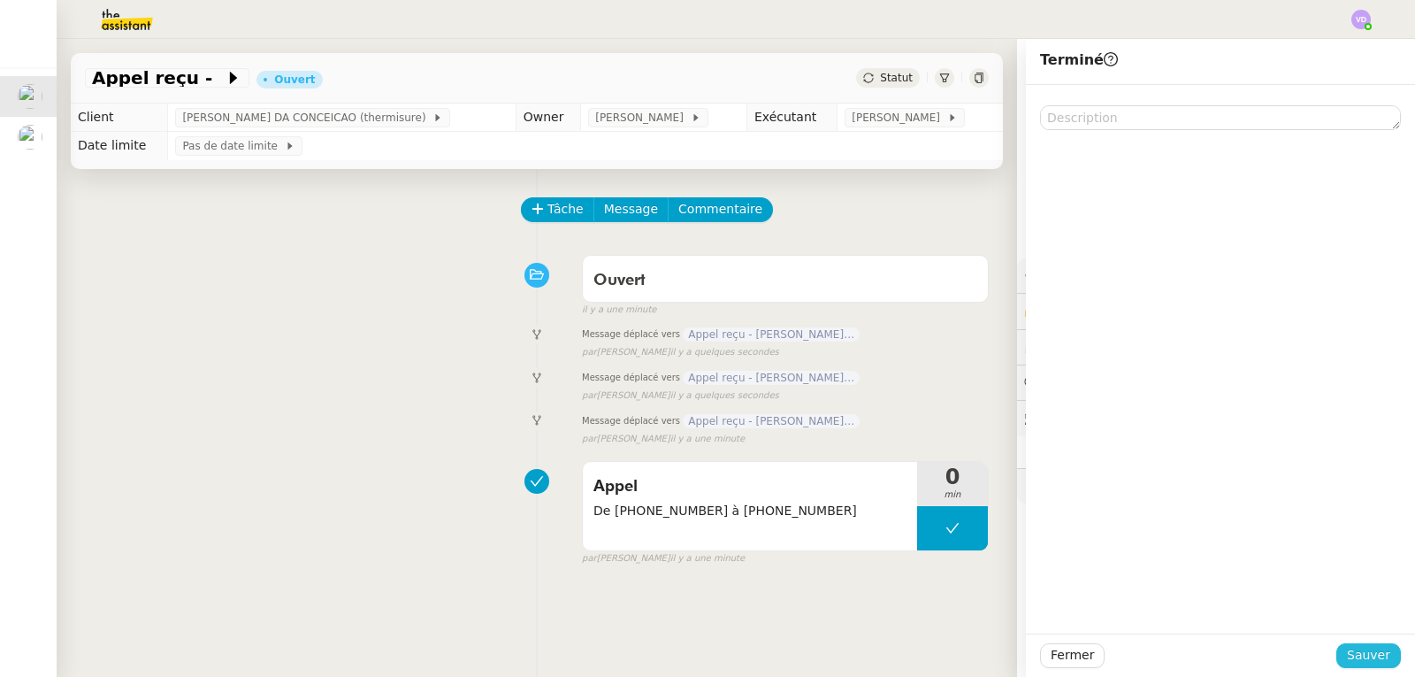
click at [1371, 651] on span "Sauver" at bounding box center [1368, 655] width 43 height 20
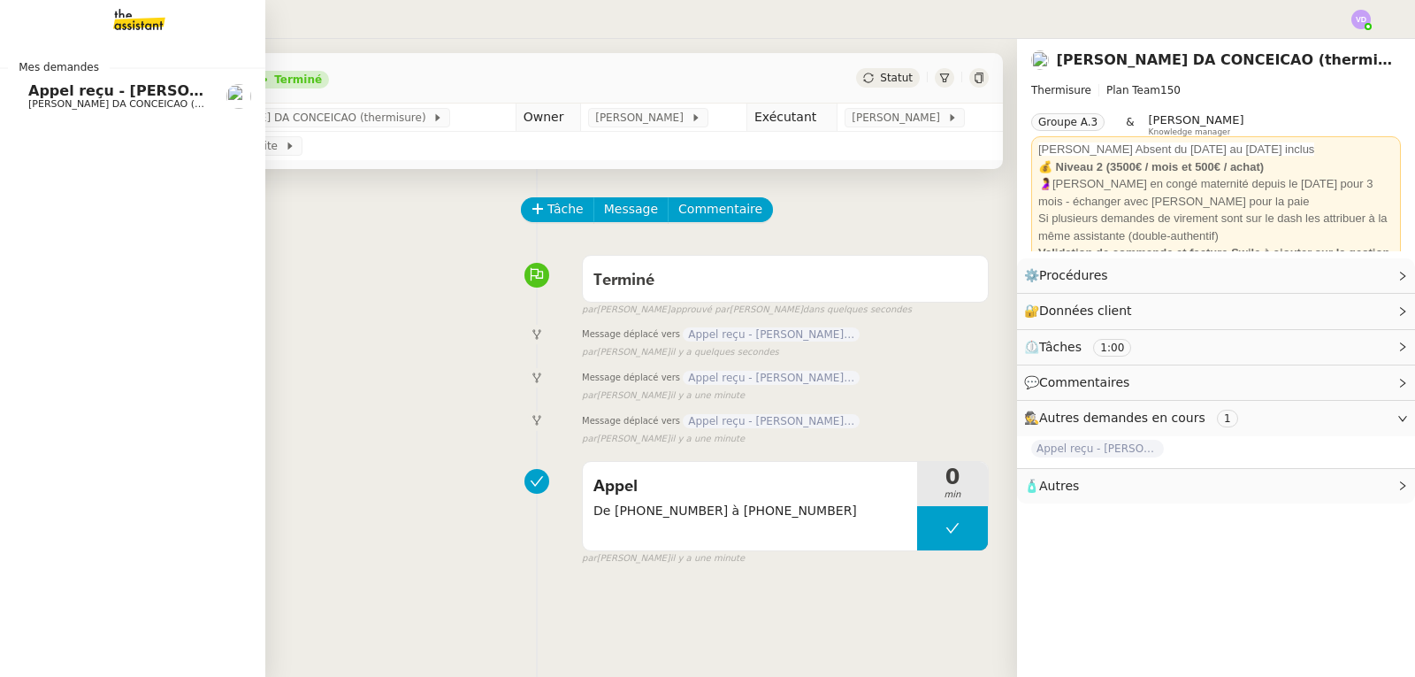
click at [103, 112] on link "Appel reçu - [PERSON_NAME] - TECHNITOIT [PERSON_NAME] (thermisure)" at bounding box center [132, 96] width 265 height 41
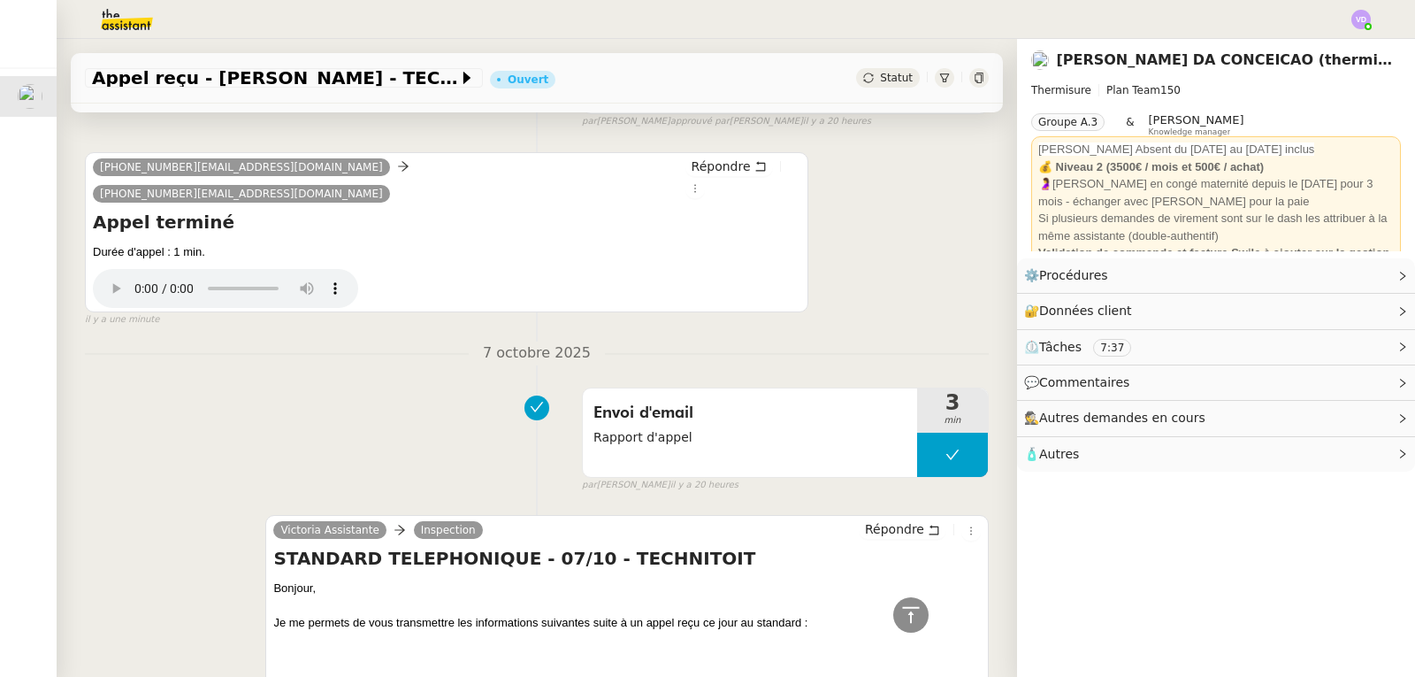
scroll to position [708, 0]
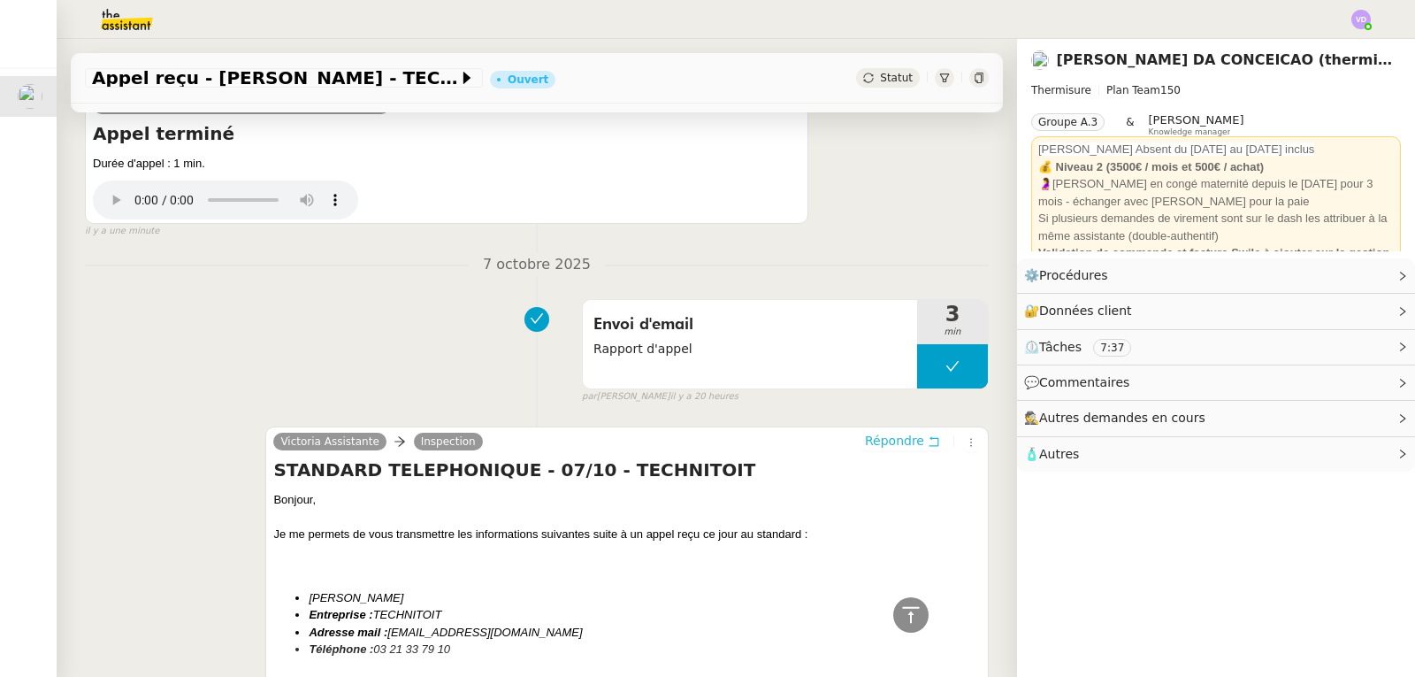
click at [928, 435] on icon at bounding box center [934, 441] width 12 height 12
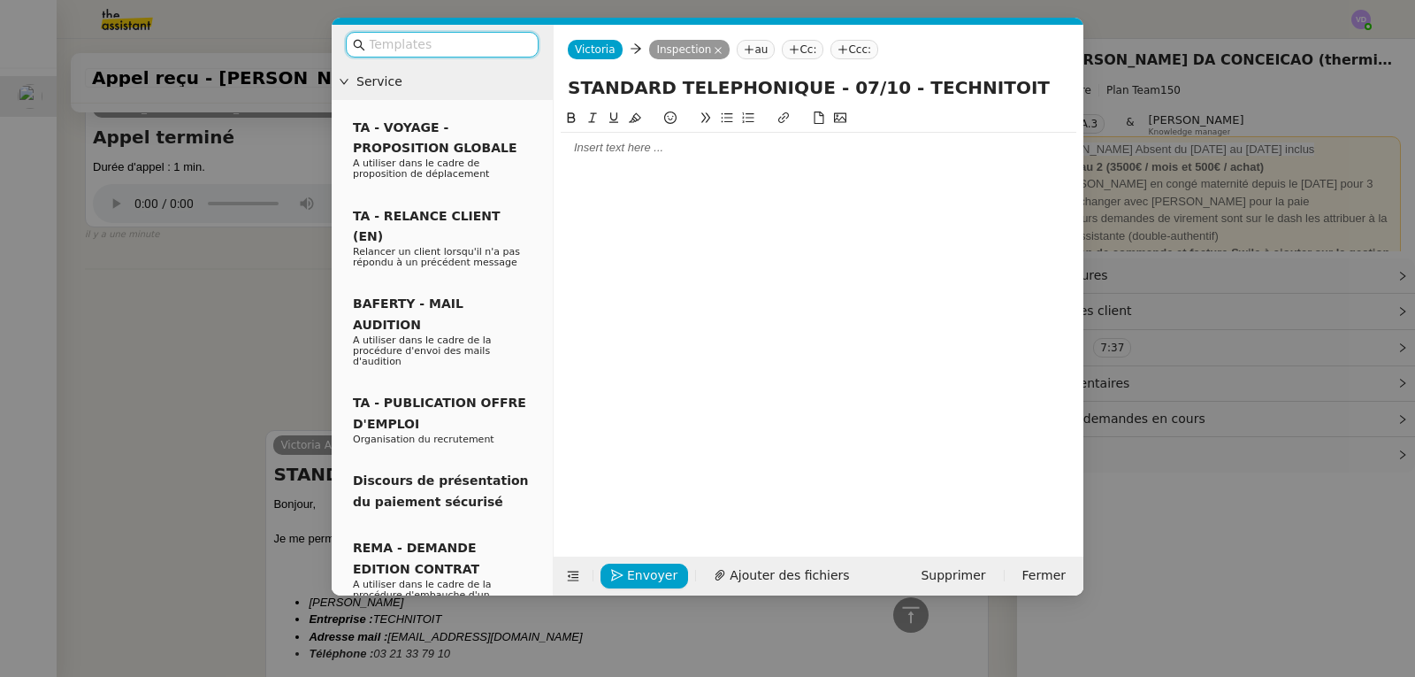
scroll to position [845, 0]
click at [239, 233] on nz-modal-container "Service TA - VOYAGE - PROPOSITION GLOBALE A utiliser dans le cadre de propositi…" at bounding box center [707, 338] width 1415 height 677
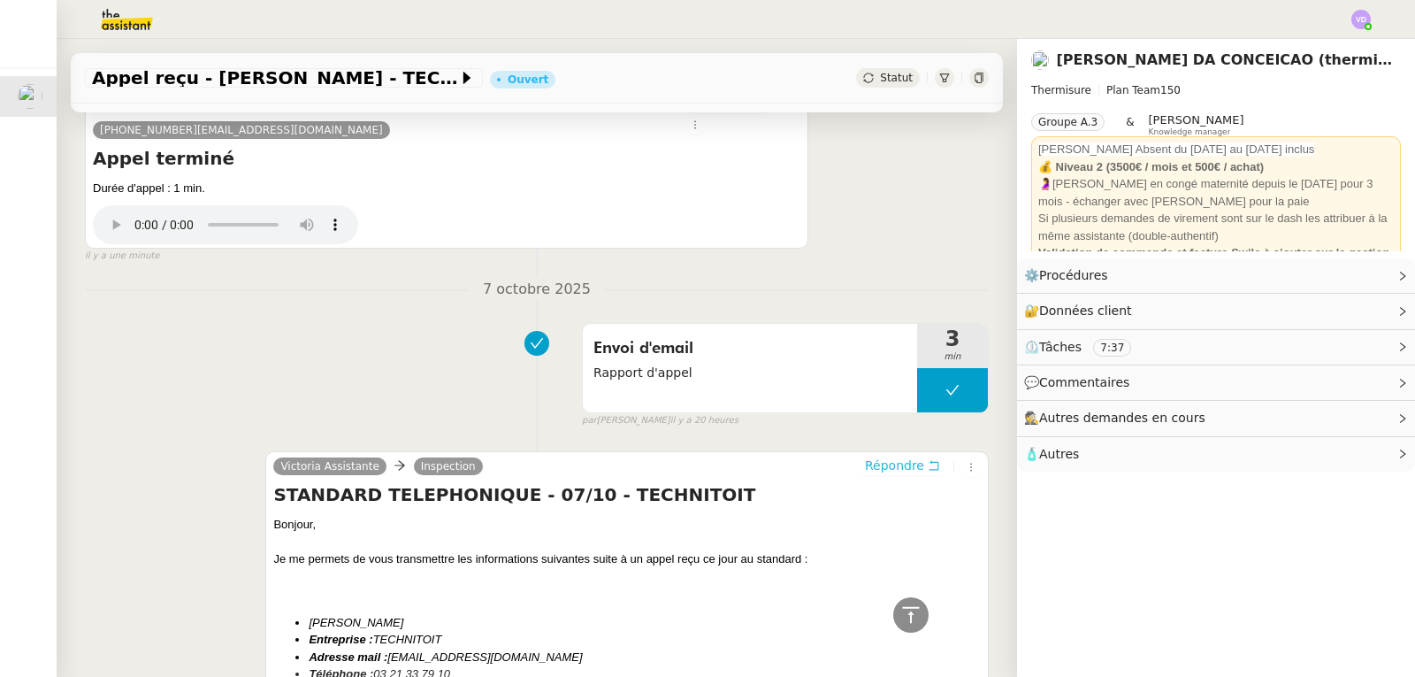
scroll to position [885, 0]
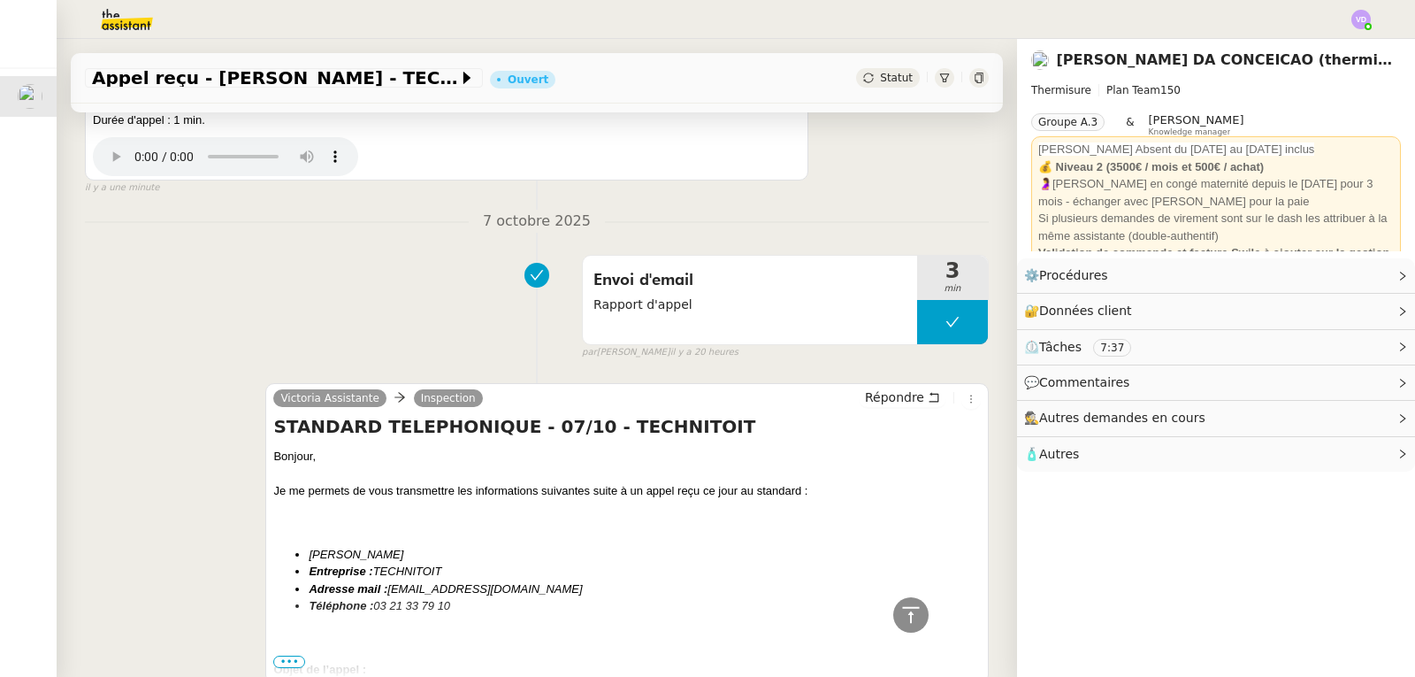
click at [288, 656] on span "•••" at bounding box center [289, 662] width 32 height 12
drag, startPoint x: 269, startPoint y: 375, endPoint x: 349, endPoint y: 392, distance: 82.2
click at [349, 448] on div "Bonjour, Je me permets de vous transmettre les informations suivantes suite à u…" at bounding box center [627, 632] width 708 height 368
copy div "Bonjour,"
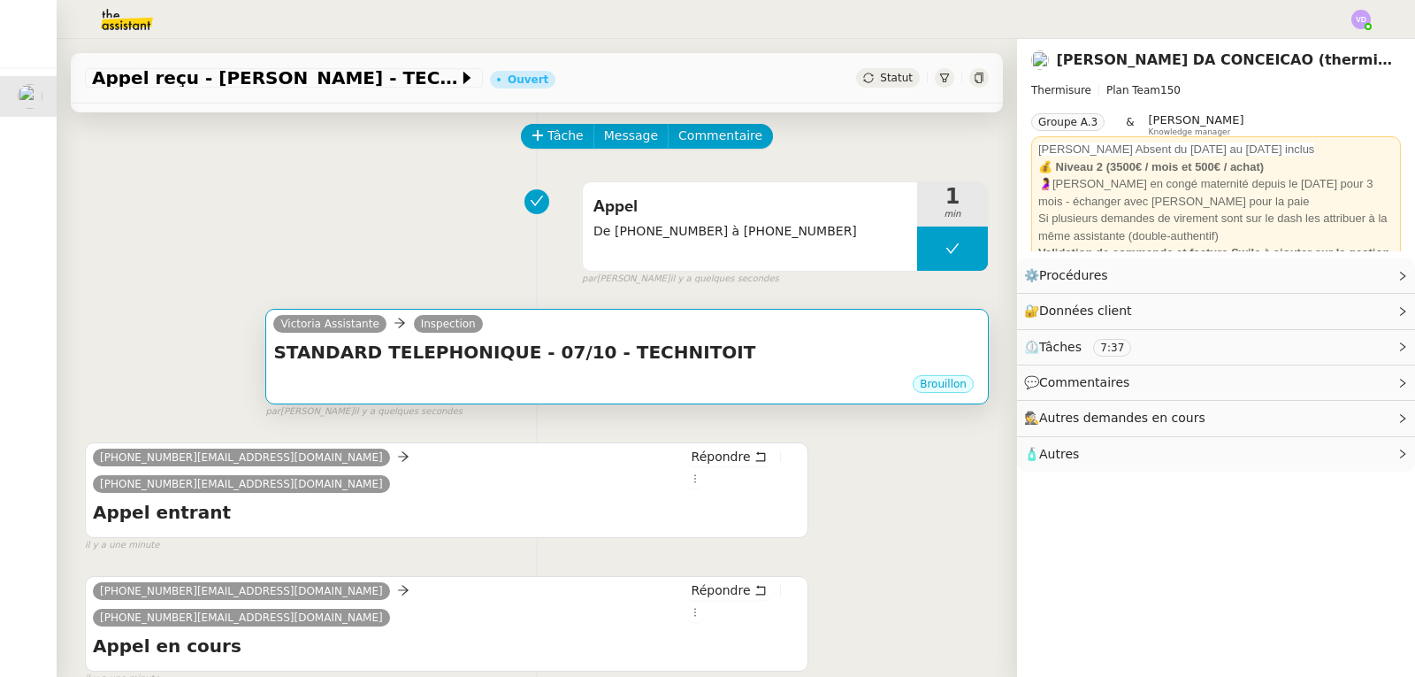
scroll to position [0, 0]
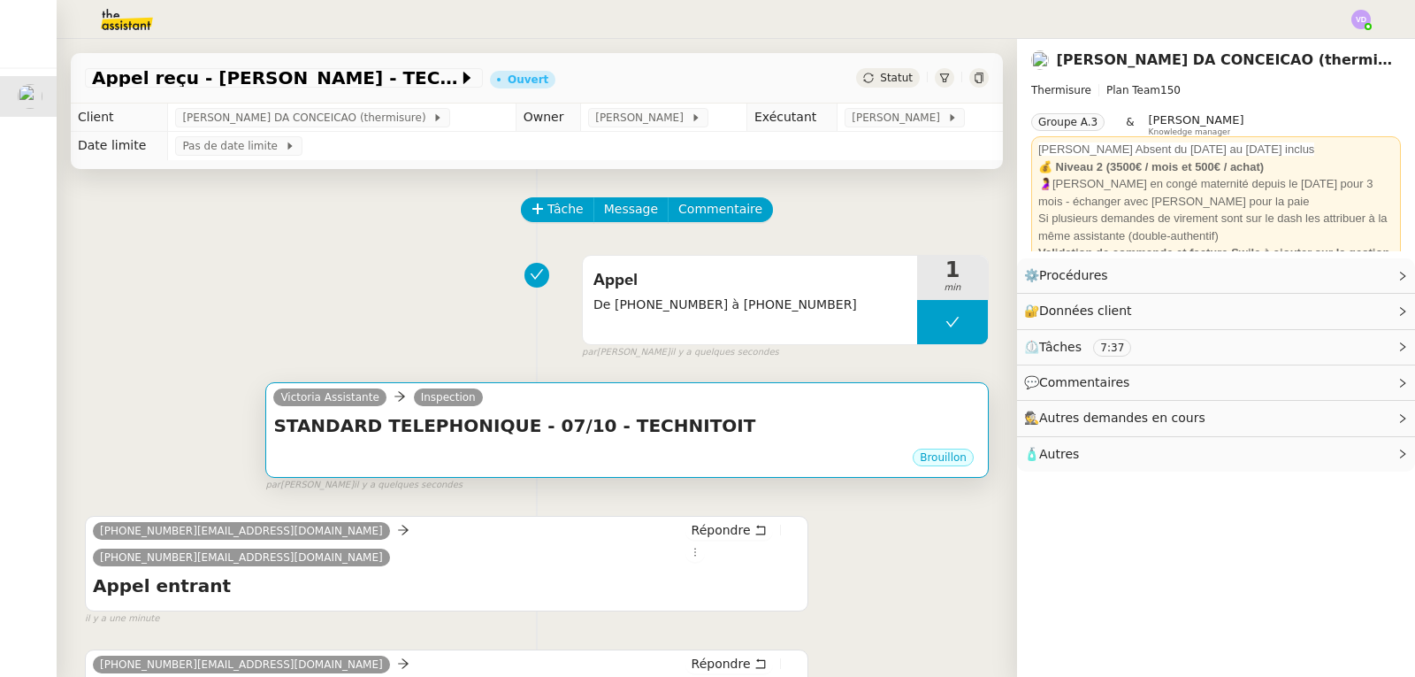
click at [506, 472] on div "Brouillon" at bounding box center [627, 460] width 708 height 27
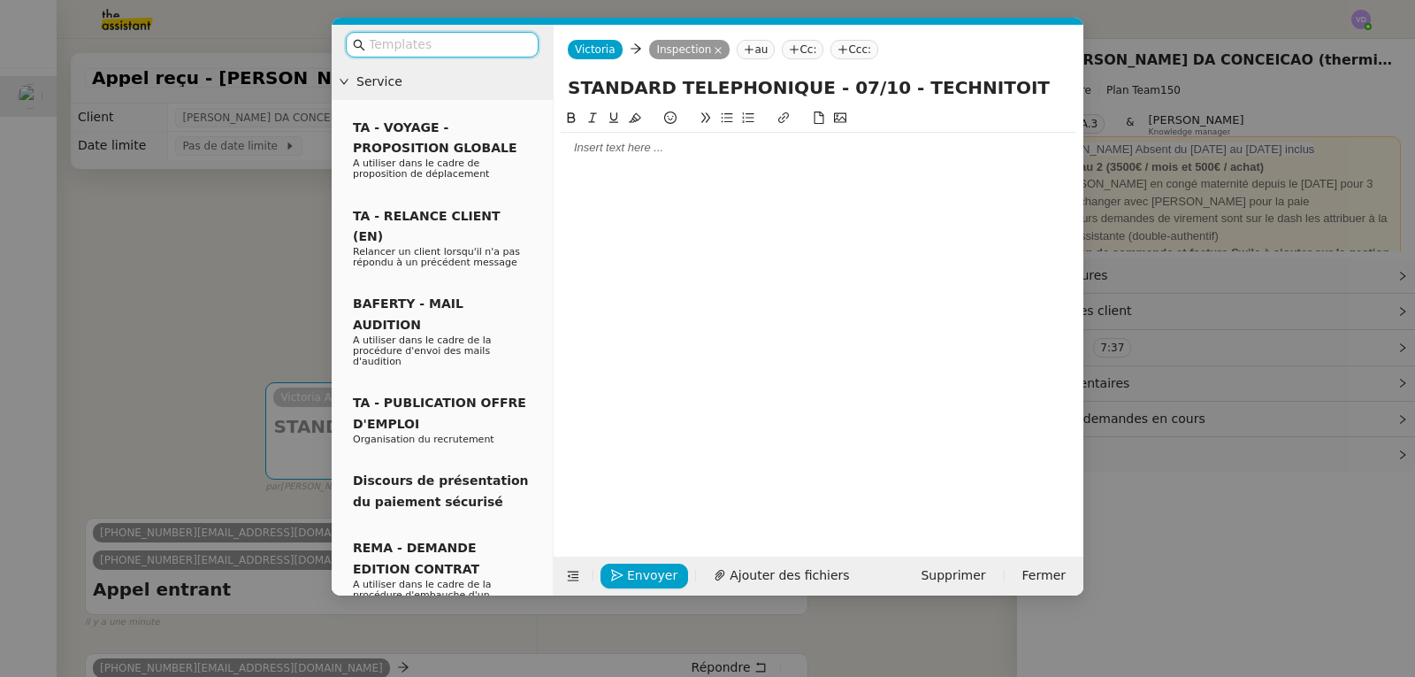
click at [625, 183] on div at bounding box center [819, 318] width 516 height 421
click at [599, 163] on div at bounding box center [819, 148] width 516 height 30
click at [955, 573] on span "Supprimer" at bounding box center [953, 575] width 65 height 20
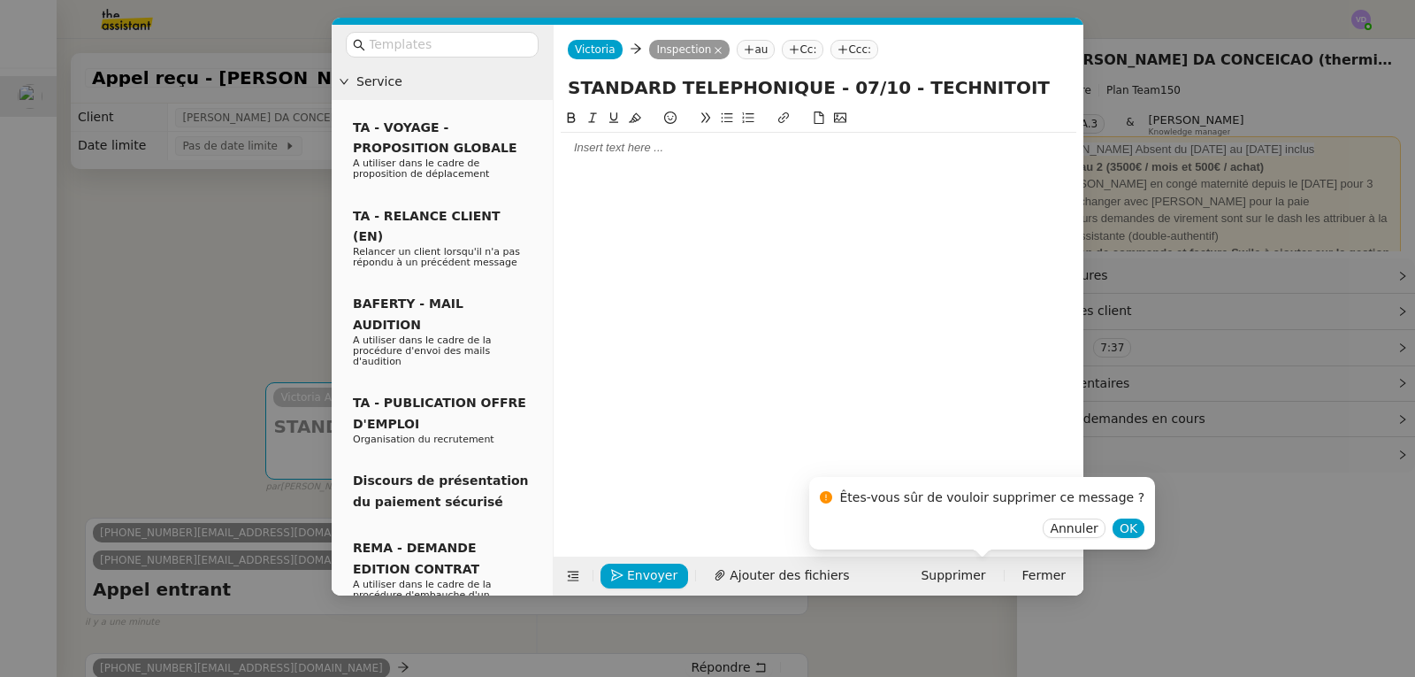
click at [1093, 517] on div "Êtes-vous sûr de vouloir supprimer ce message ?" at bounding box center [982, 501] width 325 height 35
click at [1120, 523] on span "OK" at bounding box center [1129, 528] width 18 height 18
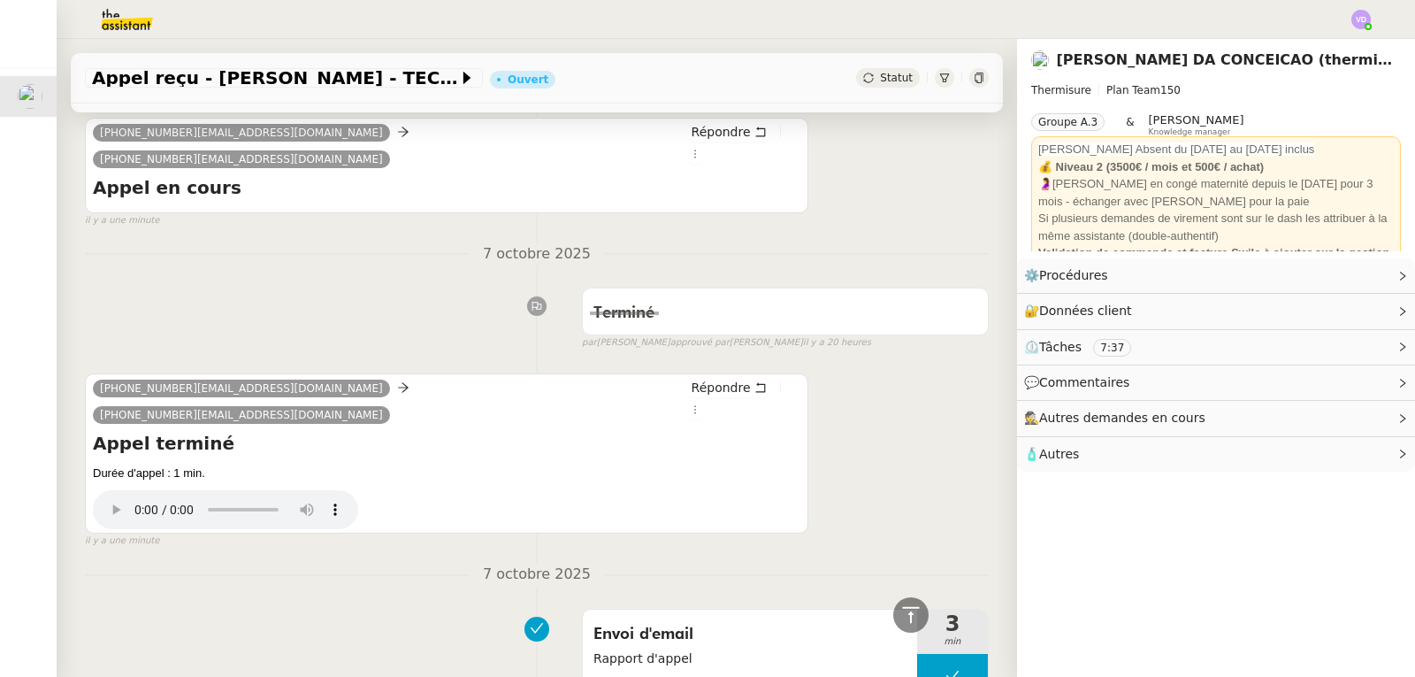
scroll to position [663, 0]
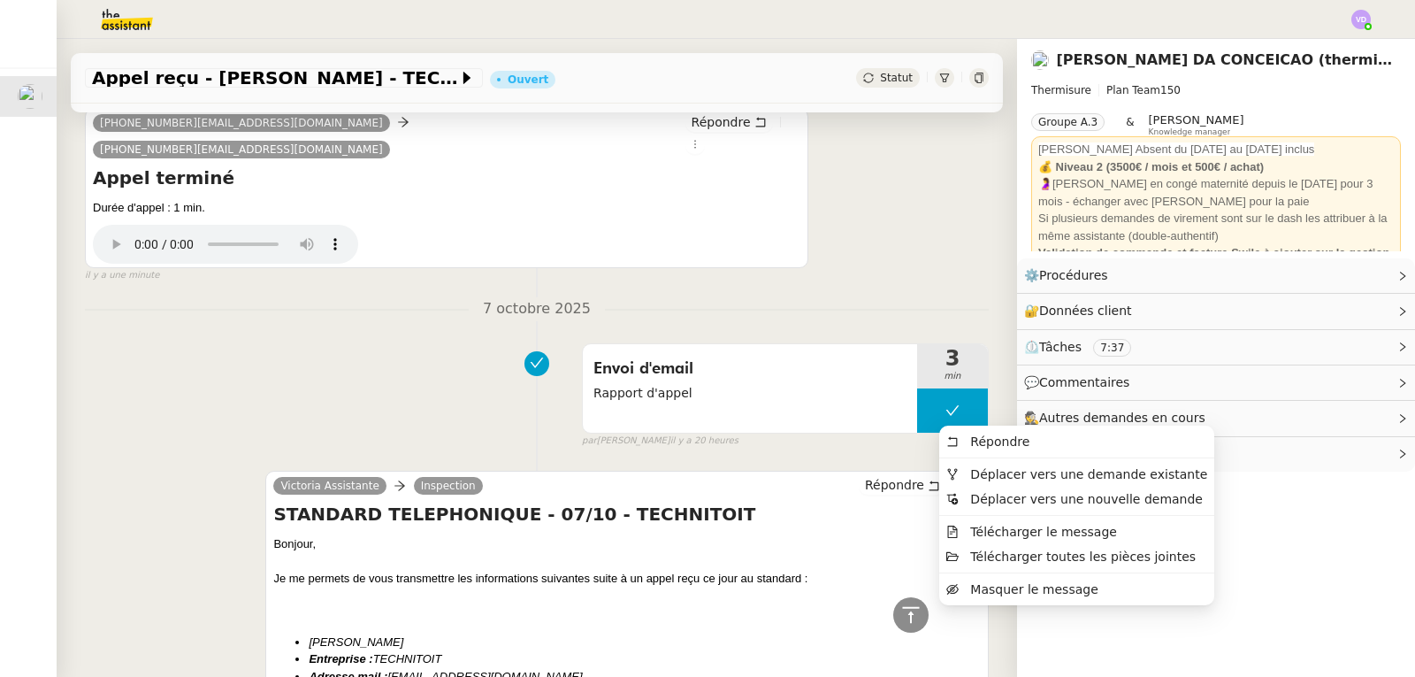
click at [962, 477] on button at bounding box center [971, 486] width 19 height 19
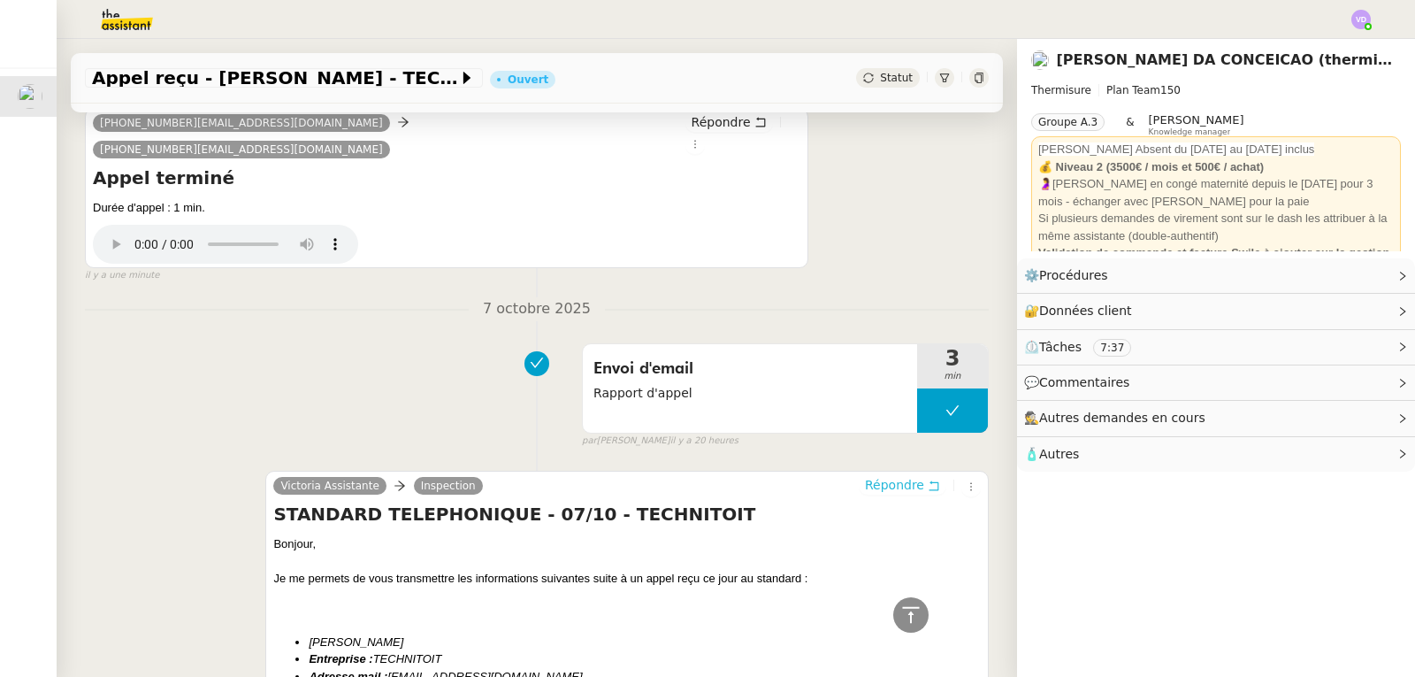
click at [893, 476] on span "Répondre" at bounding box center [894, 485] width 59 height 18
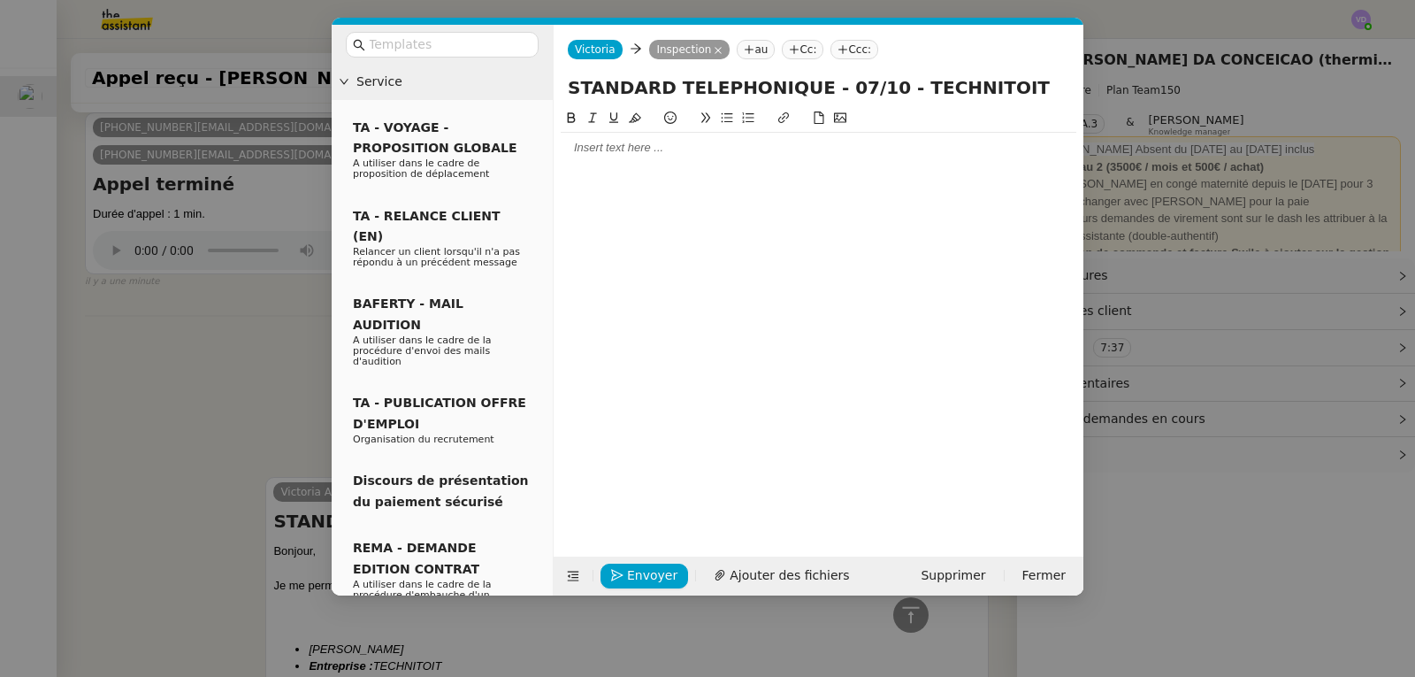
scroll to position [801, 0]
click at [667, 209] on div at bounding box center [819, 318] width 516 height 421
click at [642, 187] on div at bounding box center [819, 318] width 516 height 421
click at [612, 153] on div at bounding box center [819, 148] width 516 height 16
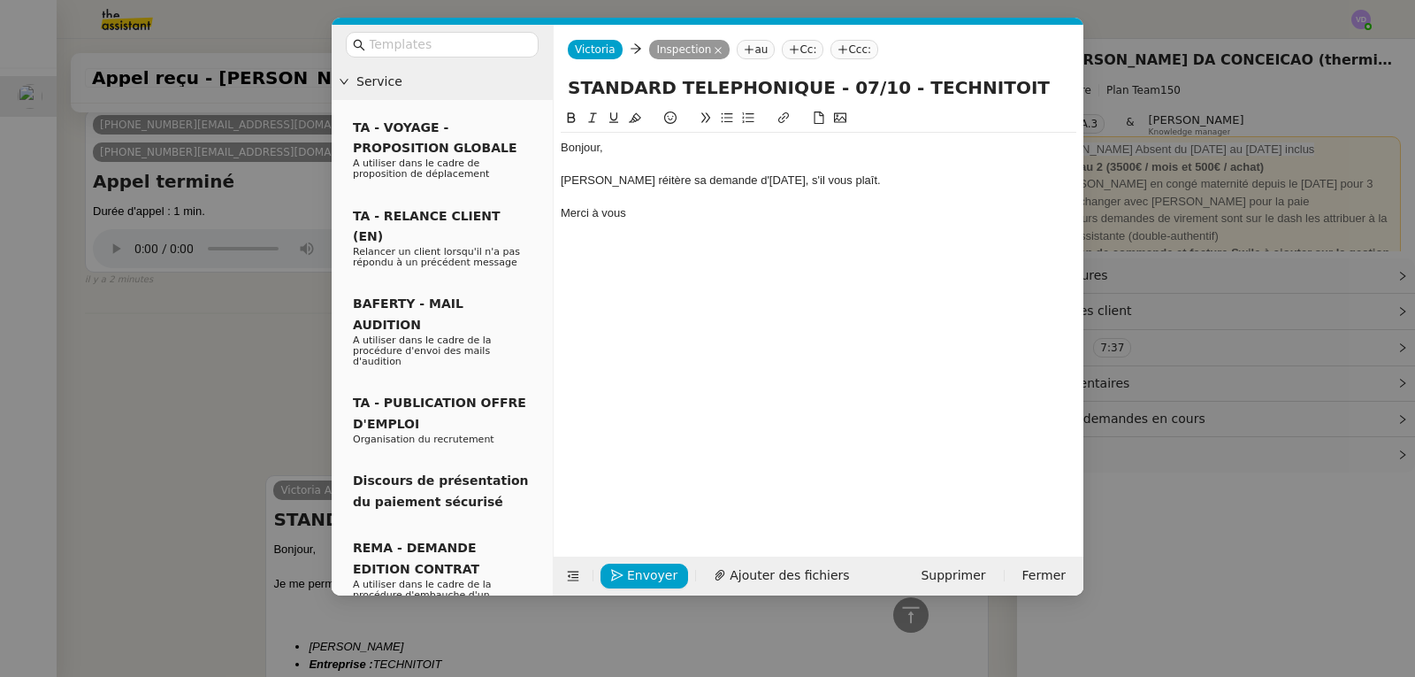
click at [146, 247] on nz-modal-container "Service TA - VOYAGE - PROPOSITION GLOBALE A utiliser dans le cadre de propositi…" at bounding box center [707, 338] width 1415 height 677
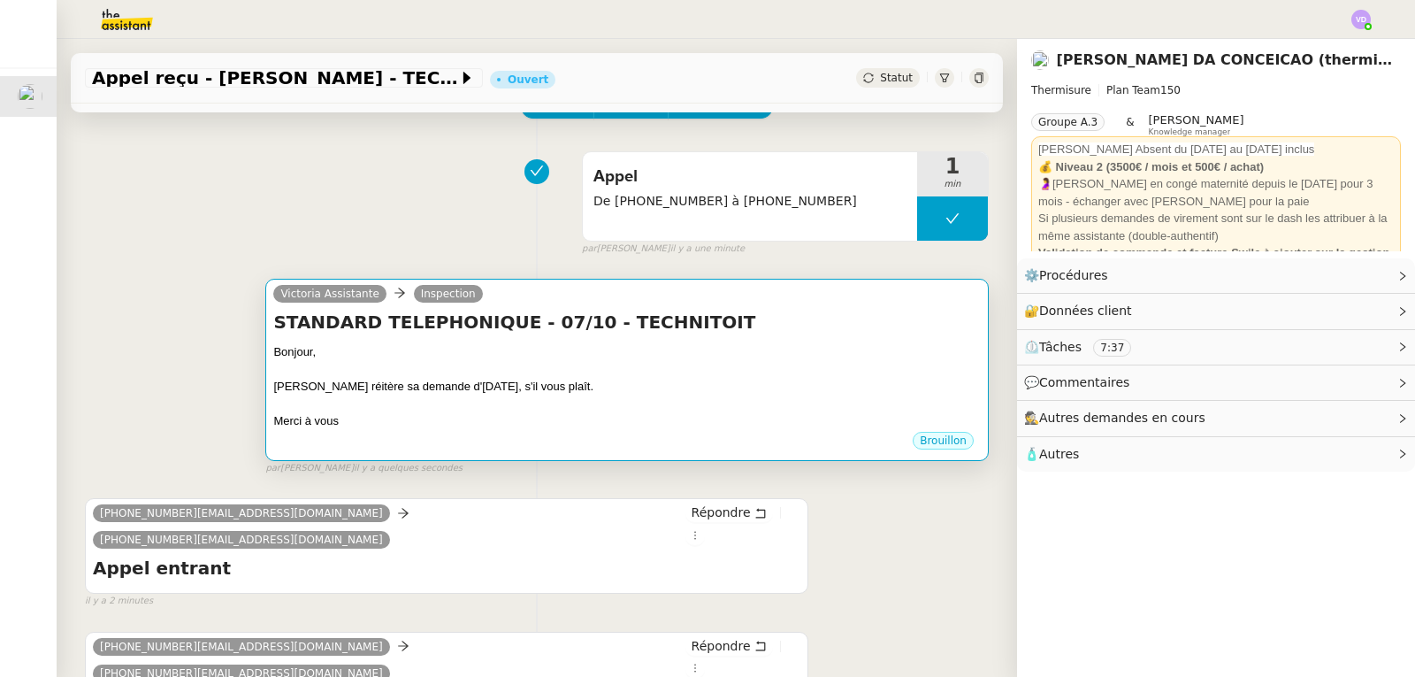
scroll to position [87, 0]
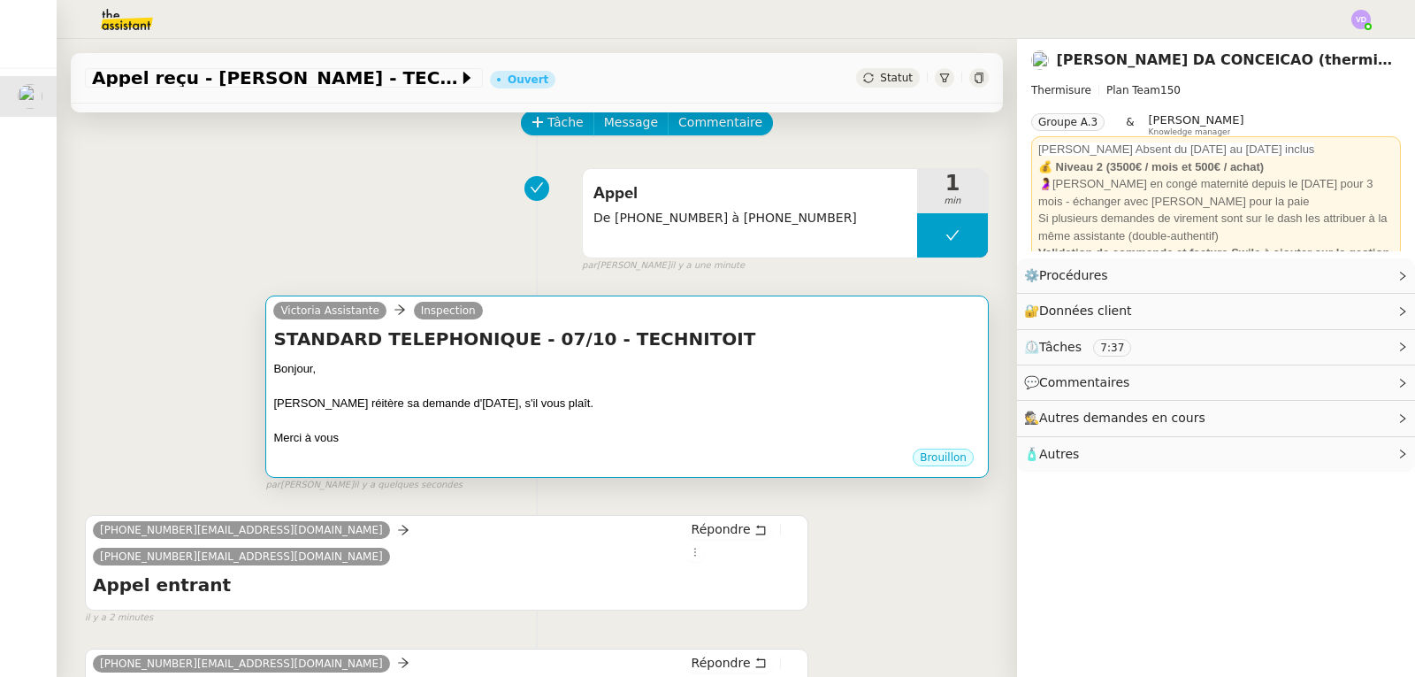
click at [671, 390] on div at bounding box center [627, 387] width 708 height 18
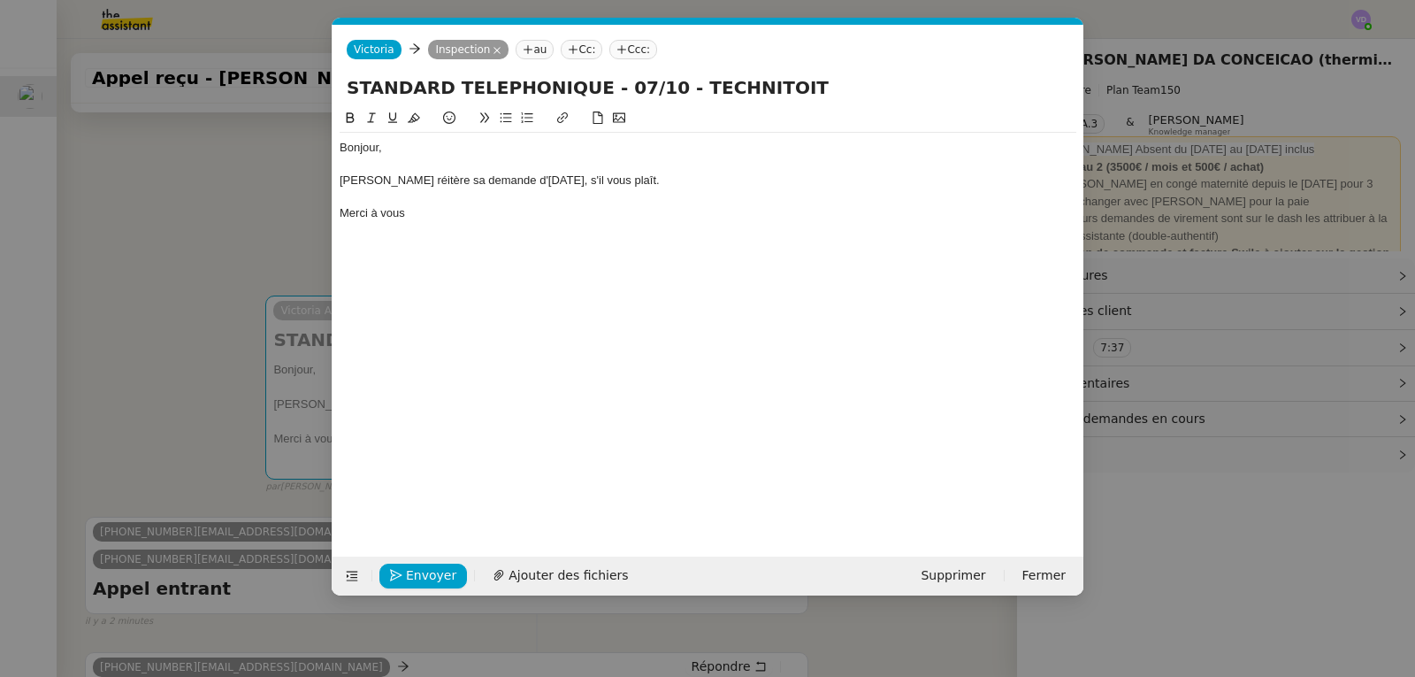
scroll to position [0, 37]
click at [649, 86] on input "STANDARD TELEPHONIQUE - 07/10 - TECHNITOIT" at bounding box center [708, 87] width 723 height 27
type input "STANDARD TELEPHONIQUE - 07/10 et du 08/10- TECHNITOIT"
click at [431, 575] on span "Envoyer" at bounding box center [431, 575] width 50 height 20
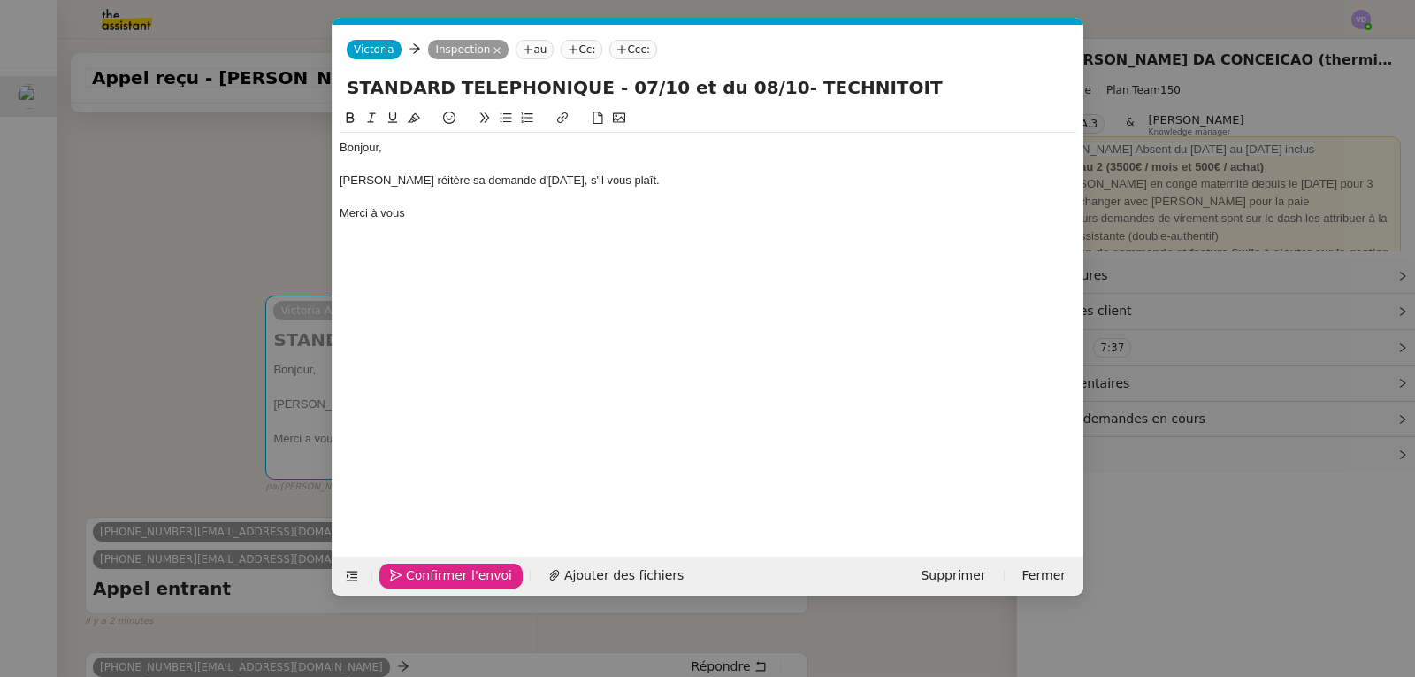
click at [476, 579] on span "Confirmer l'envoi" at bounding box center [459, 575] width 106 height 20
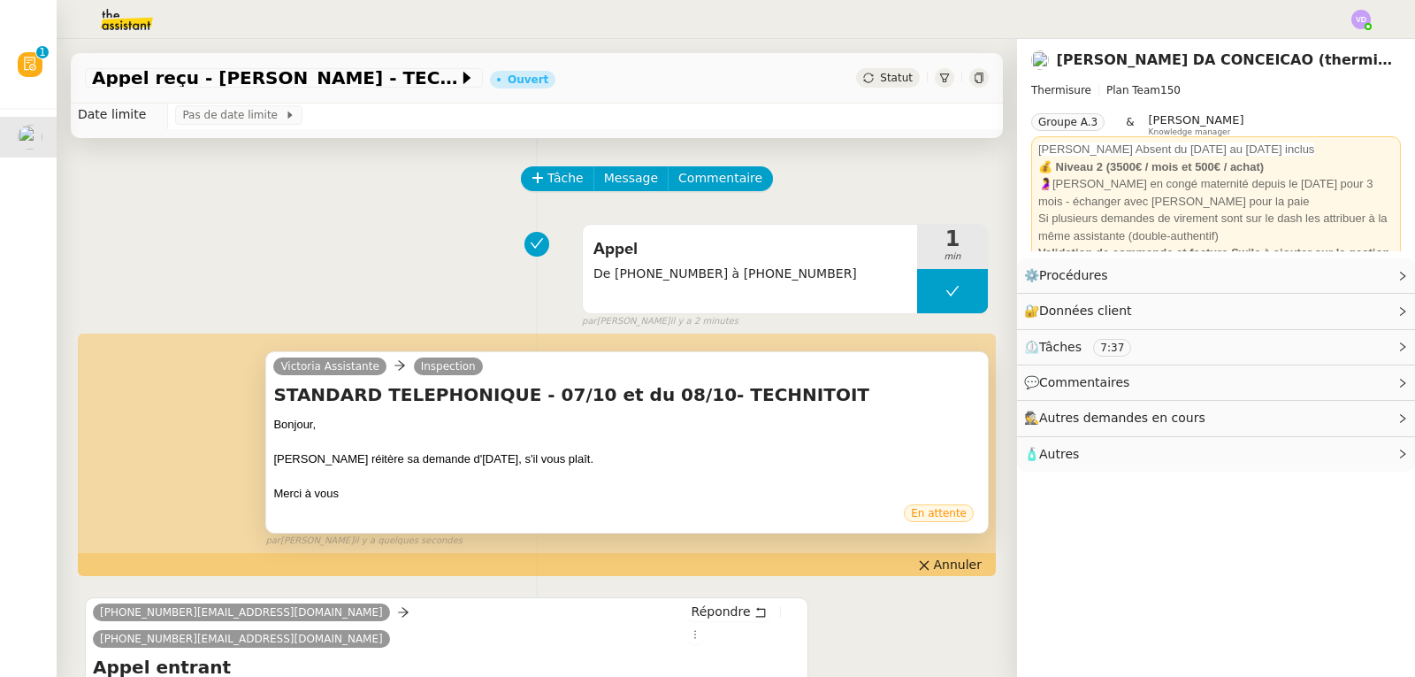
scroll to position [0, 0]
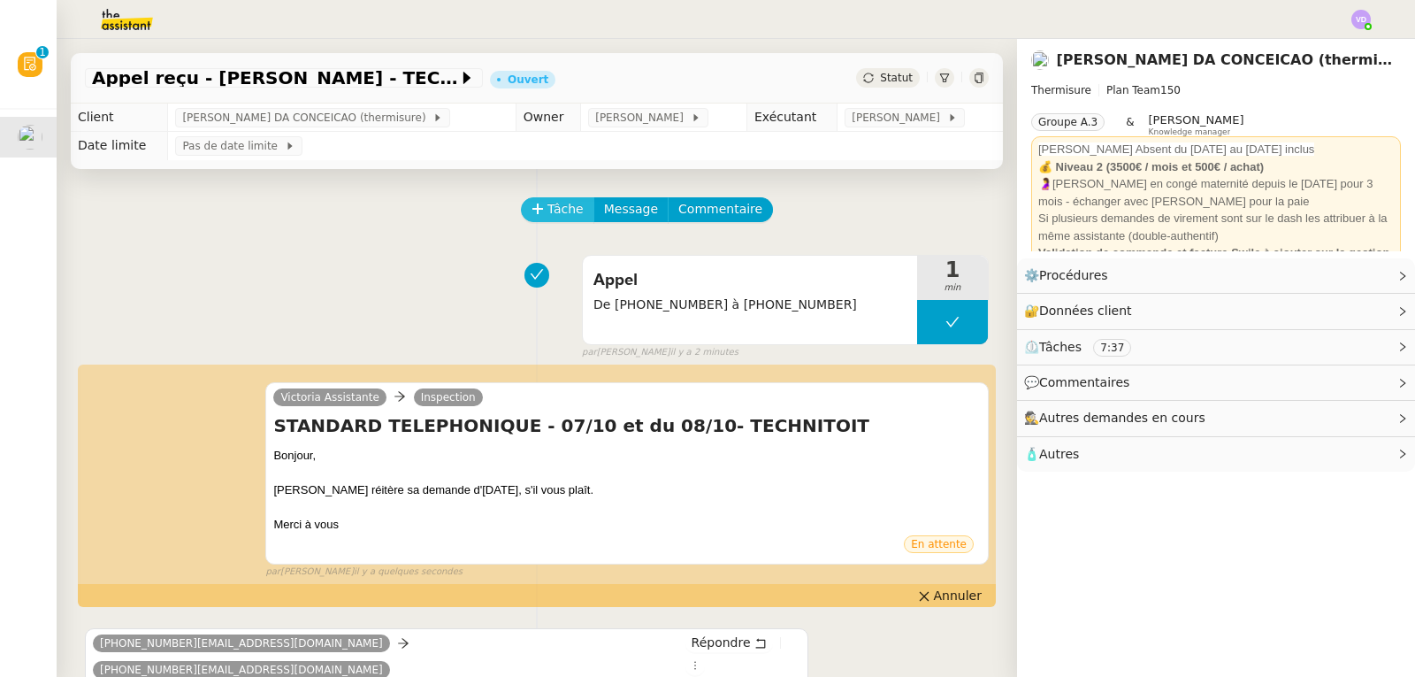
click at [558, 210] on span "Tâche" at bounding box center [566, 209] width 36 height 20
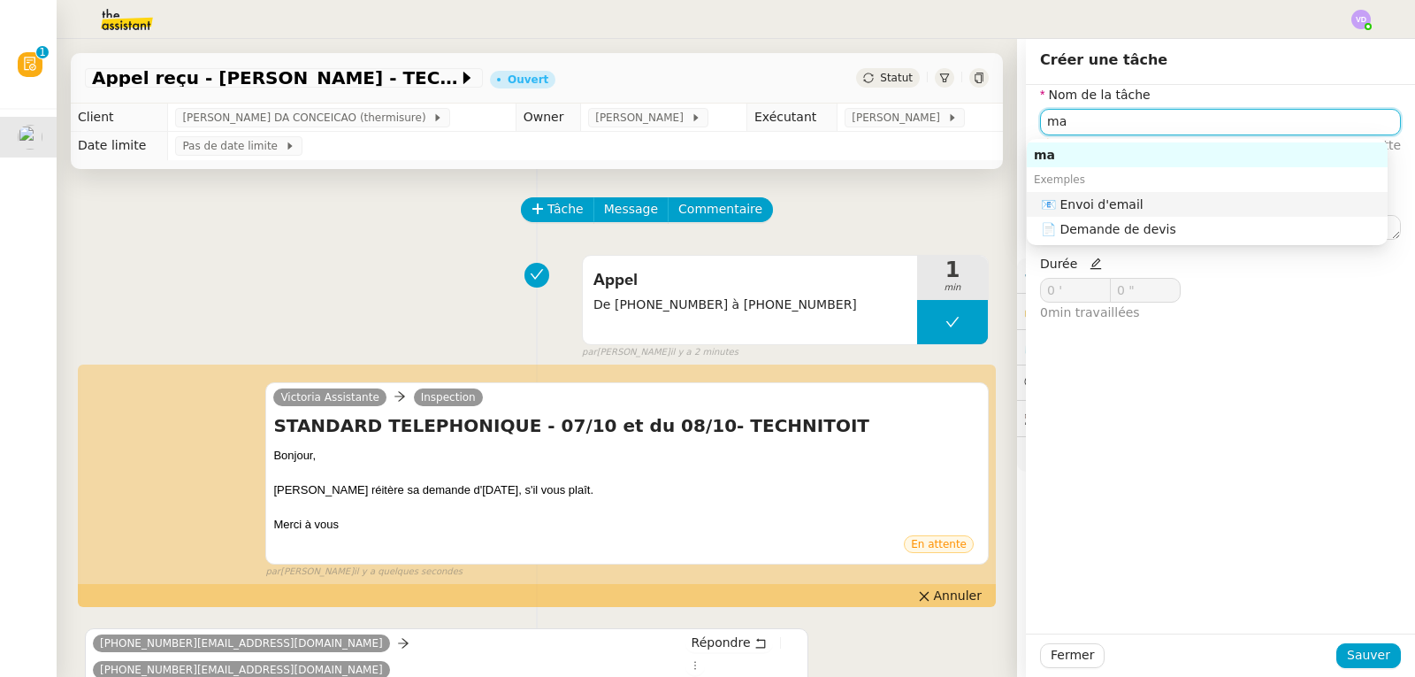
click at [1089, 208] on div "📧 Envoi d'email" at bounding box center [1211, 204] width 340 height 16
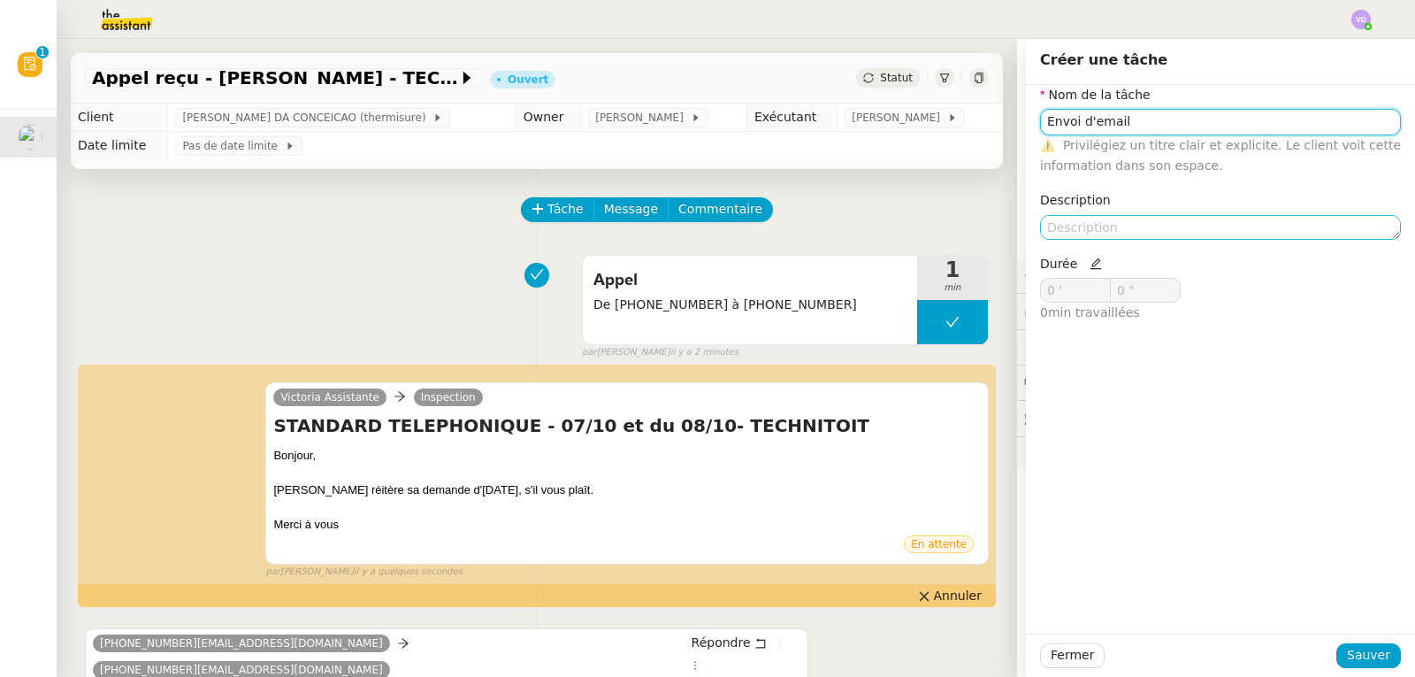
type input "Envoi d'email"
click at [1085, 224] on textarea at bounding box center [1220, 227] width 361 height 25
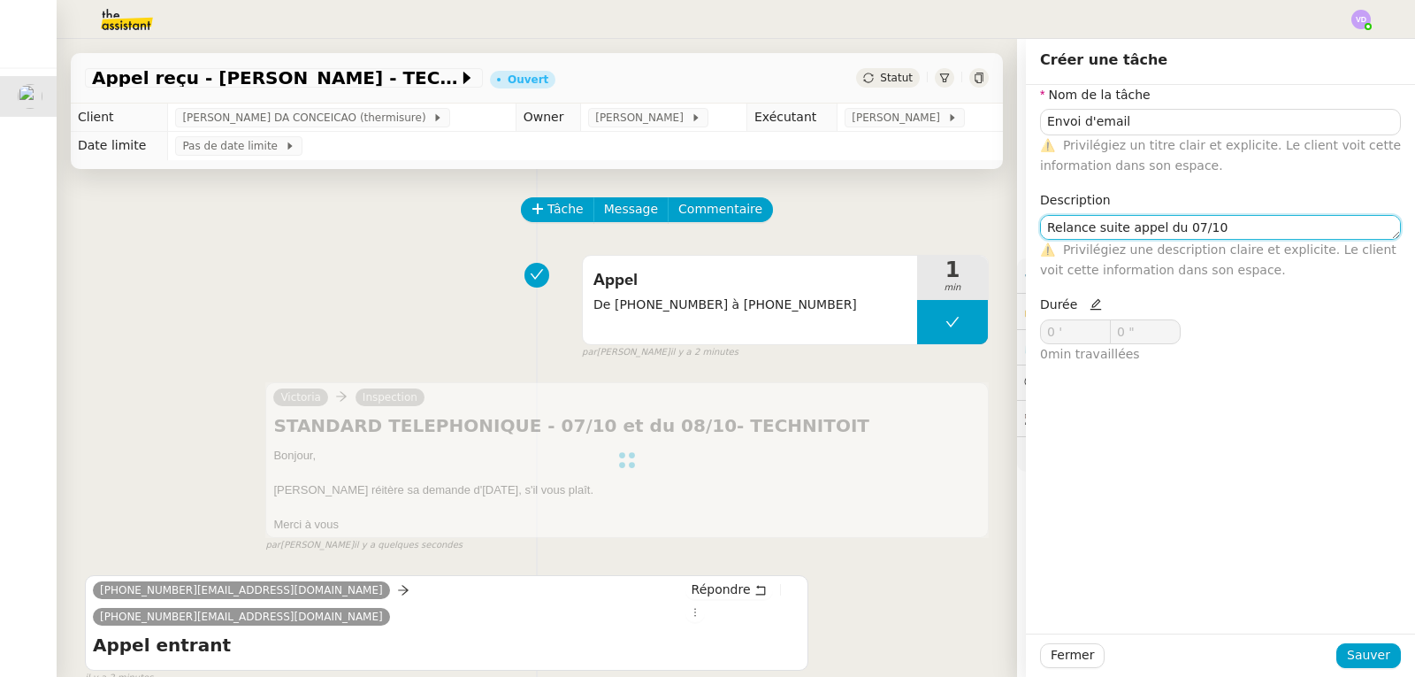
type textarea "Relance suite appel du 07/10"
click at [1090, 304] on icon at bounding box center [1096, 304] width 12 height 12
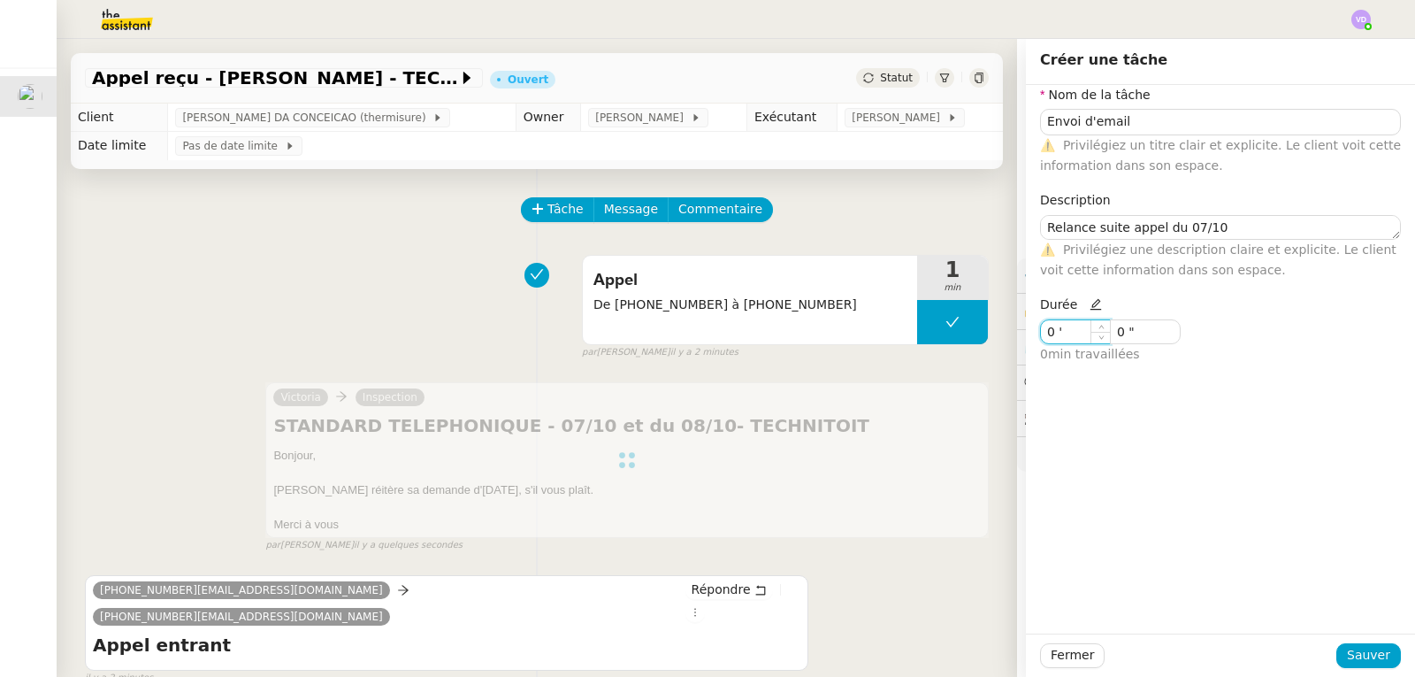
drag, startPoint x: 1064, startPoint y: 335, endPoint x: 1029, endPoint y: 339, distance: 35.6
click at [1041, 339] on input "0 '" at bounding box center [1075, 331] width 69 height 23
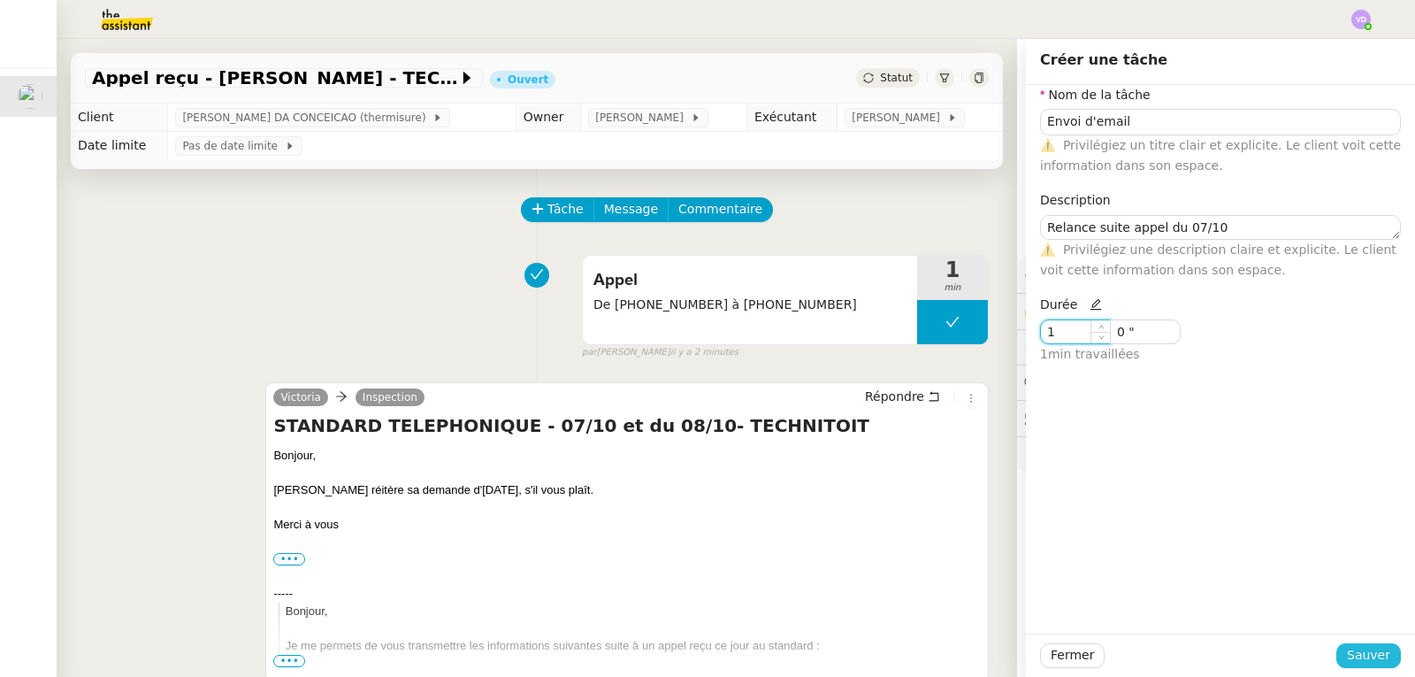
type input "1 '"
click at [1358, 659] on span "Sauver" at bounding box center [1368, 655] width 43 height 20
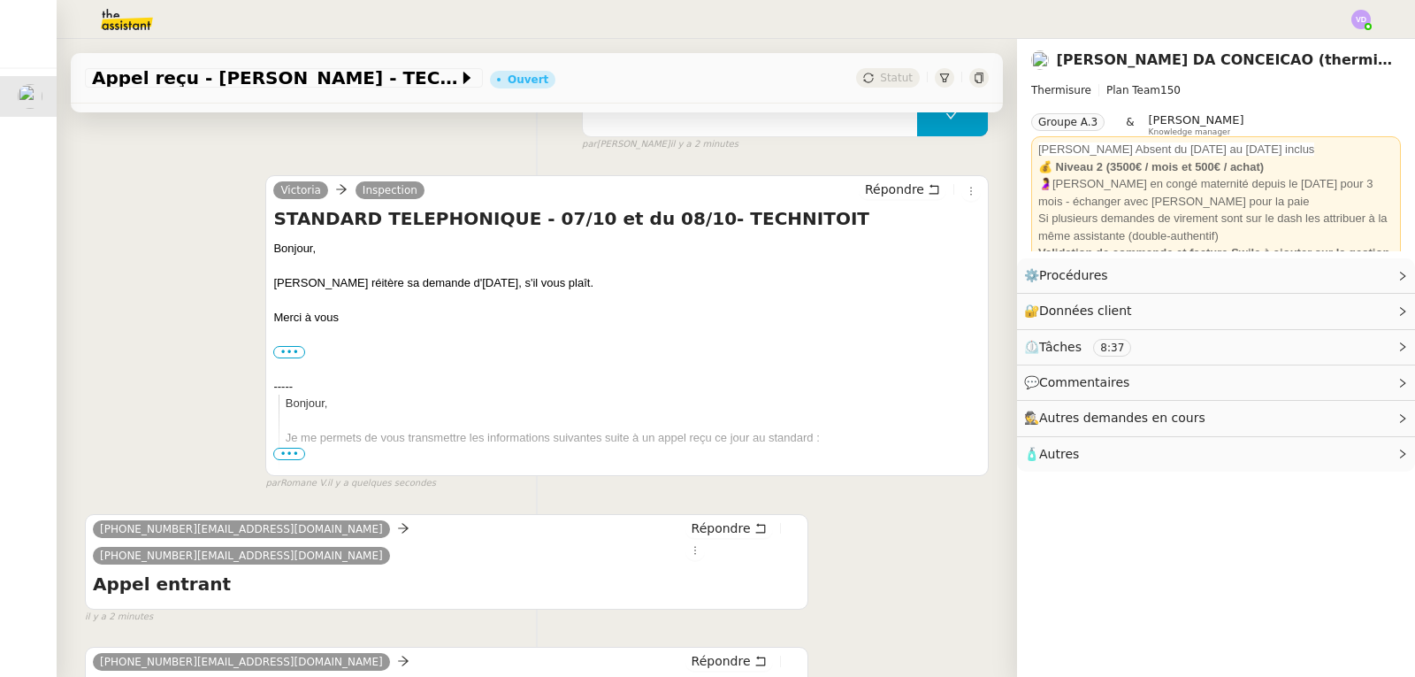
scroll to position [354, 0]
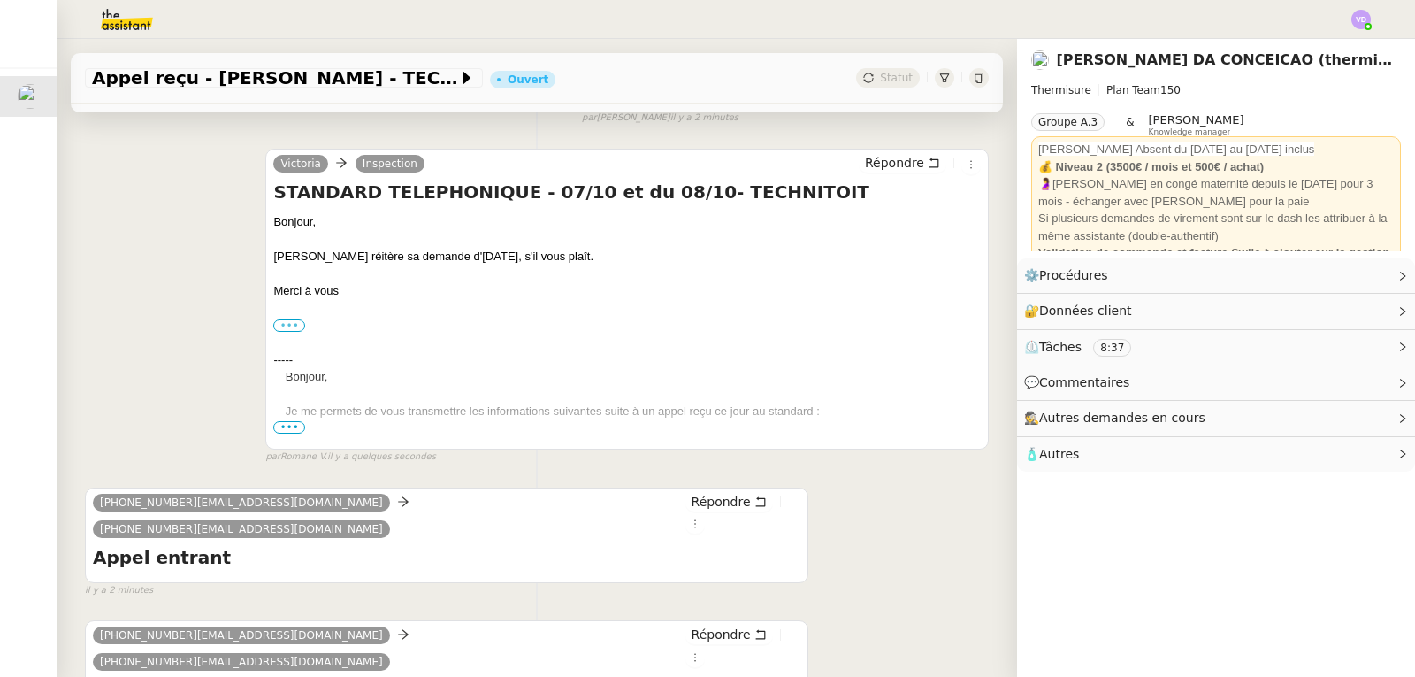
click at [288, 330] on label "•••" at bounding box center [289, 325] width 32 height 12
click at [0, 0] on input "•••" at bounding box center [0, 0] width 0 height 0
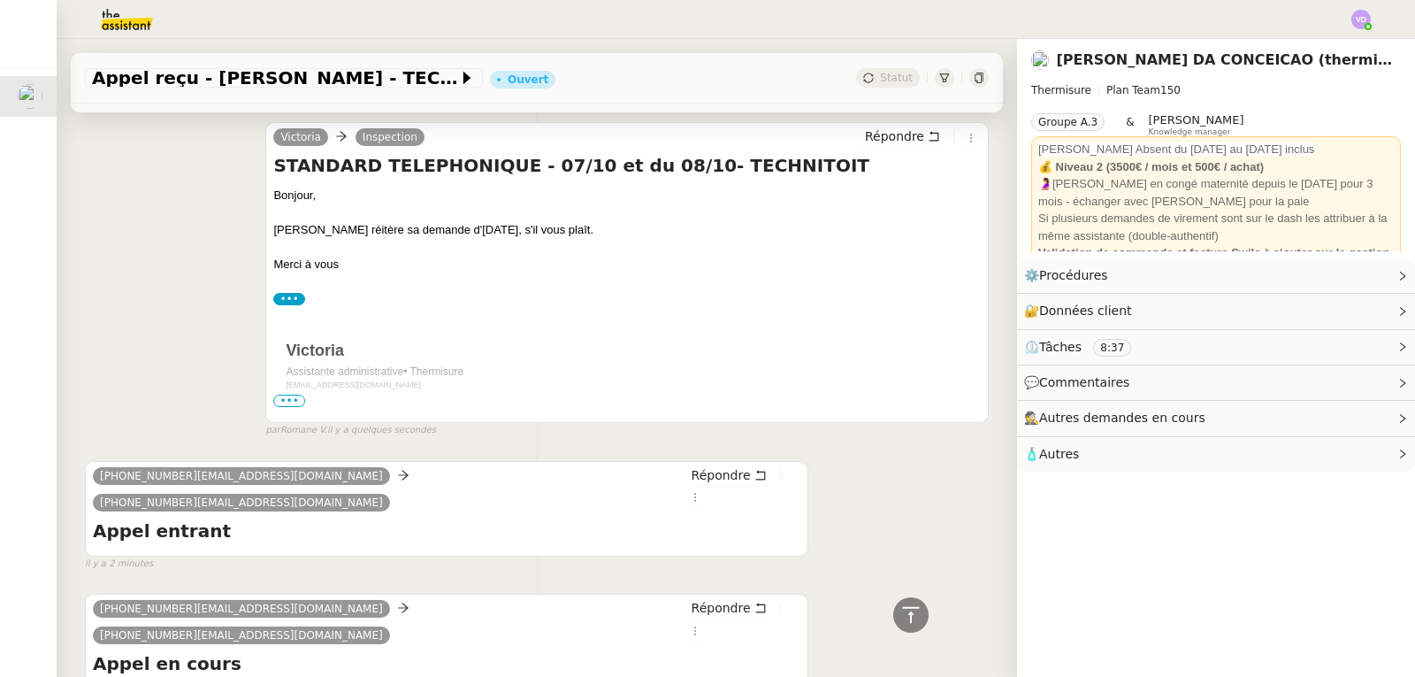
scroll to position [0, 0]
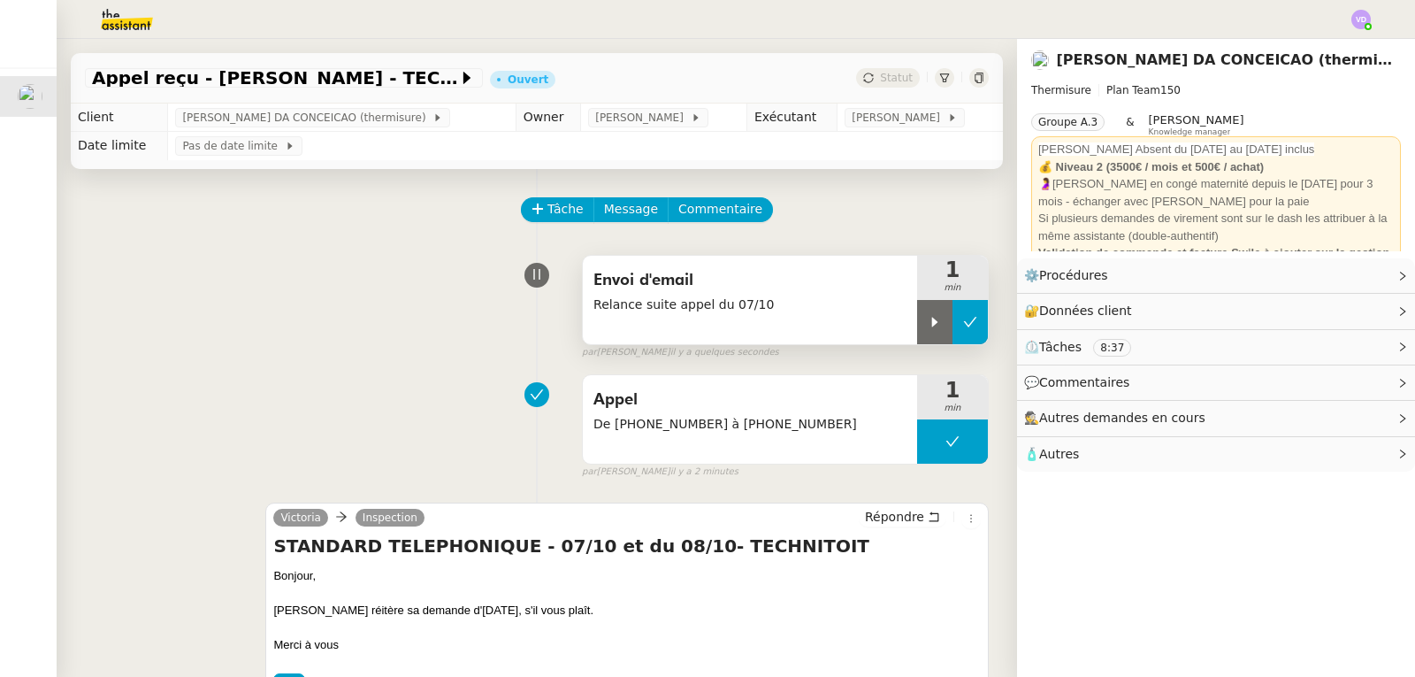
click at [963, 321] on icon at bounding box center [970, 322] width 14 height 14
click at [109, 276] on div "Envoi d'email Relance suite appel du 07/10 1 min false par [PERSON_NAME] il y a…" at bounding box center [537, 303] width 904 height 113
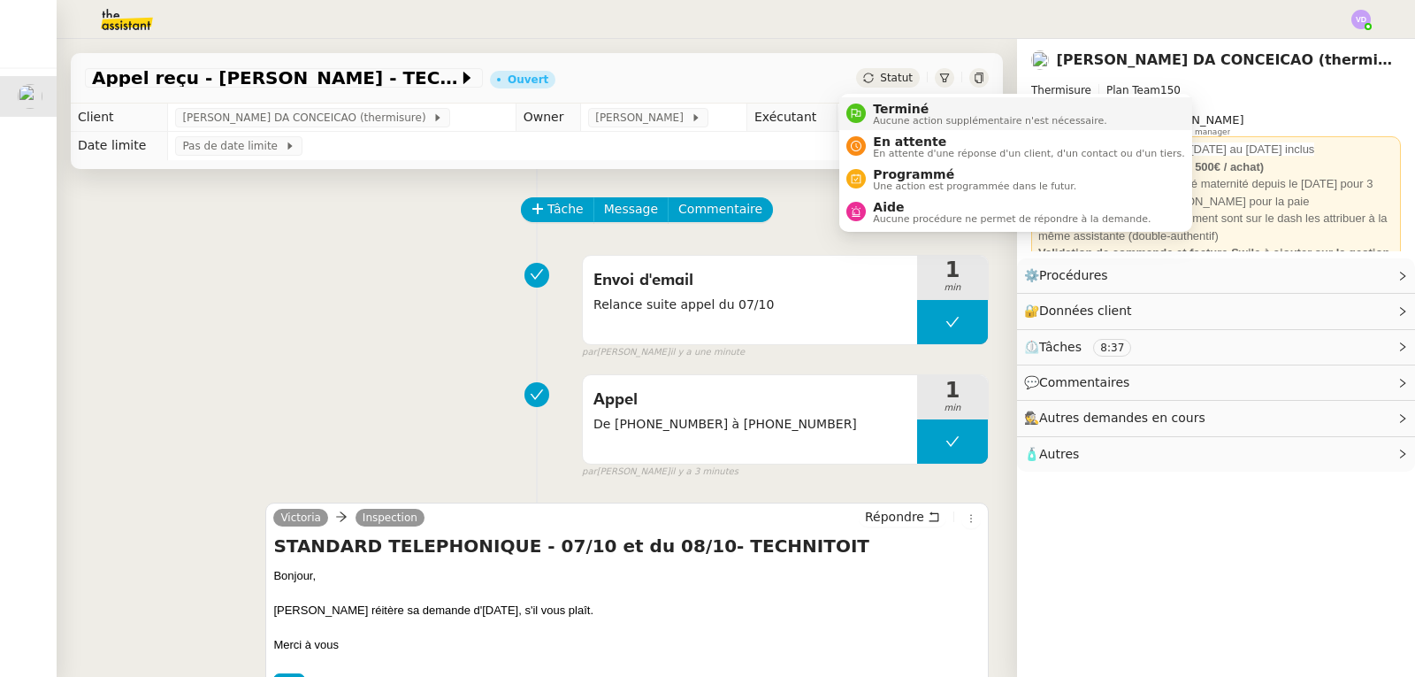
click at [887, 108] on span "Terminé" at bounding box center [990, 109] width 234 height 14
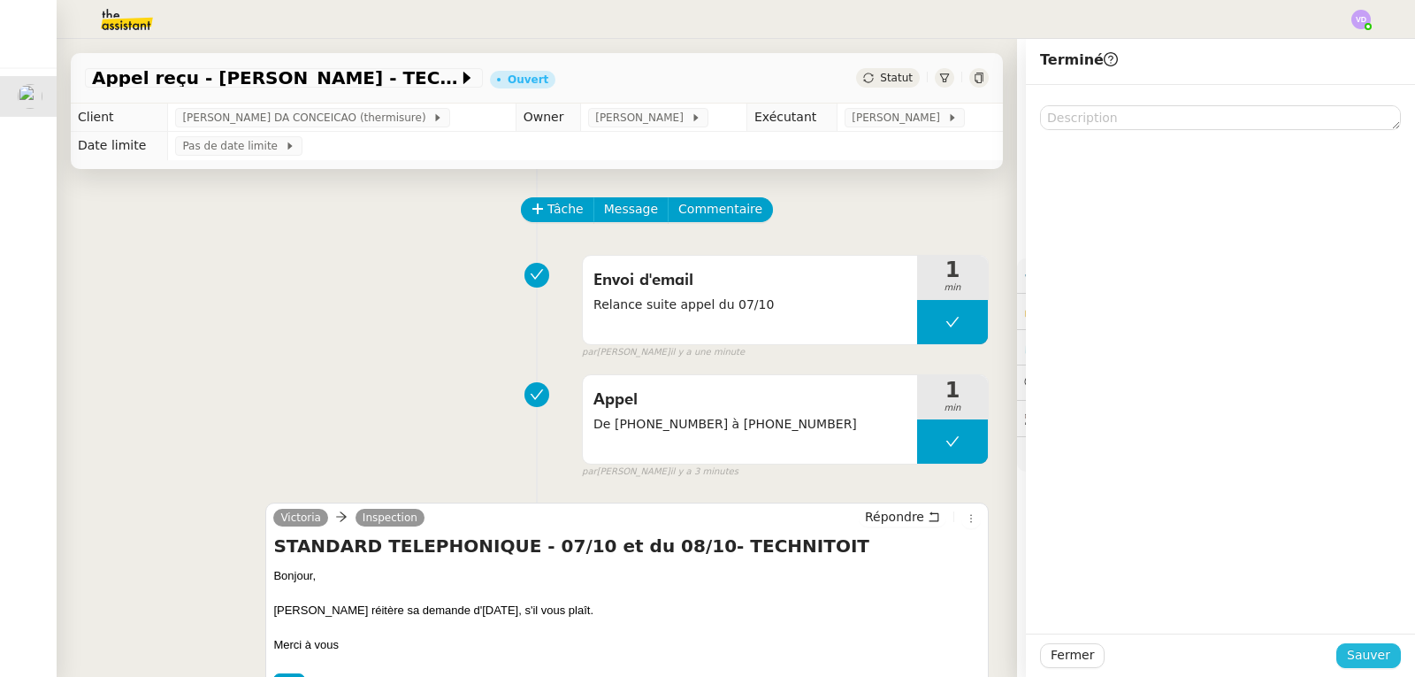
click at [1350, 649] on span "Sauver" at bounding box center [1368, 655] width 43 height 20
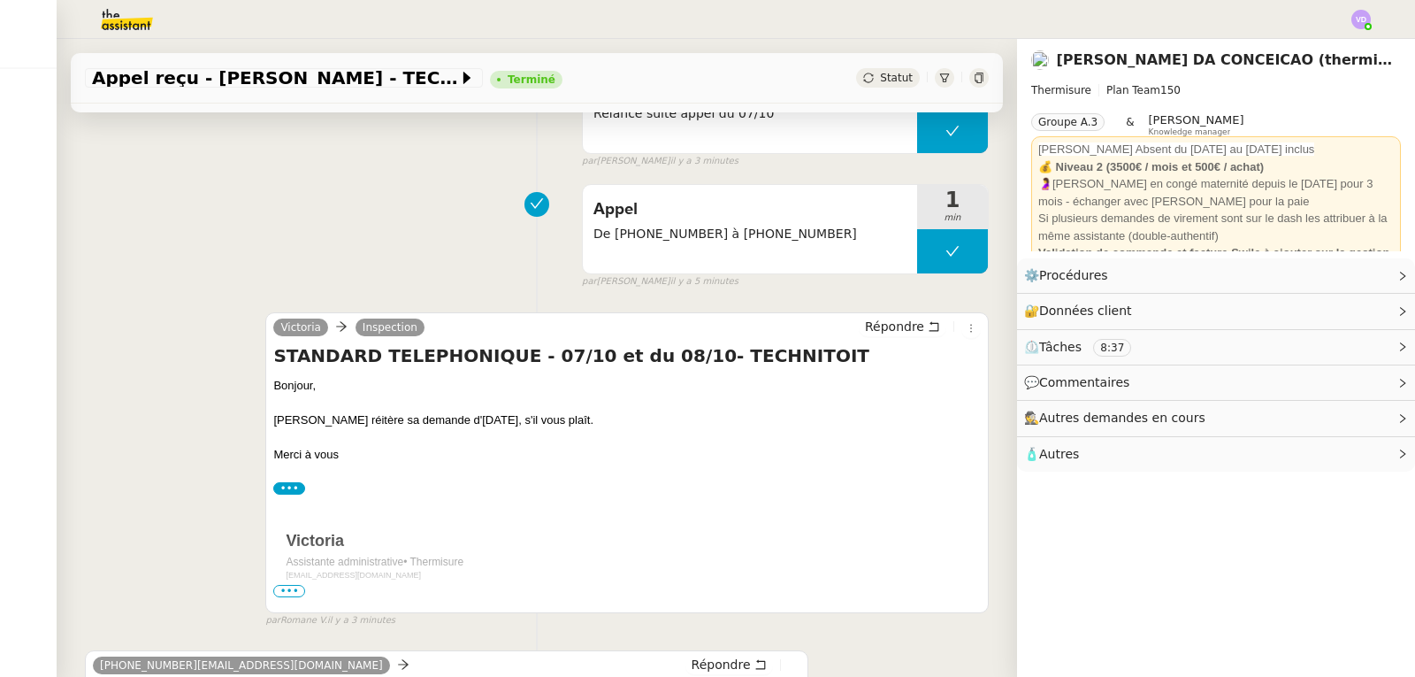
scroll to position [354, 0]
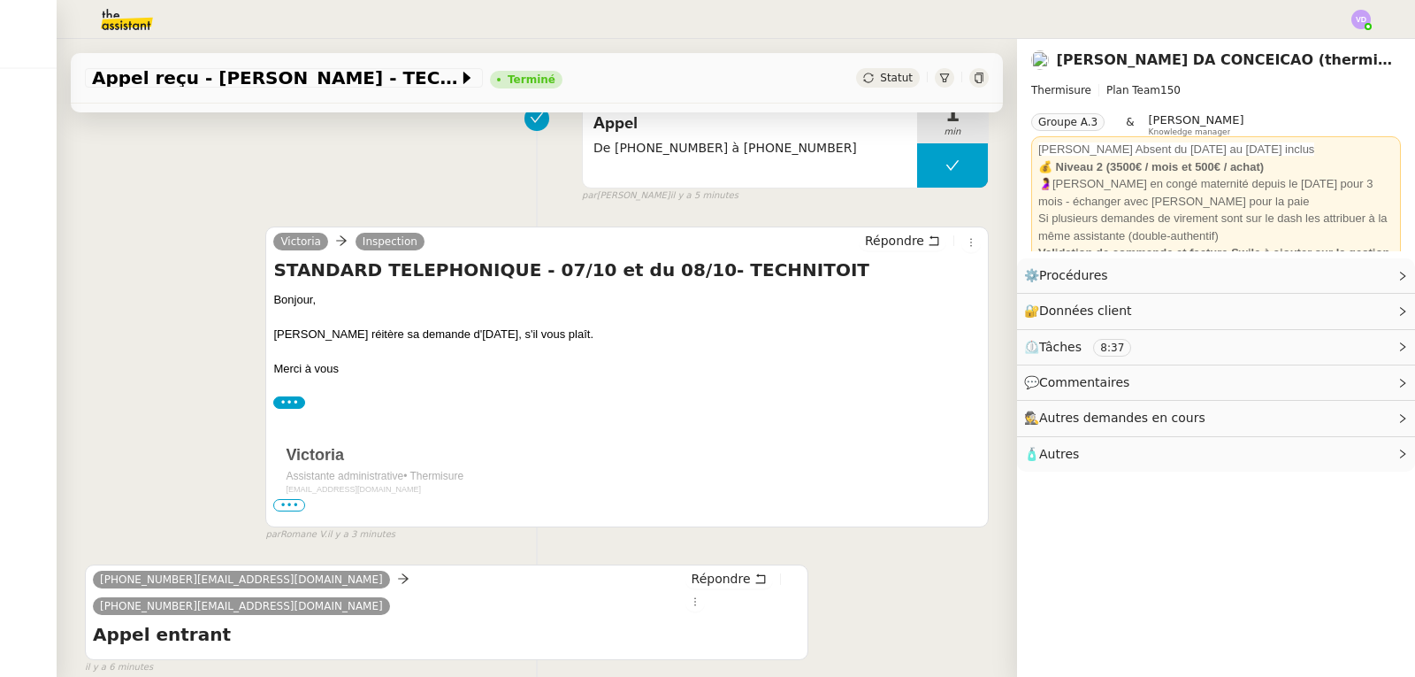
click at [280, 407] on label "•••" at bounding box center [289, 402] width 32 height 12
click at [0, 0] on input "•••" at bounding box center [0, 0] width 0 height 0
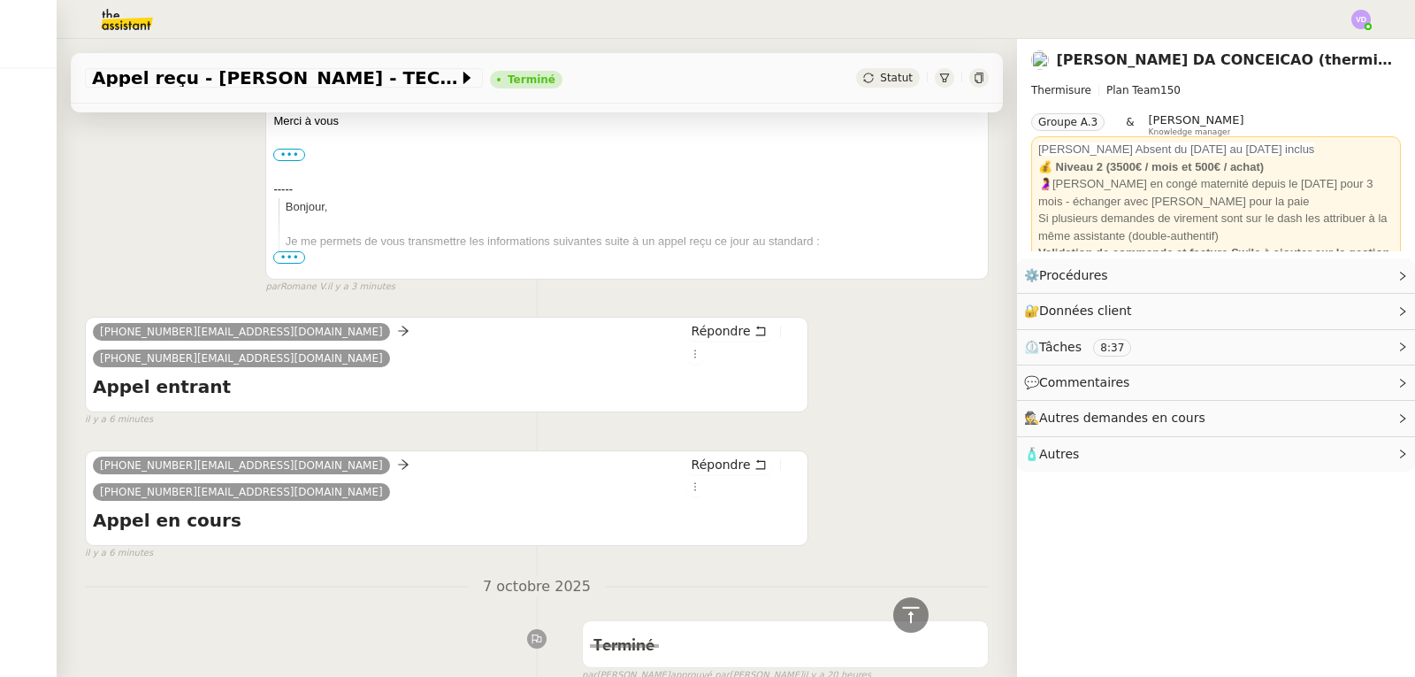
scroll to position [619, 0]
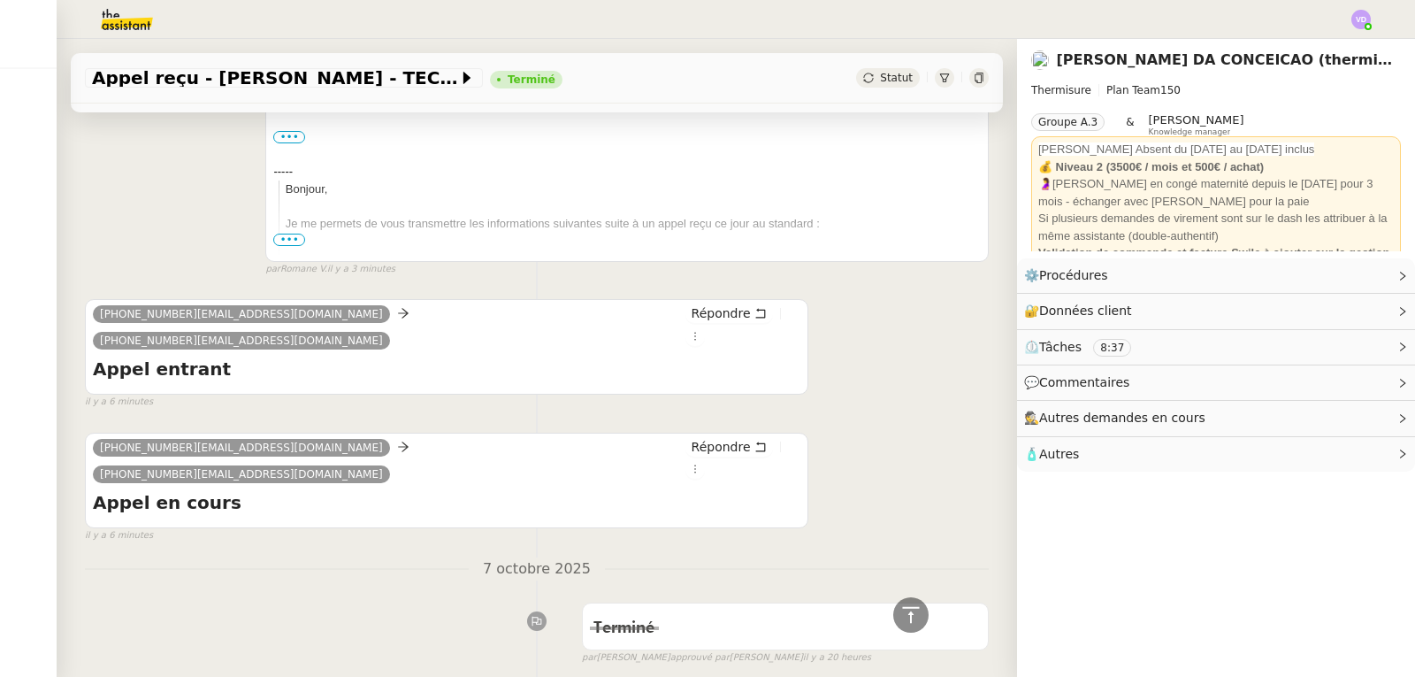
click at [283, 239] on span "•••" at bounding box center [289, 240] width 32 height 12
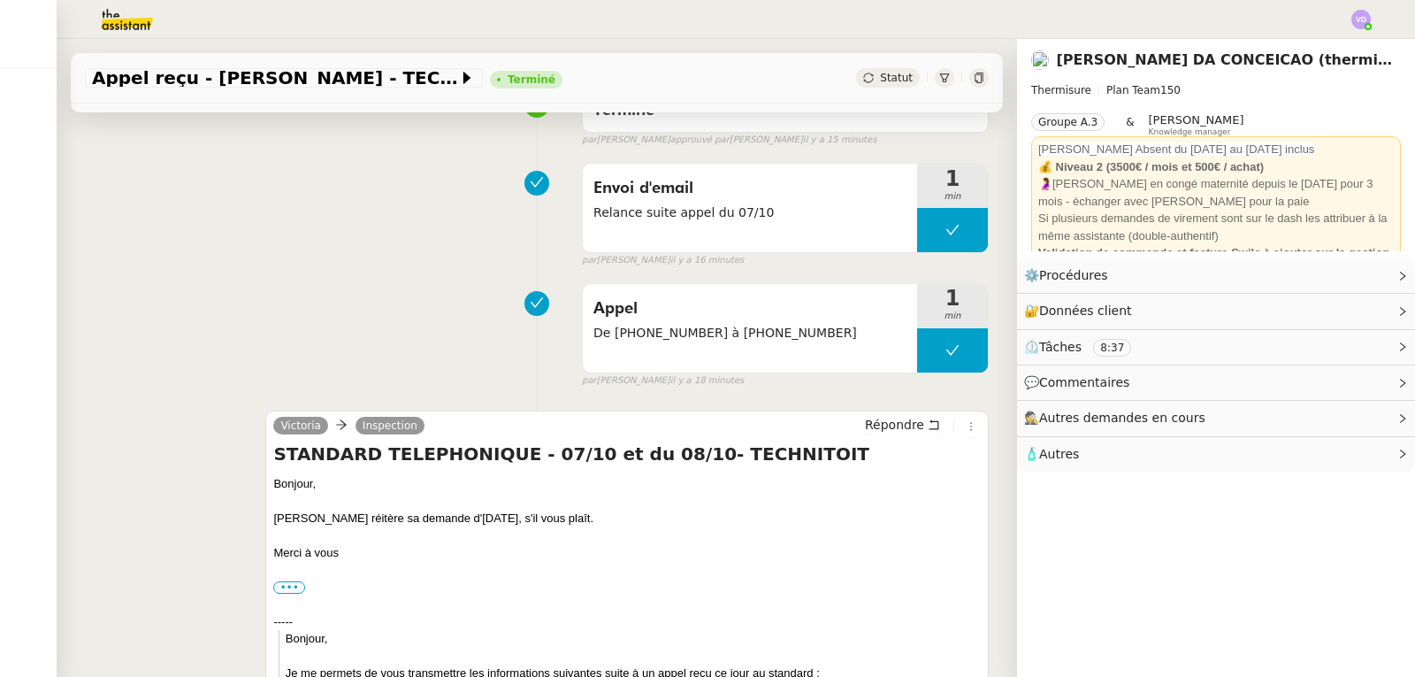
scroll to position [0, 0]
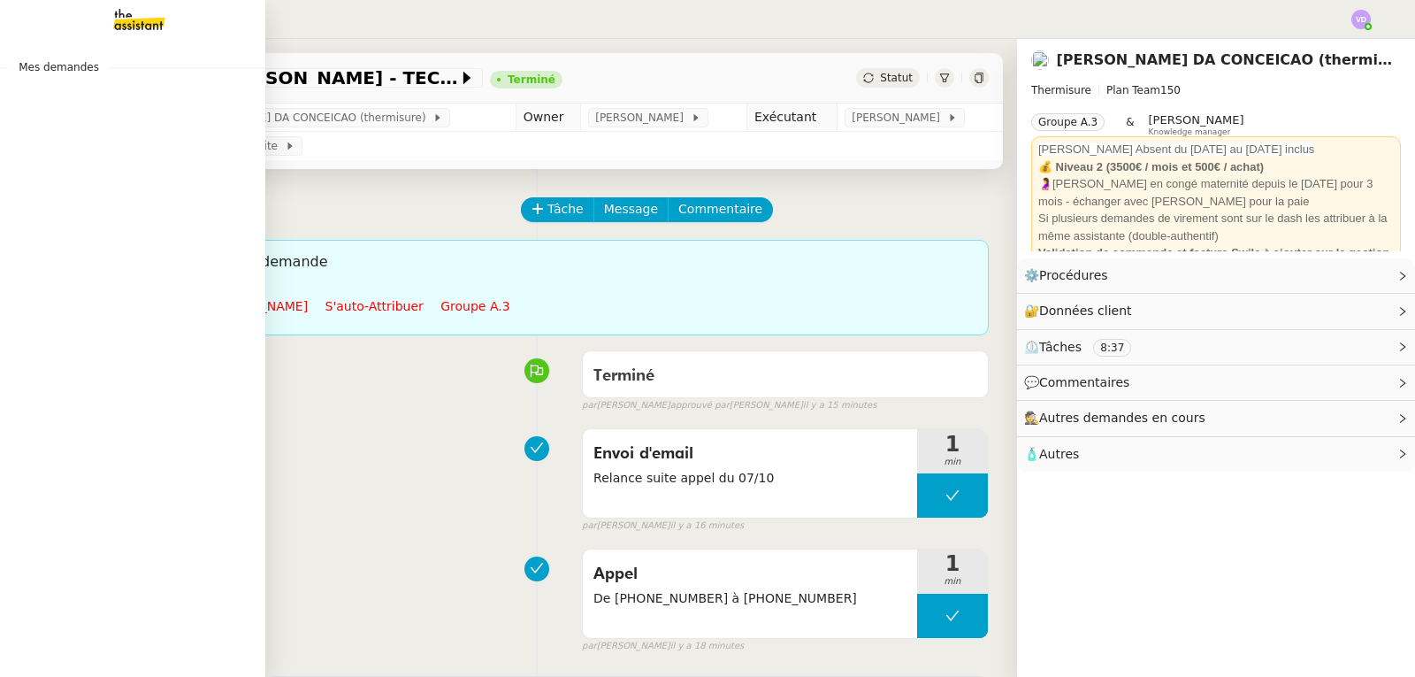
click at [127, 27] on img at bounding box center [125, 19] width 137 height 39
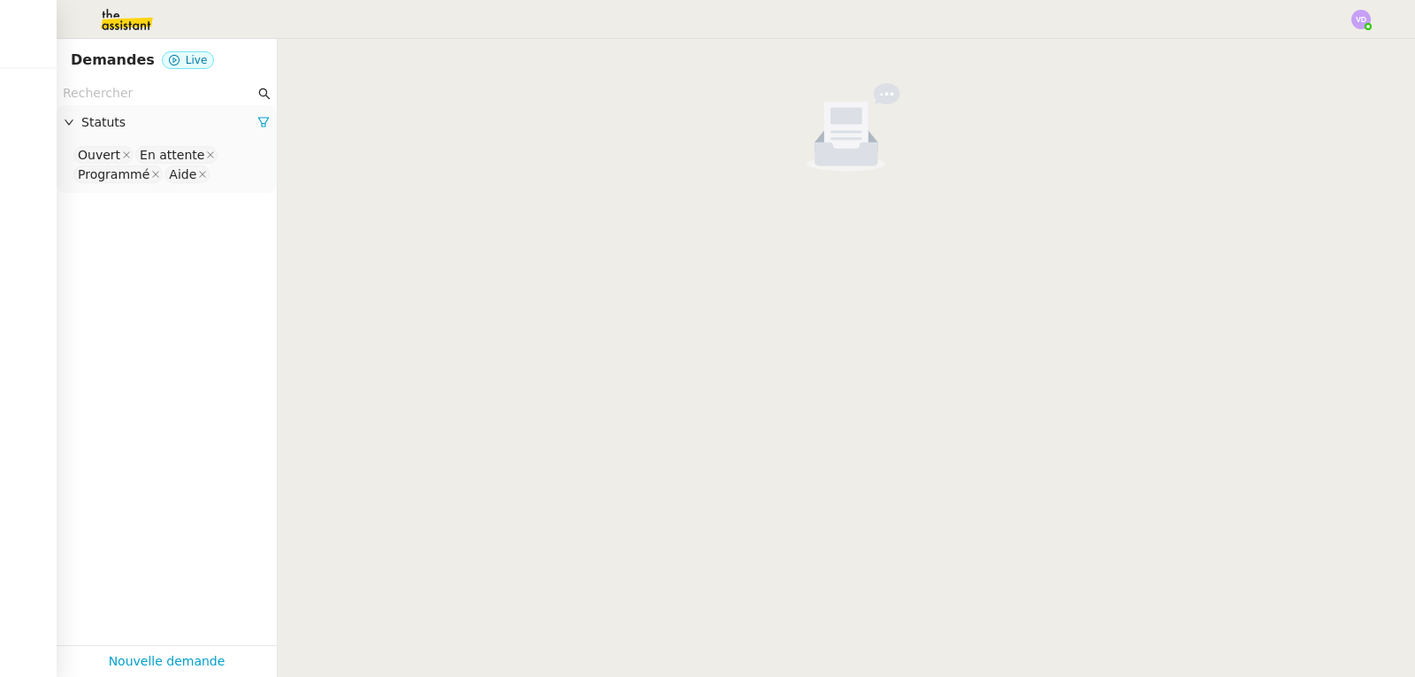
click at [1357, 27] on img at bounding box center [1361, 19] width 19 height 19
click at [1331, 52] on li "Suivi" at bounding box center [1313, 50] width 115 height 25
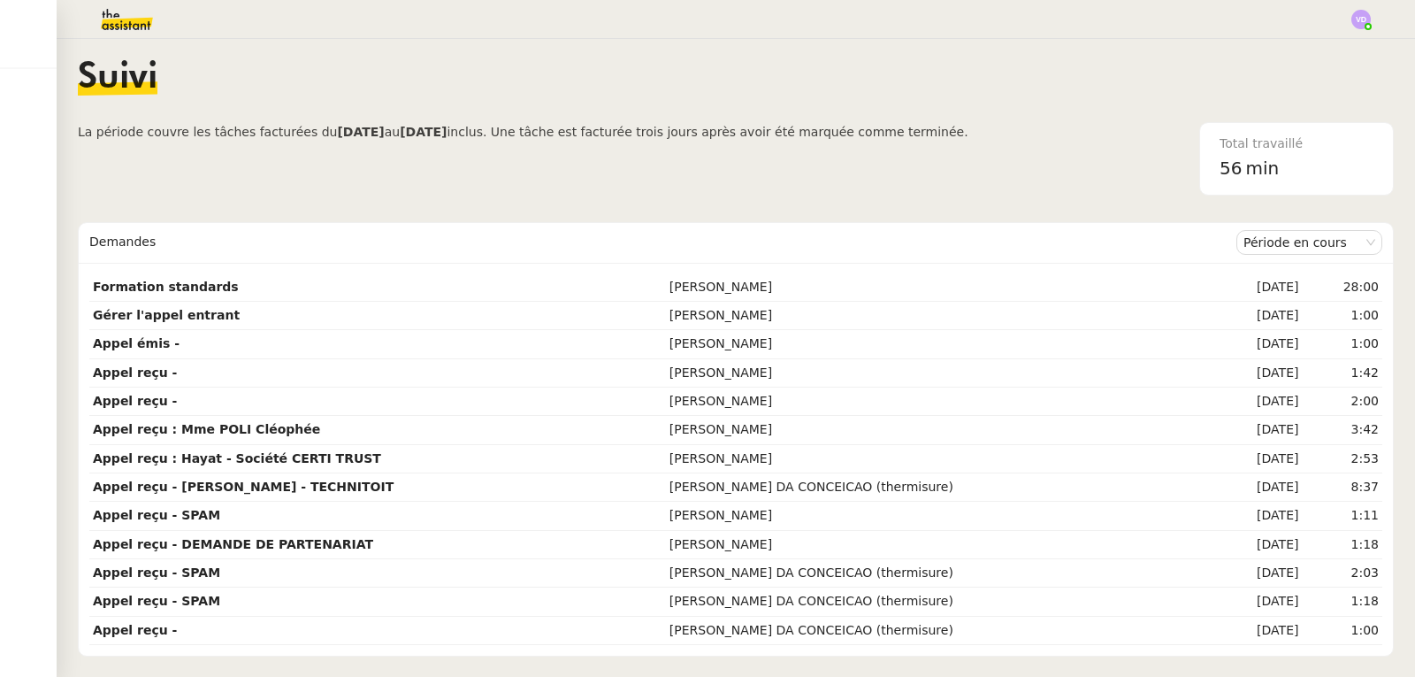
click at [376, 61] on div "Suivi" at bounding box center [736, 91] width 1316 height 62
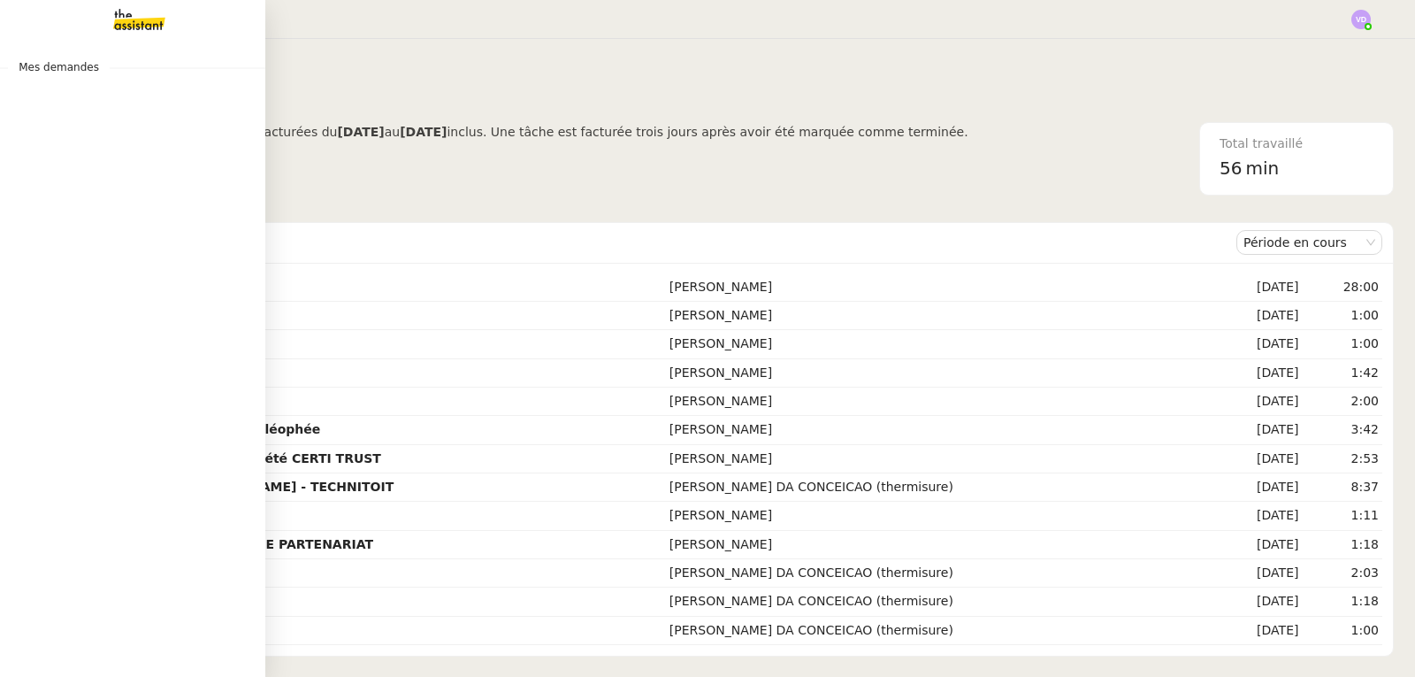
click at [133, 27] on img at bounding box center [125, 19] width 137 height 39
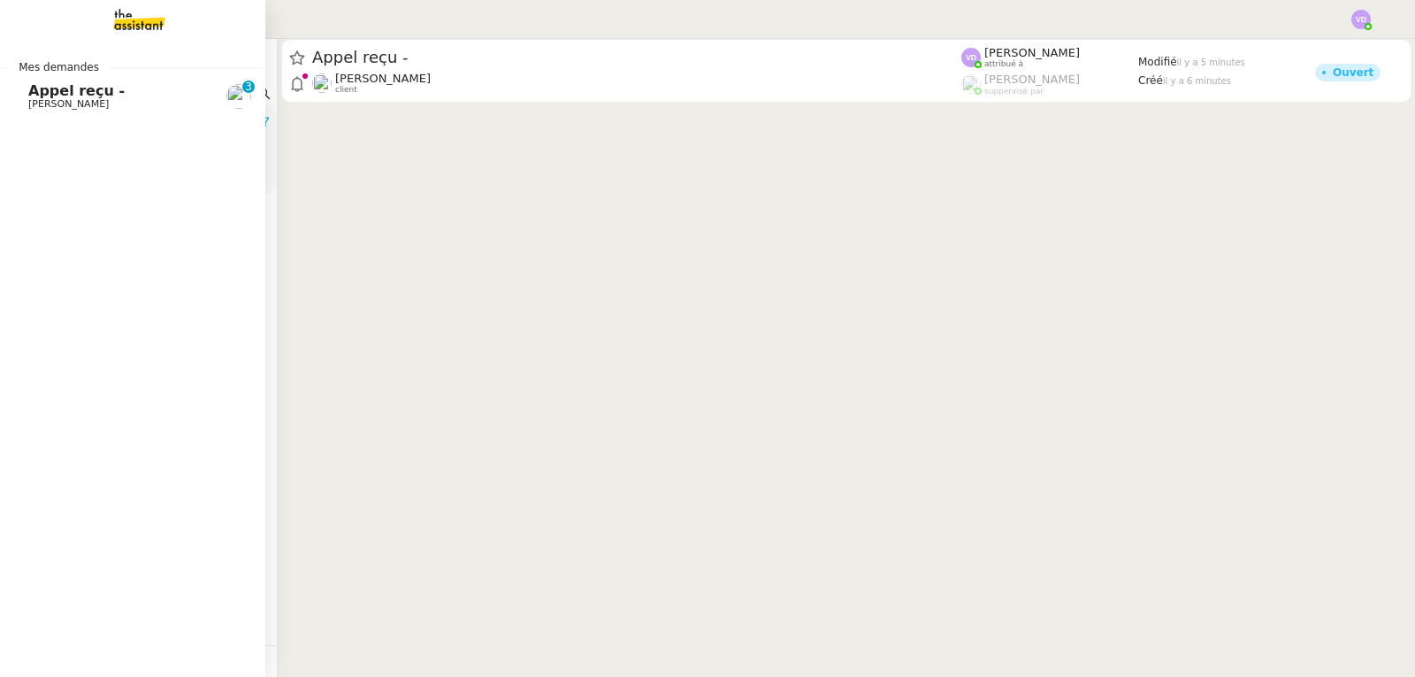
click at [48, 98] on span "[PERSON_NAME]" at bounding box center [68, 104] width 81 height 12
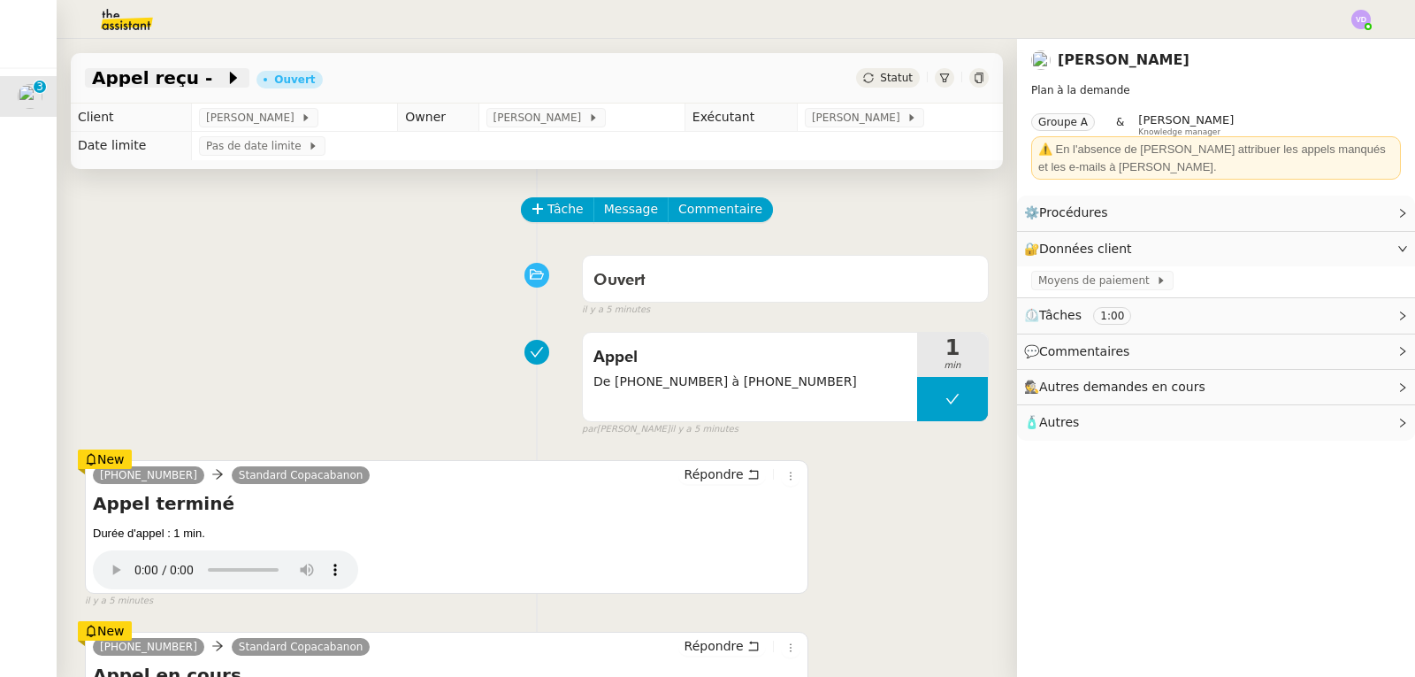
click at [188, 81] on span "Appel reçu -" at bounding box center [158, 78] width 133 height 18
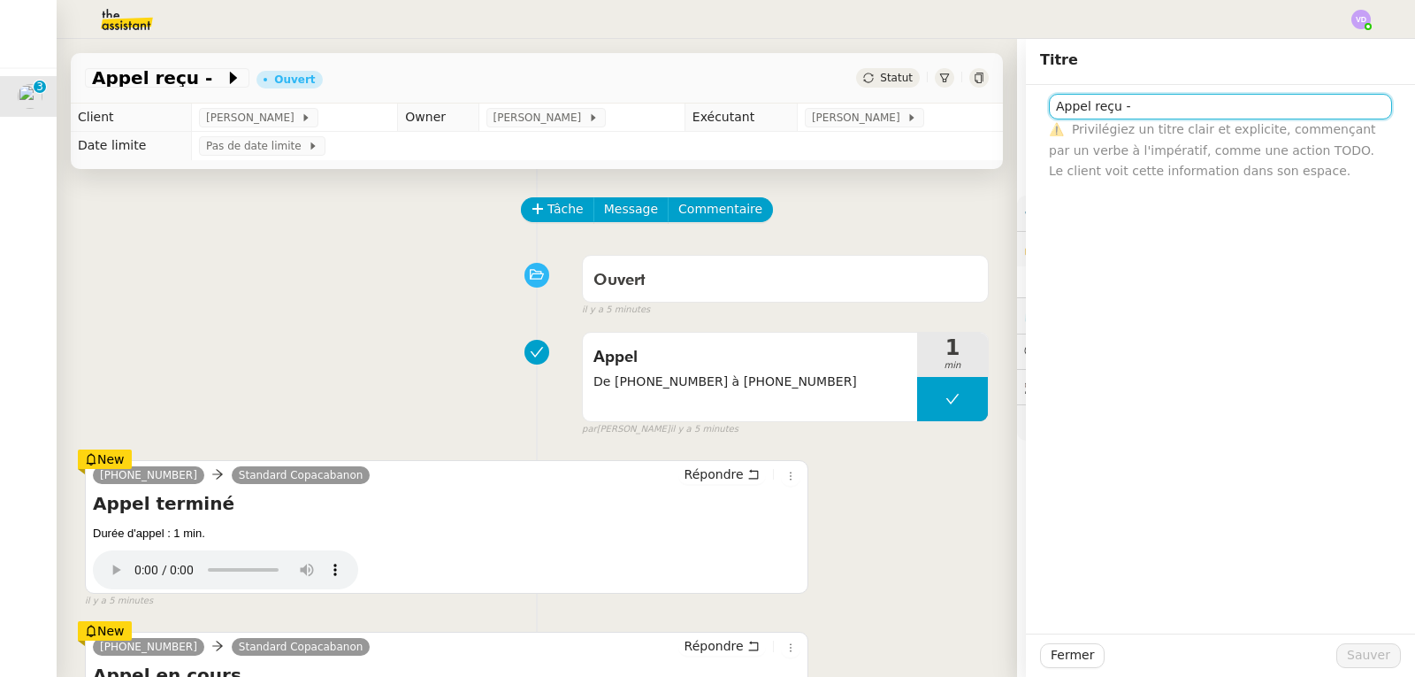
click at [1129, 116] on input "Appel reçu -" at bounding box center [1220, 107] width 343 height 26
click at [1185, 110] on input "Appel reçu - [PERSON_NAME]" at bounding box center [1220, 107] width 343 height 26
type input "Appel reçu - M. DE COUDENHOVE"
drag, startPoint x: 1233, startPoint y: 103, endPoint x: 1153, endPoint y: 108, distance: 80.7
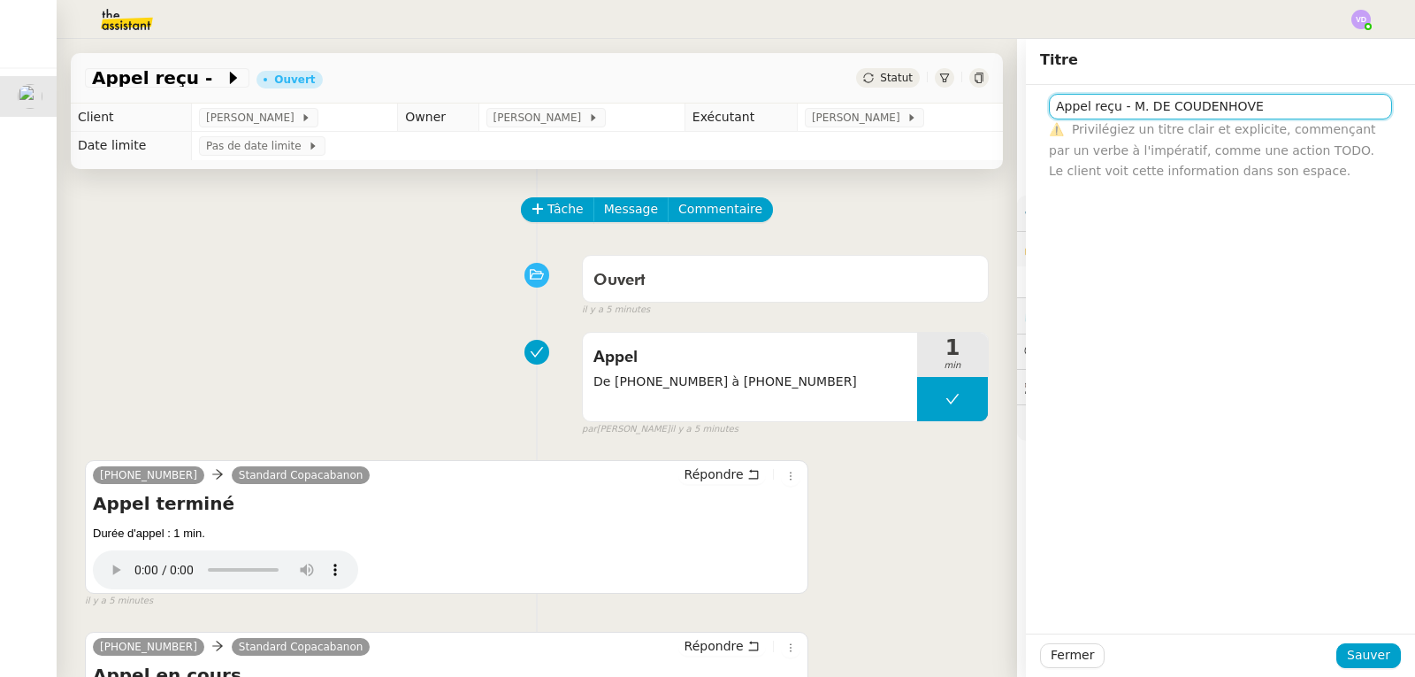
click at [1153, 108] on input "Appel reçu - M. DE COUDENHOVE" at bounding box center [1220, 107] width 343 height 26
click at [1251, 111] on input "Appel reçu - M. DE COUDENHOVE" at bounding box center [1220, 107] width 343 height 26
click at [1361, 654] on span "Sauver" at bounding box center [1368, 655] width 43 height 20
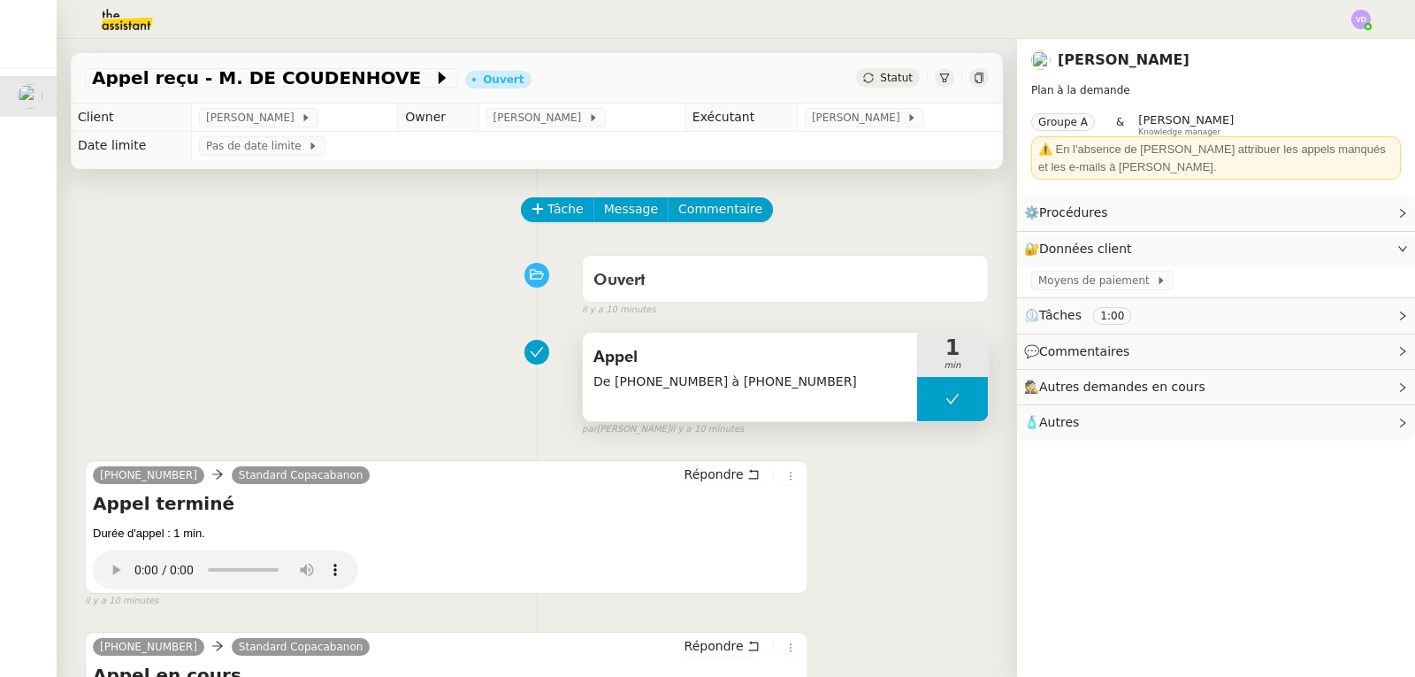
click at [683, 368] on span "Appel" at bounding box center [750, 357] width 313 height 27
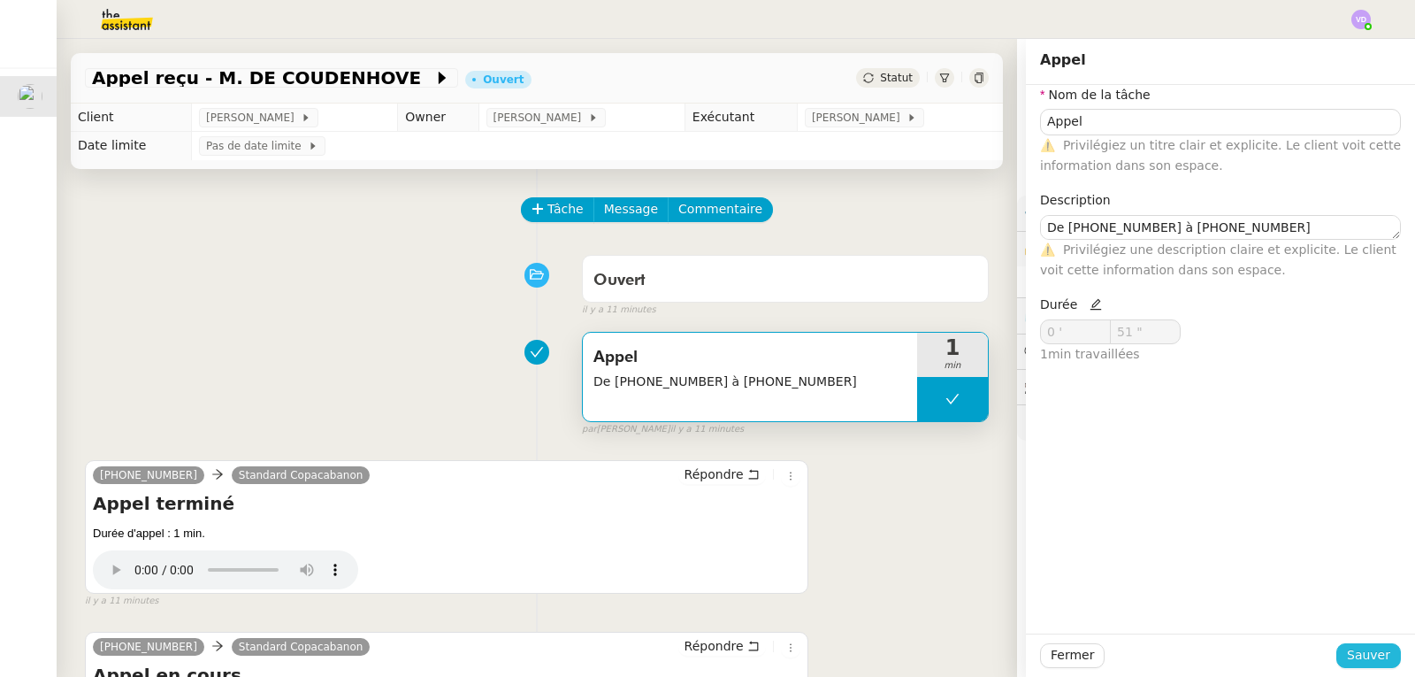
click at [1376, 656] on span "Sauver" at bounding box center [1368, 655] width 43 height 20
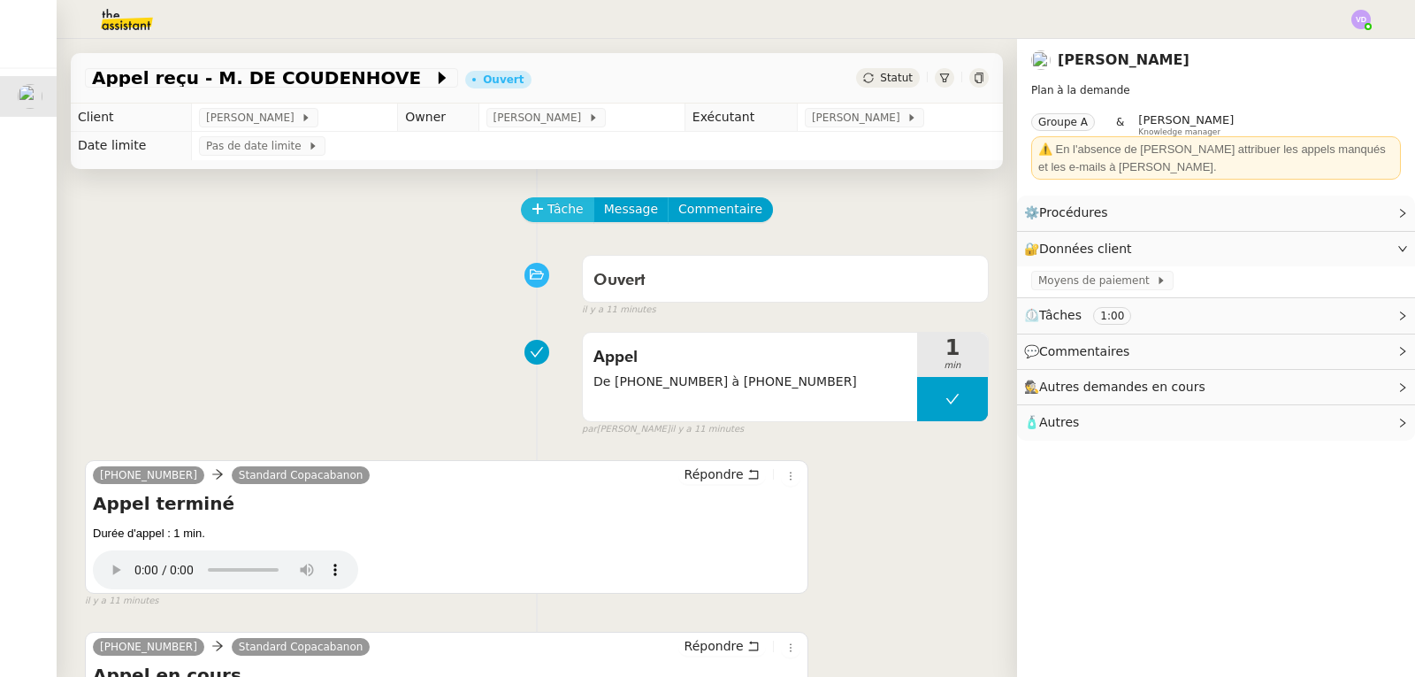
click at [563, 211] on span "Tâche" at bounding box center [566, 209] width 36 height 20
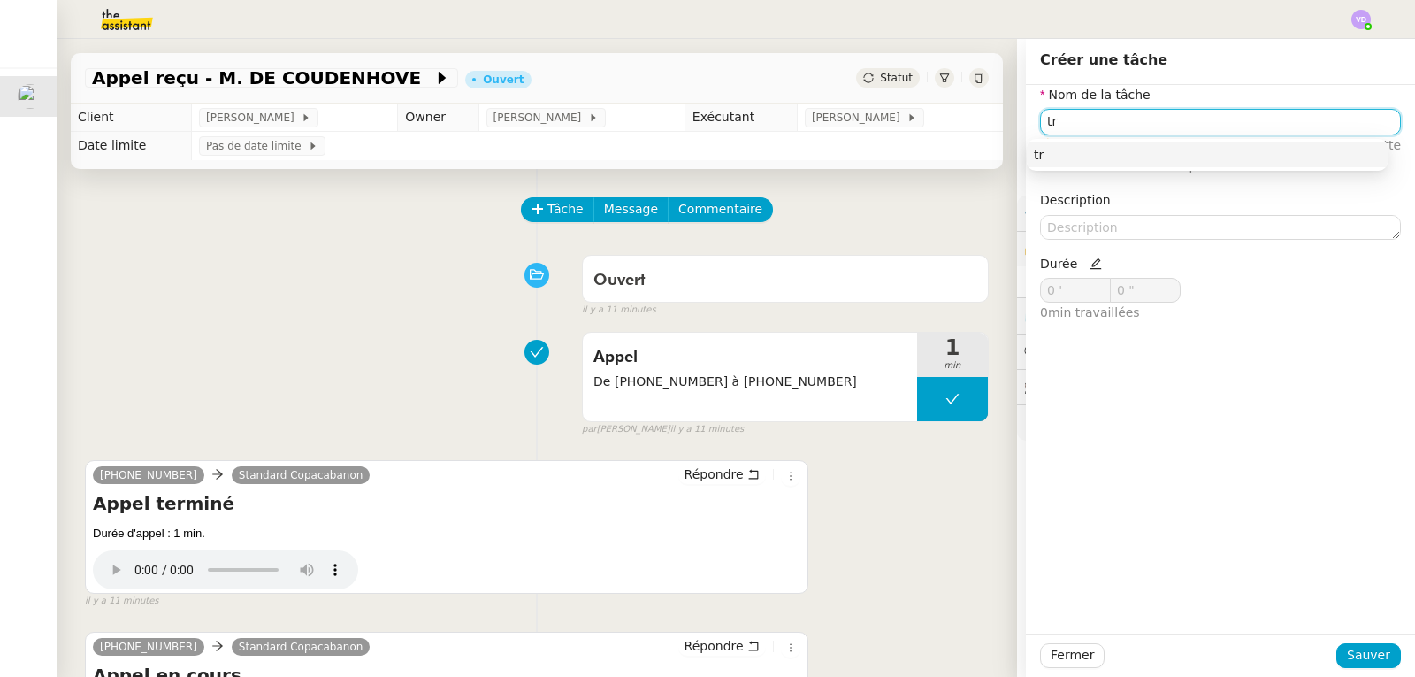
type input "t"
type input "i"
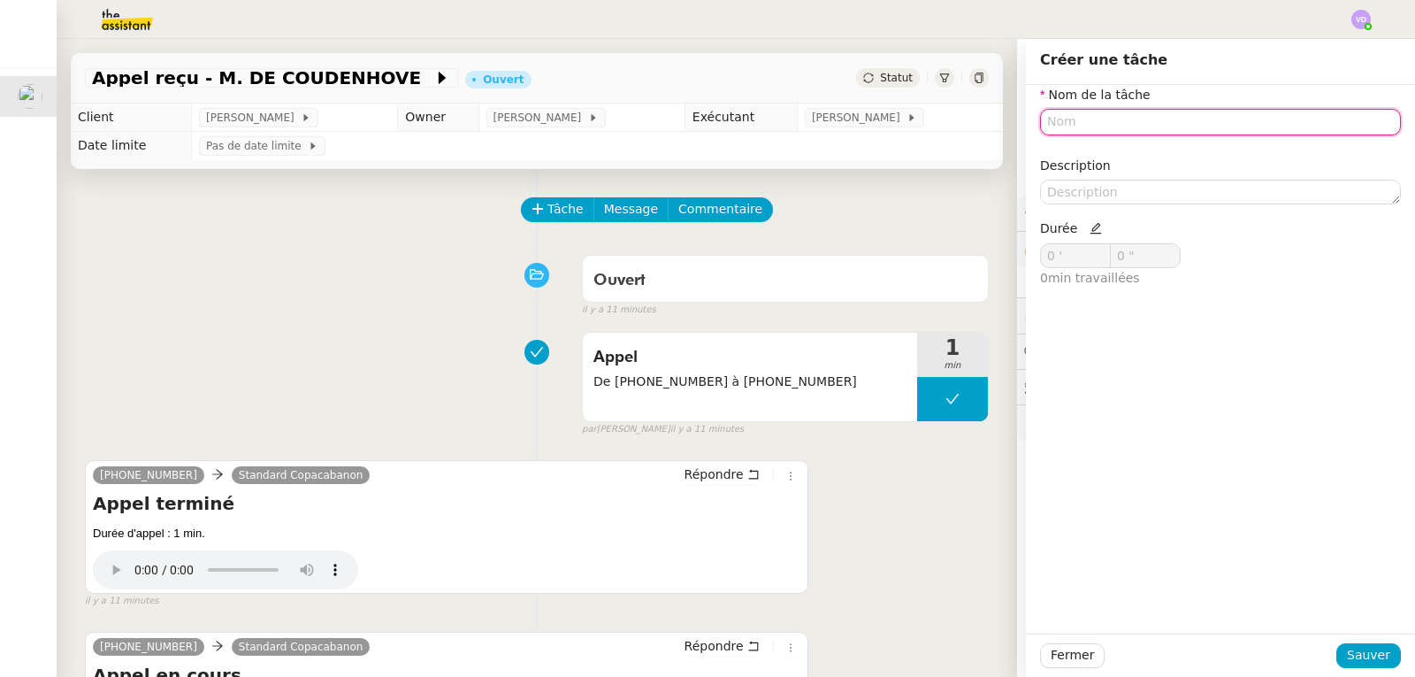
type input "f"
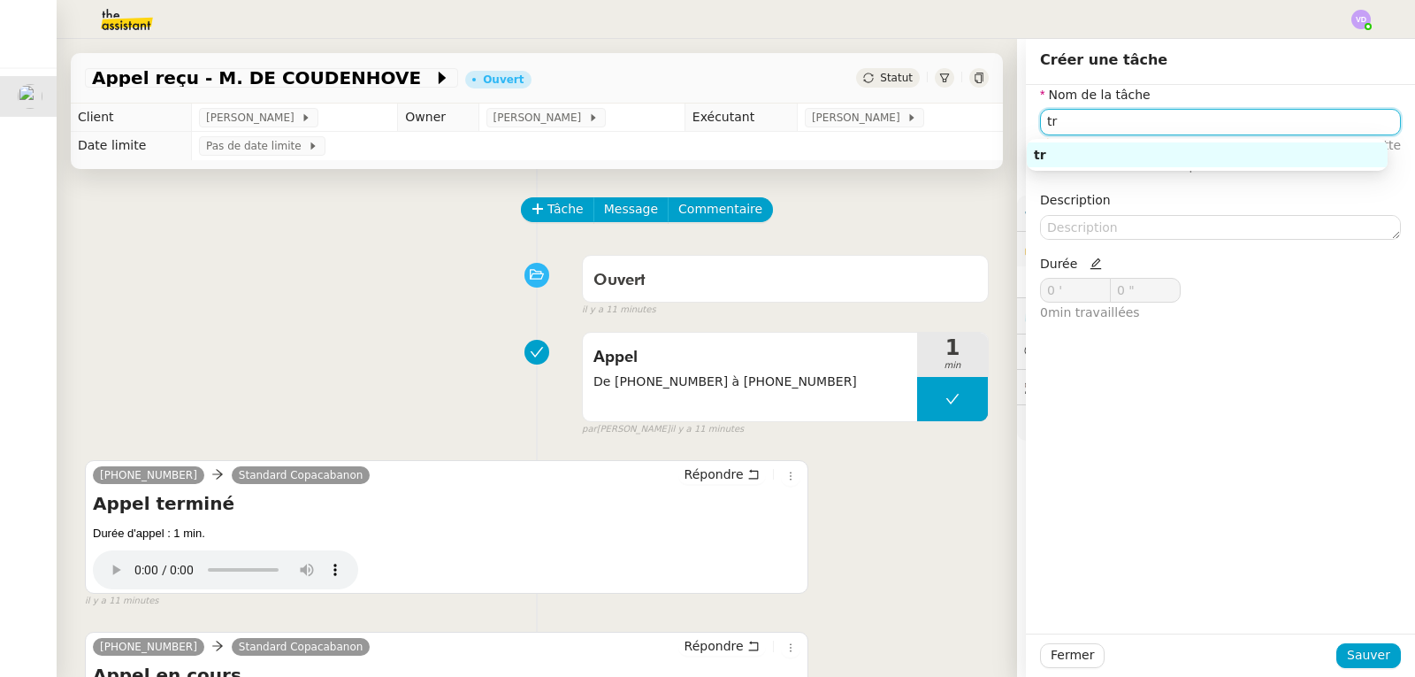
type input "t"
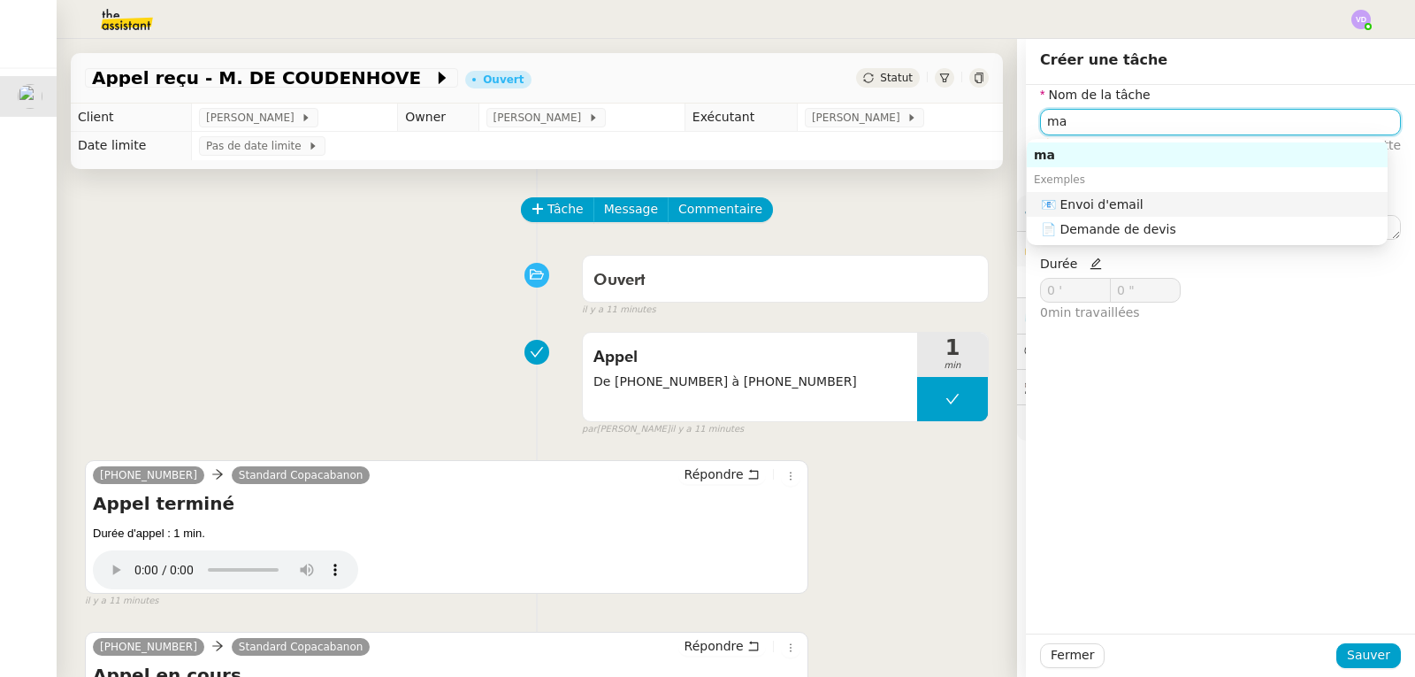
click at [1062, 213] on nz-auto-option "📧 Envoi d'email" at bounding box center [1207, 204] width 361 height 25
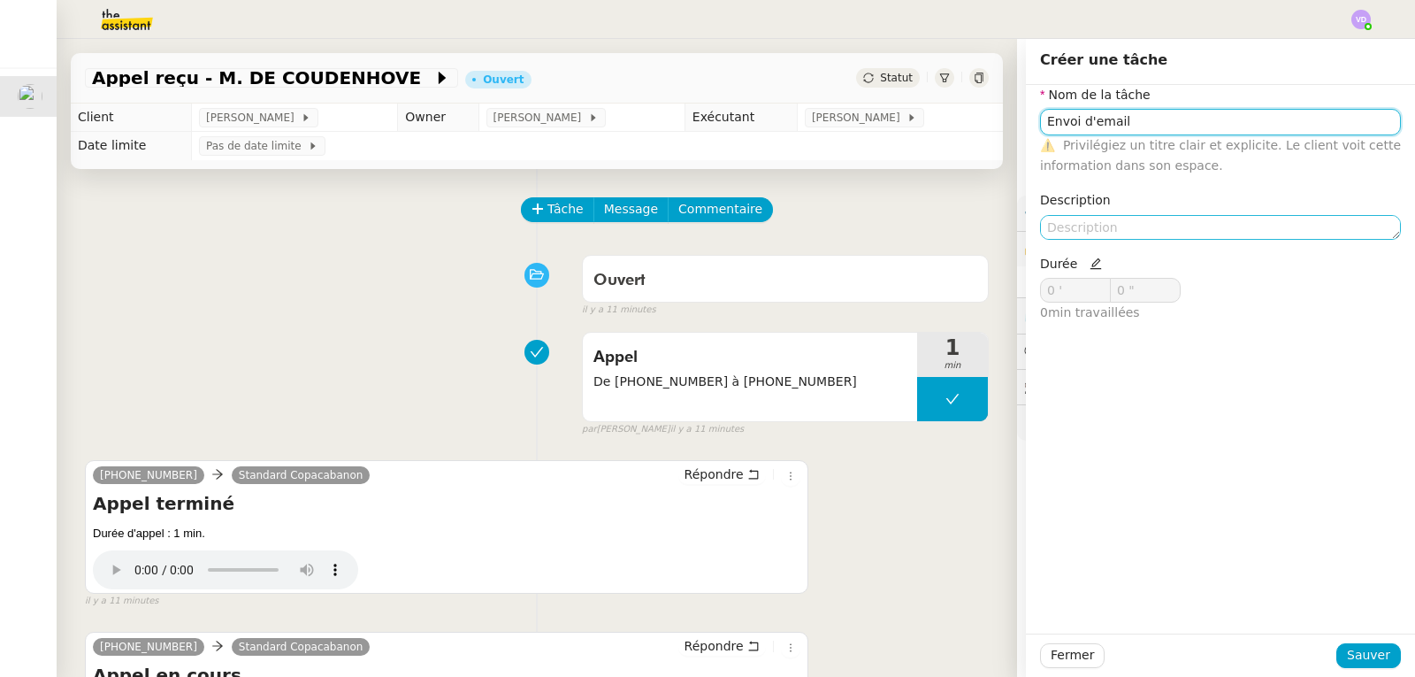
type input "Envoi d'email"
click at [1068, 221] on textarea at bounding box center [1220, 227] width 361 height 25
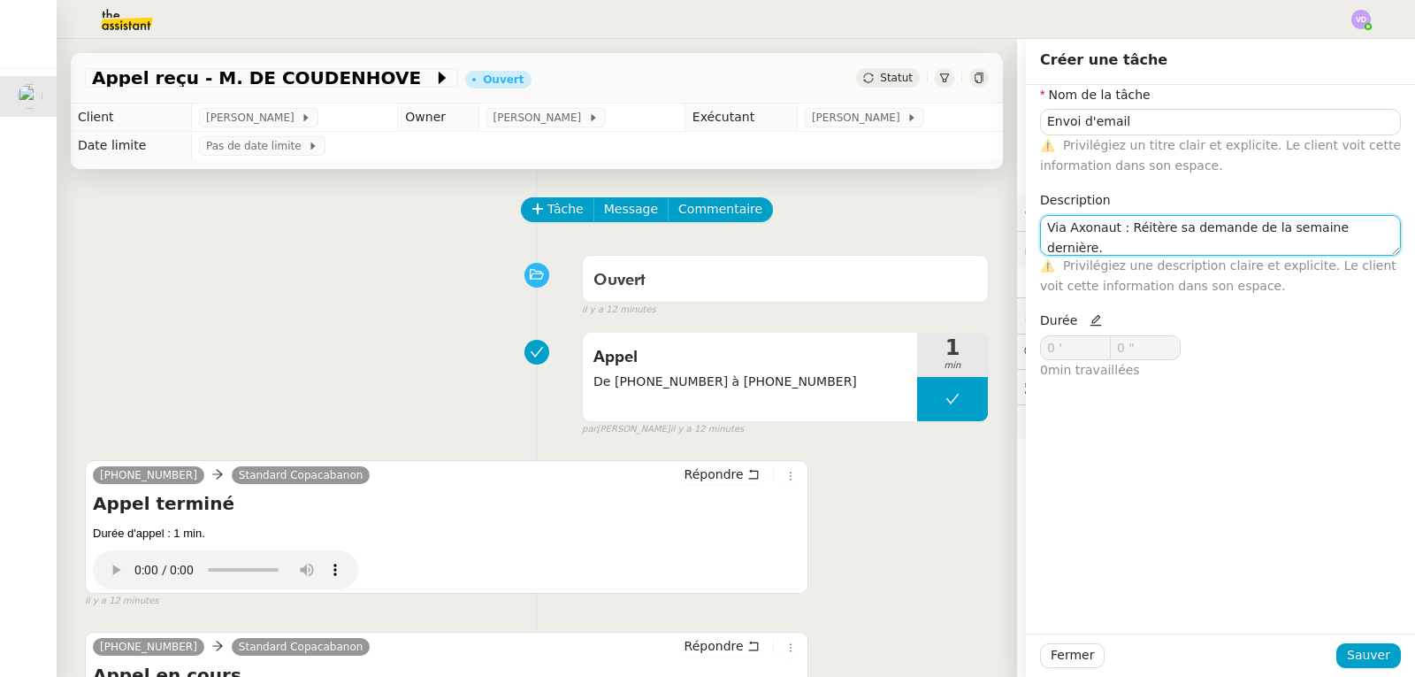
scroll to position [2, 0]
type textarea "Via Axonaut : Réitère sa demande de la semaine dernière. Message fait"
click at [1090, 316] on icon at bounding box center [1096, 320] width 12 height 12
drag, startPoint x: 1068, startPoint y: 341, endPoint x: 1034, endPoint y: 344, distance: 33.7
click at [1041, 344] on input "0 '" at bounding box center [1075, 347] width 69 height 23
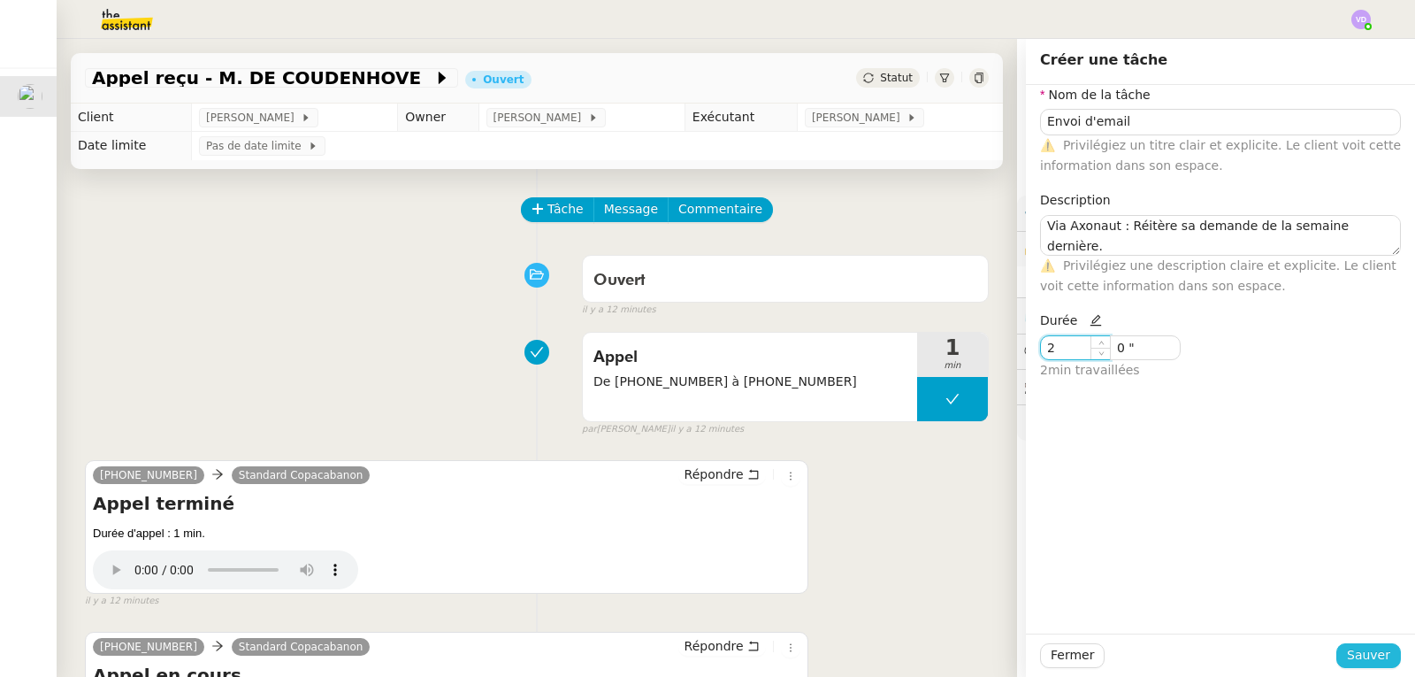
type input "2 '"
click at [1356, 663] on span "Sauver" at bounding box center [1368, 655] width 43 height 20
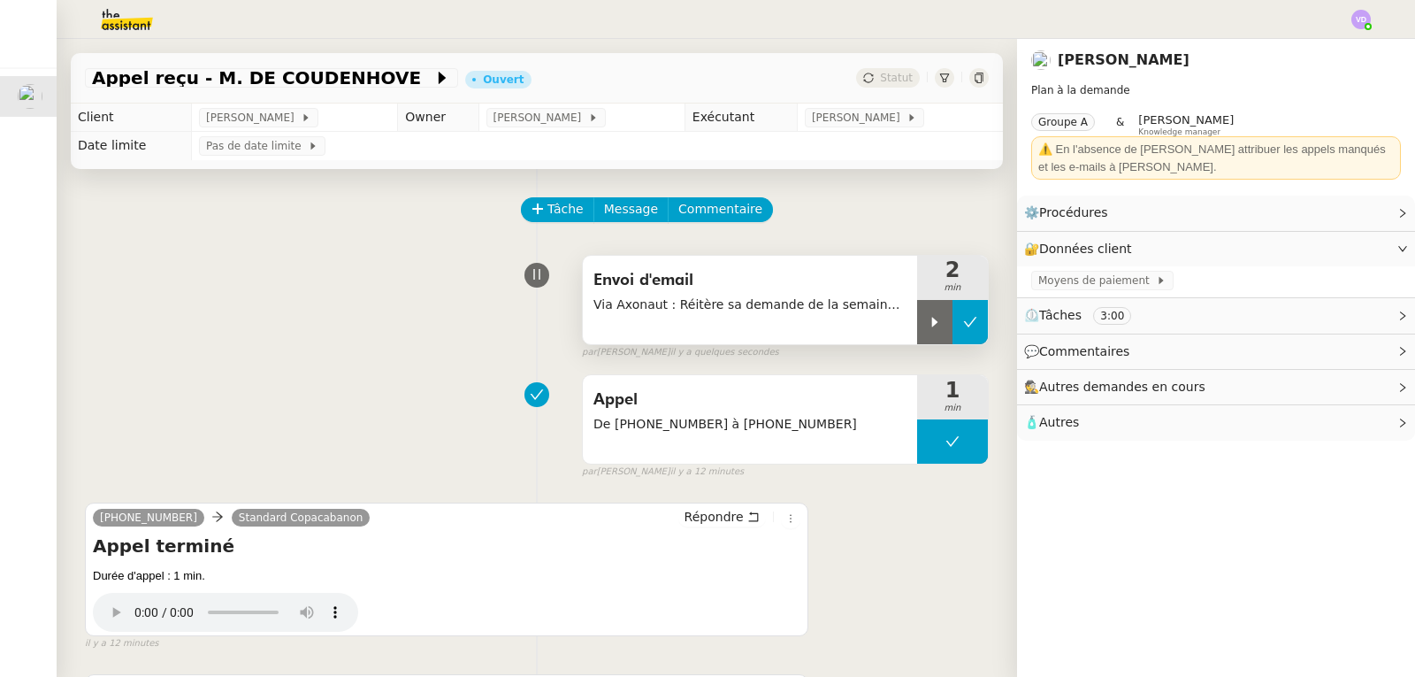
click at [963, 319] on icon at bounding box center [970, 322] width 14 height 14
click at [166, 282] on div "Envoi d'email Via Axonaut : [PERSON_NAME] sa demande de la semaine dernière. Me…" at bounding box center [537, 303] width 904 height 113
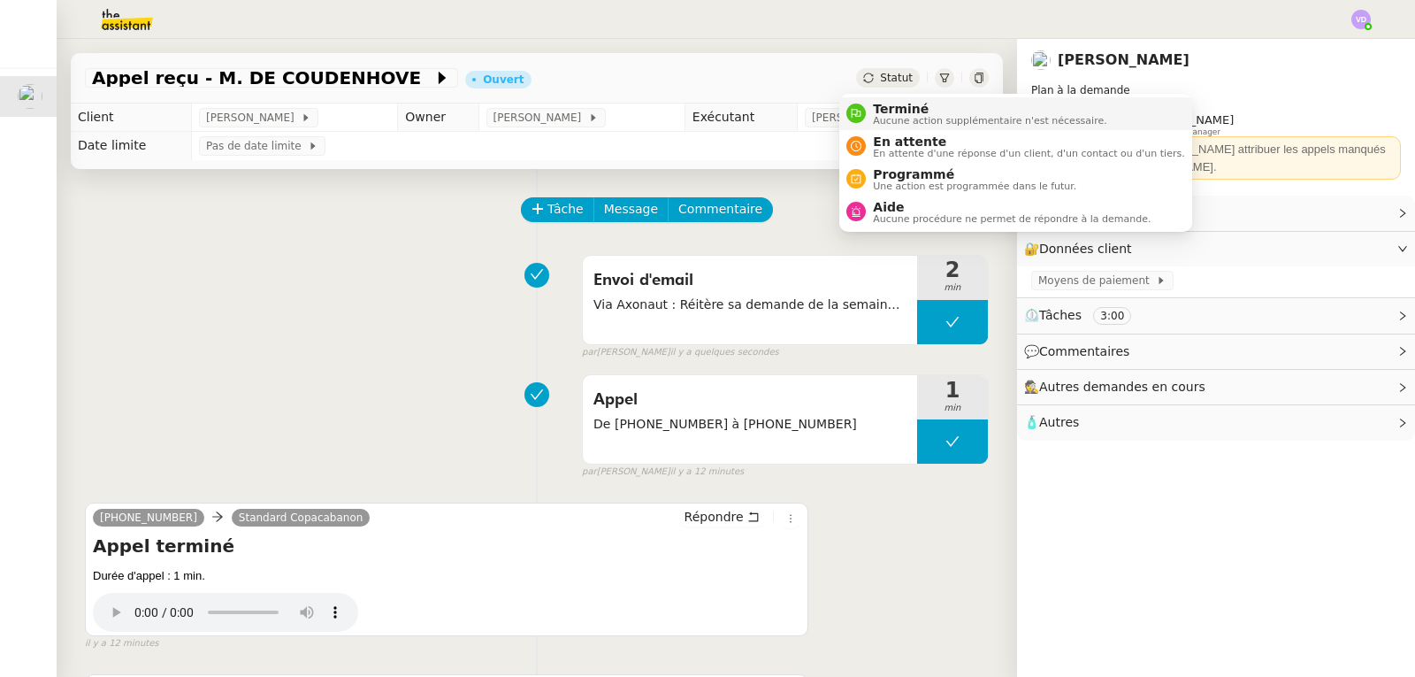
click at [888, 105] on span "Terminé" at bounding box center [990, 109] width 234 height 14
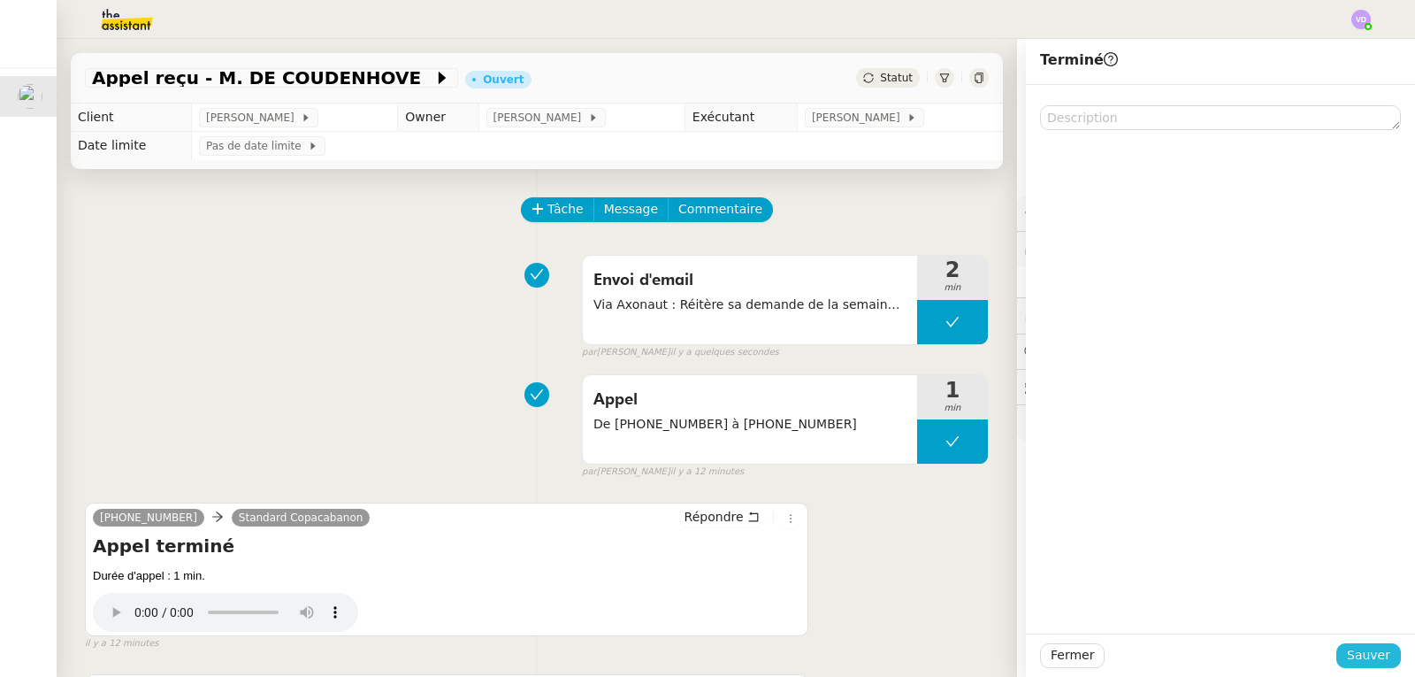
click at [1354, 651] on span "Sauver" at bounding box center [1368, 655] width 43 height 20
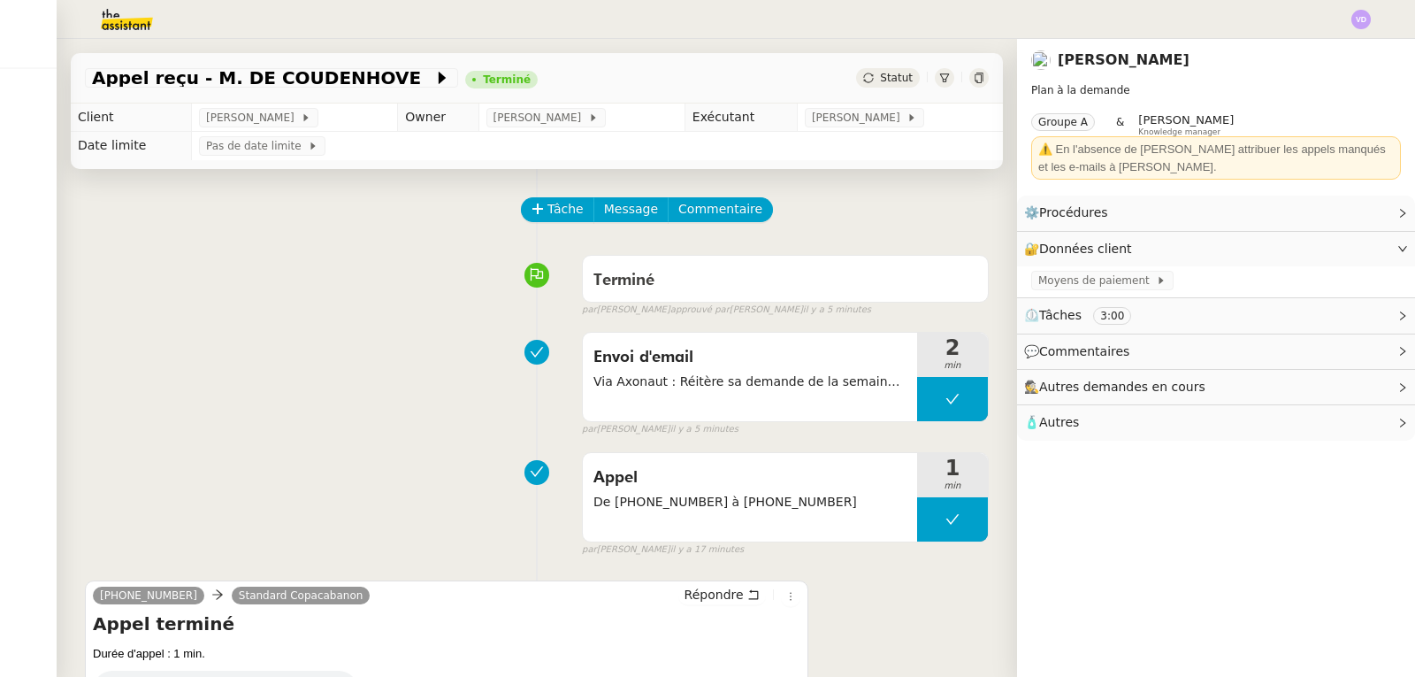
click at [134, 340] on div "Envoi d'email Via Axonaut : [PERSON_NAME] sa demande de la semaine dernière. Me…" at bounding box center [537, 380] width 904 height 113
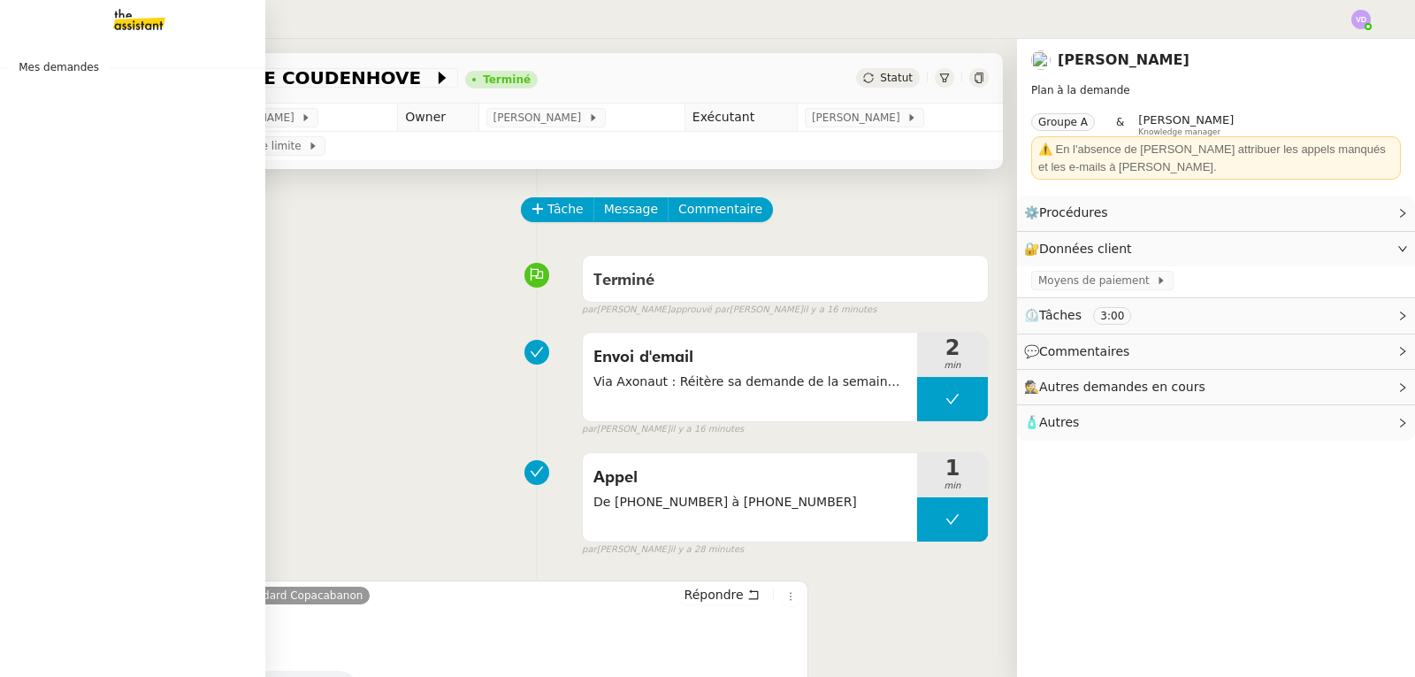
click at [124, 15] on img at bounding box center [125, 19] width 137 height 39
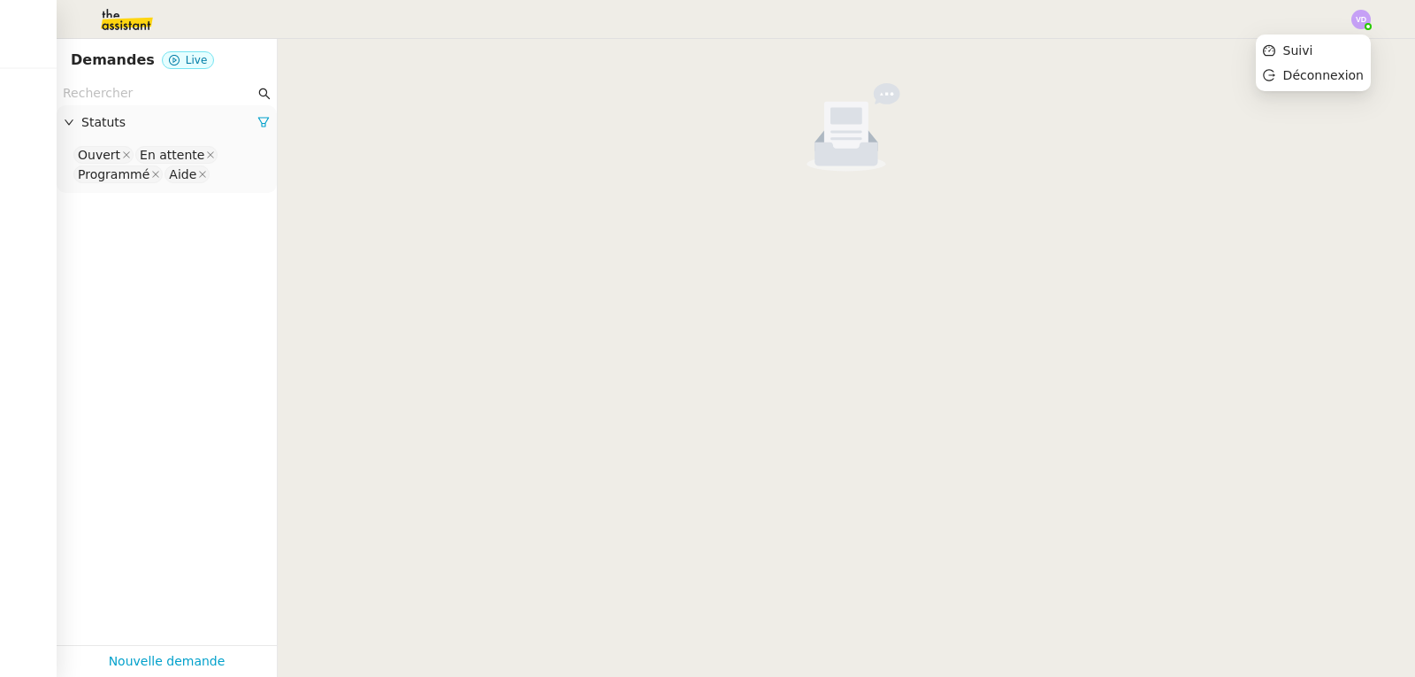
click at [1361, 19] on img at bounding box center [1361, 19] width 19 height 19
click at [1340, 49] on li "Suivi" at bounding box center [1313, 50] width 115 height 25
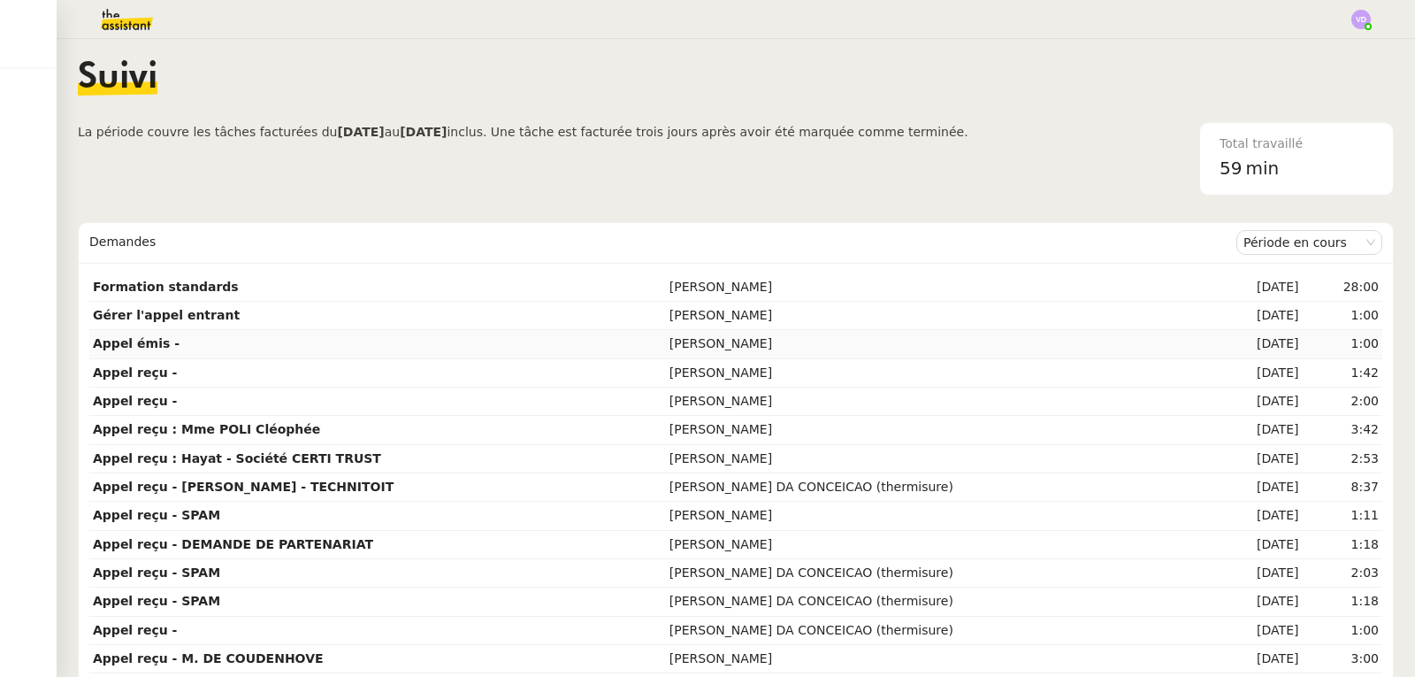
scroll to position [17, 0]
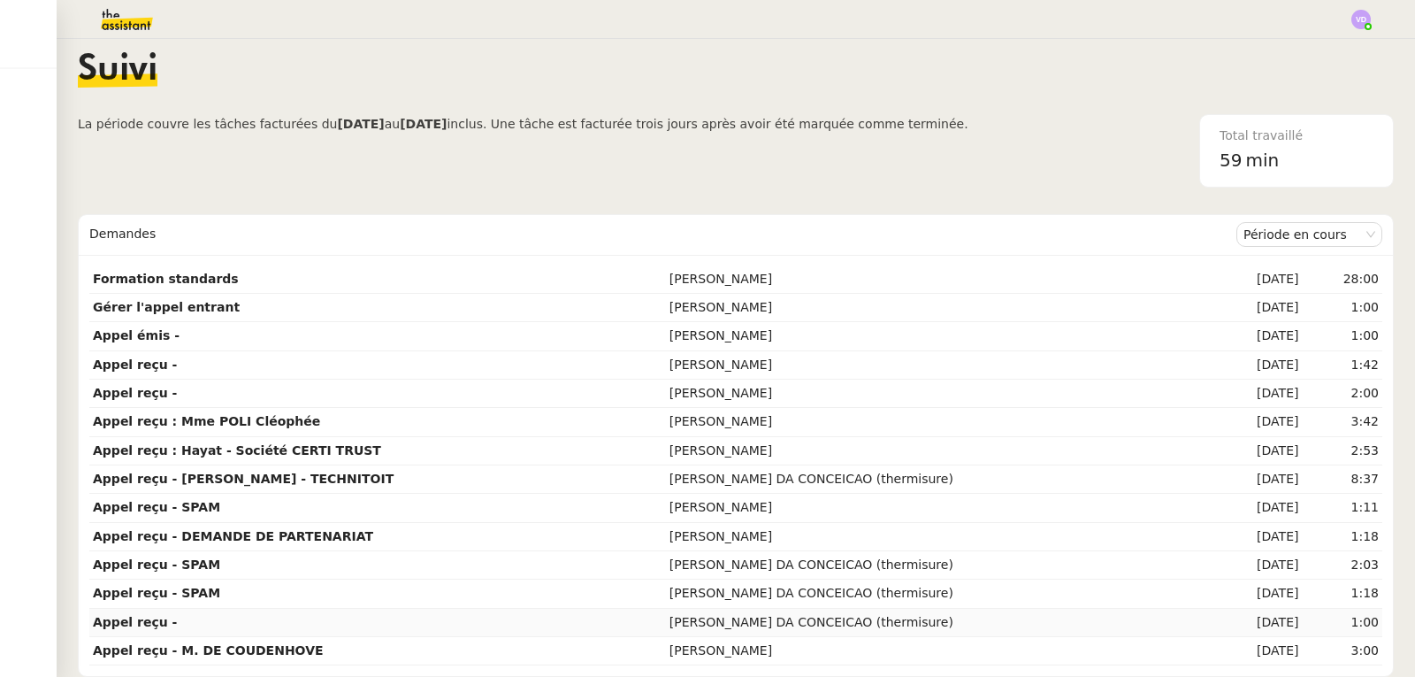
click at [647, 609] on td "Appel reçu -" at bounding box center [377, 623] width 577 height 28
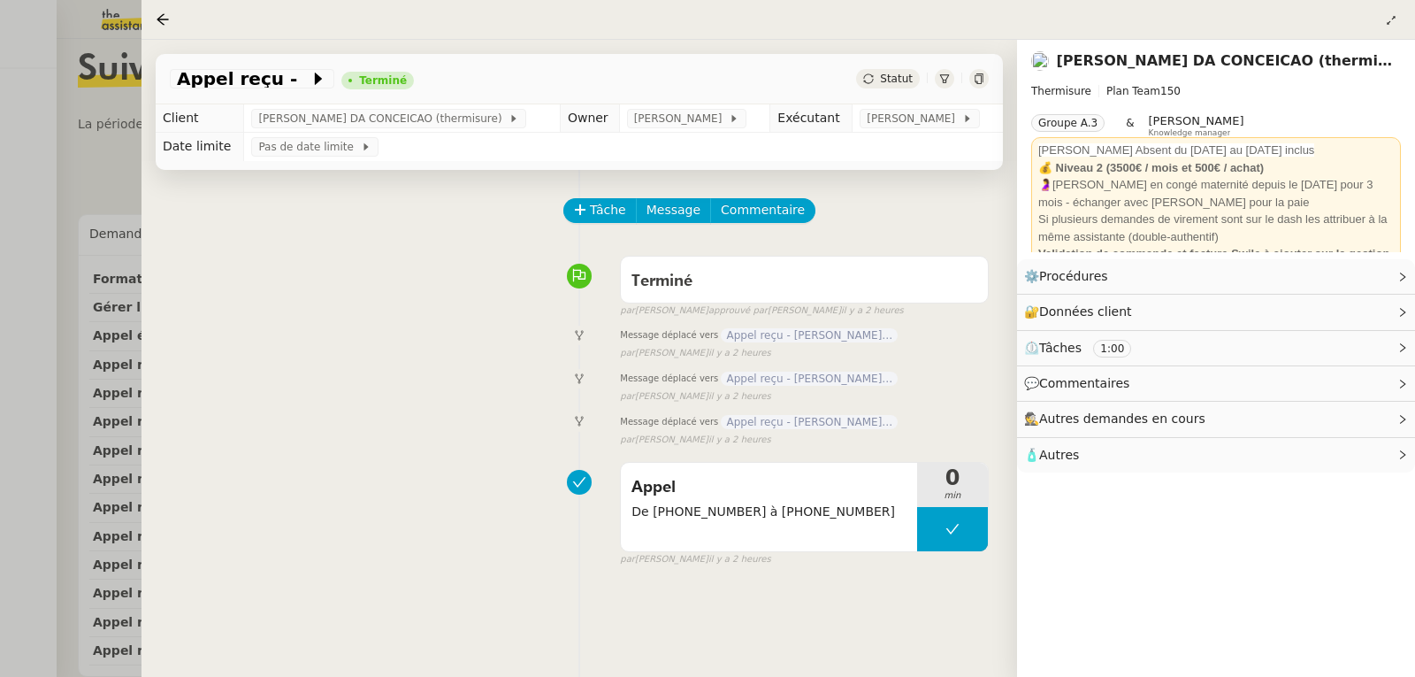
click at [58, 284] on div at bounding box center [707, 338] width 1415 height 677
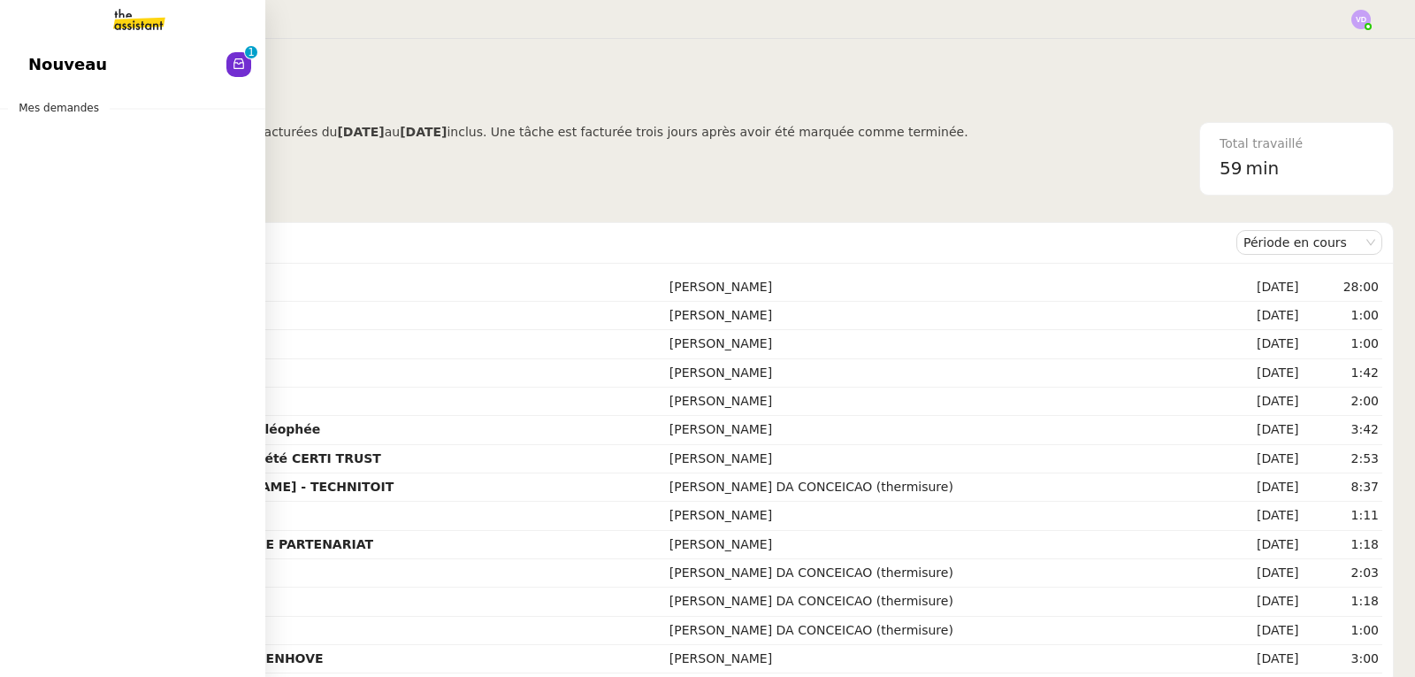
click at [42, 49] on link "Nouveau 0 1 2 3 4 5 6 7 8 9" at bounding box center [132, 64] width 265 height 41
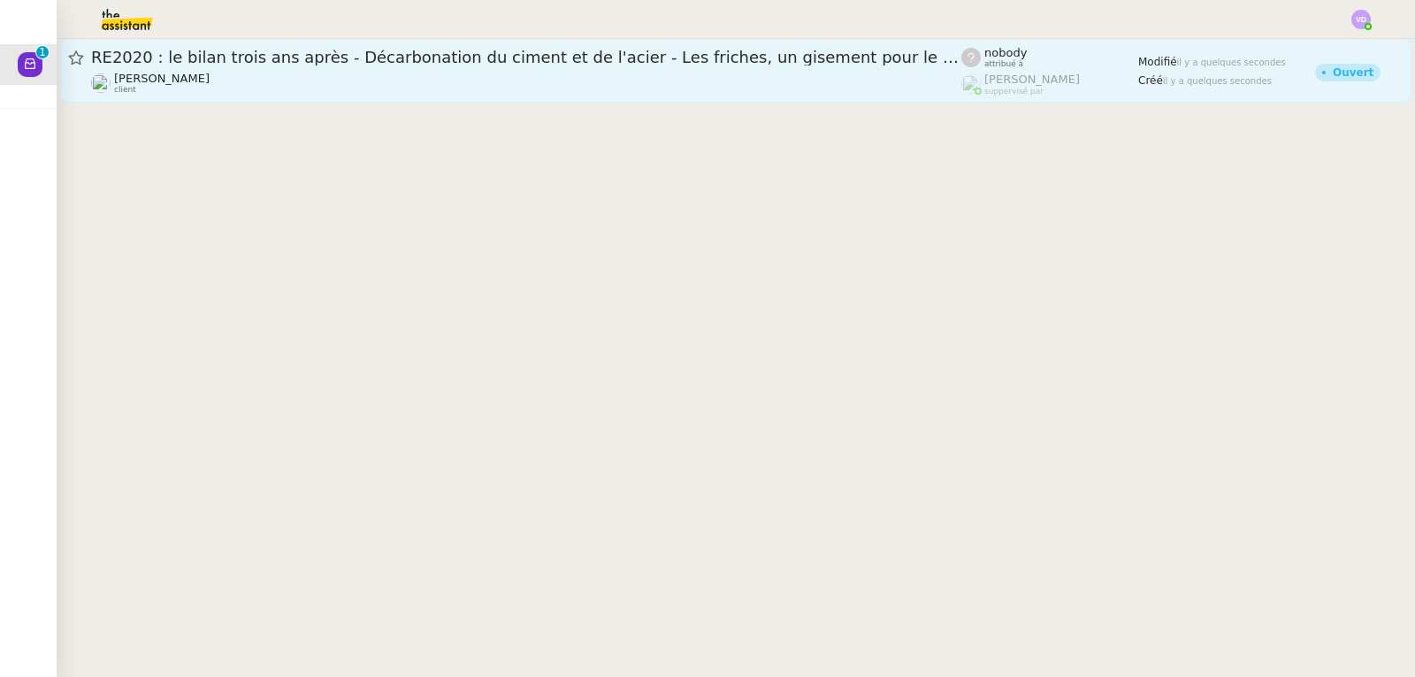
click at [357, 73] on div "[PERSON_NAME] client" at bounding box center [526, 83] width 870 height 23
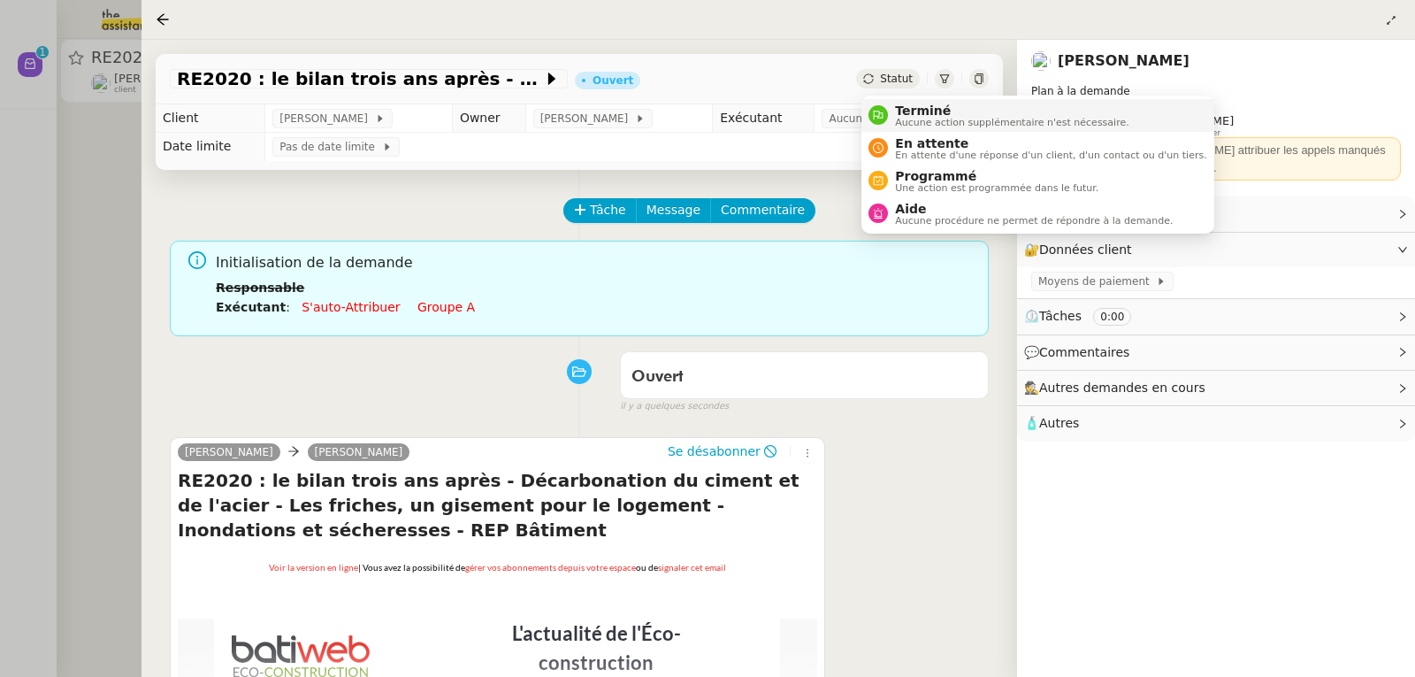
click at [919, 112] on span "Terminé" at bounding box center [1012, 111] width 234 height 14
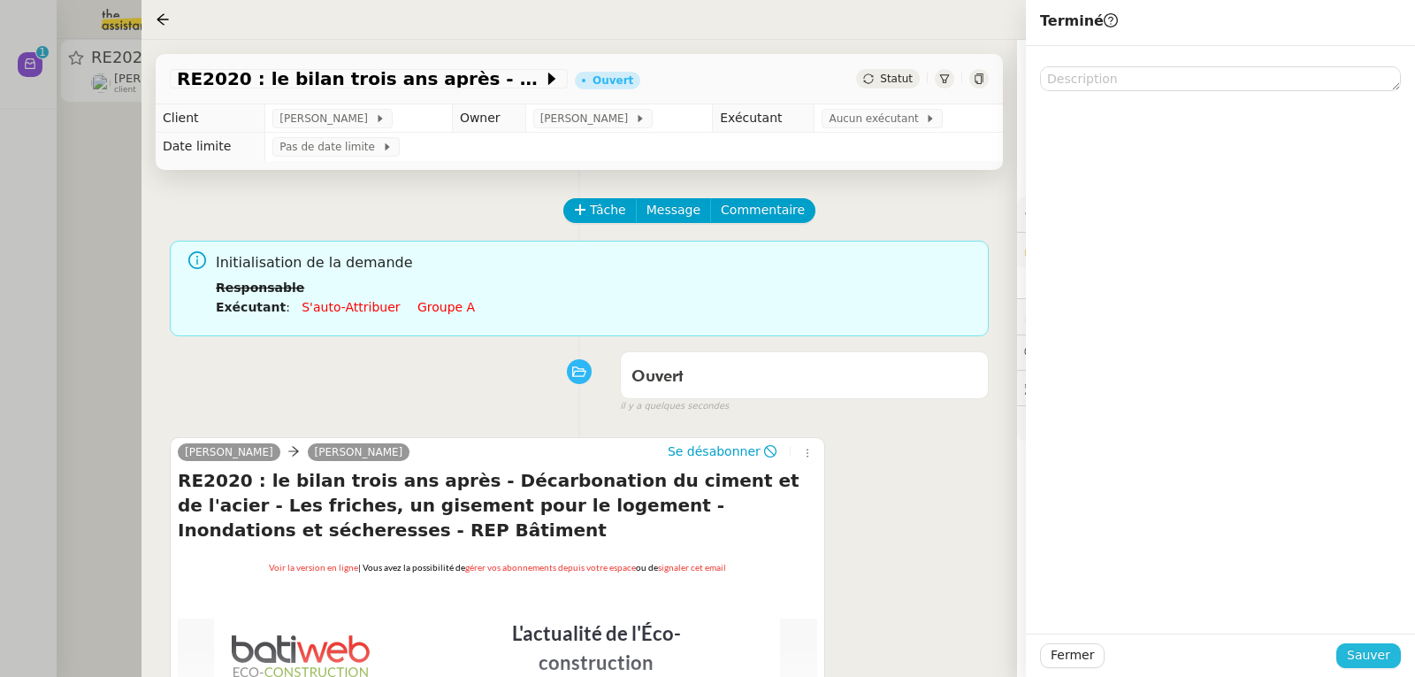
click at [1359, 646] on span "Sauver" at bounding box center [1368, 655] width 43 height 20
